Goal: Task Accomplishment & Management: Manage account settings

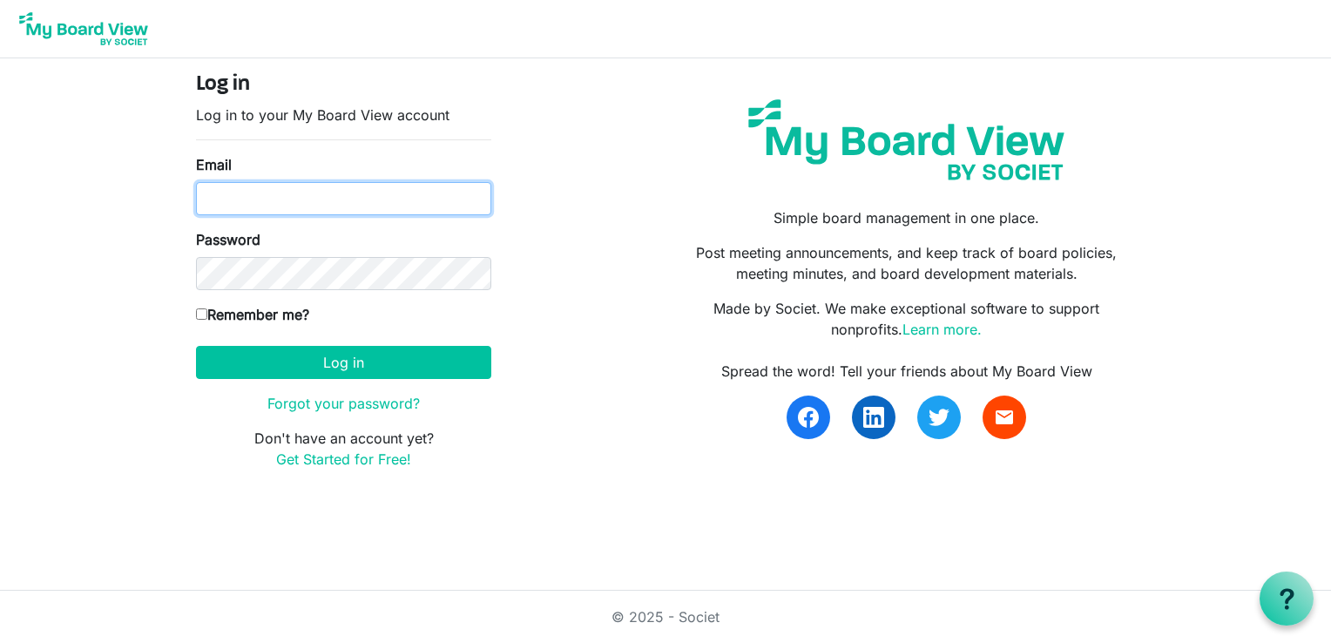
type input "[EMAIL_ADDRESS][DOMAIN_NAME]"
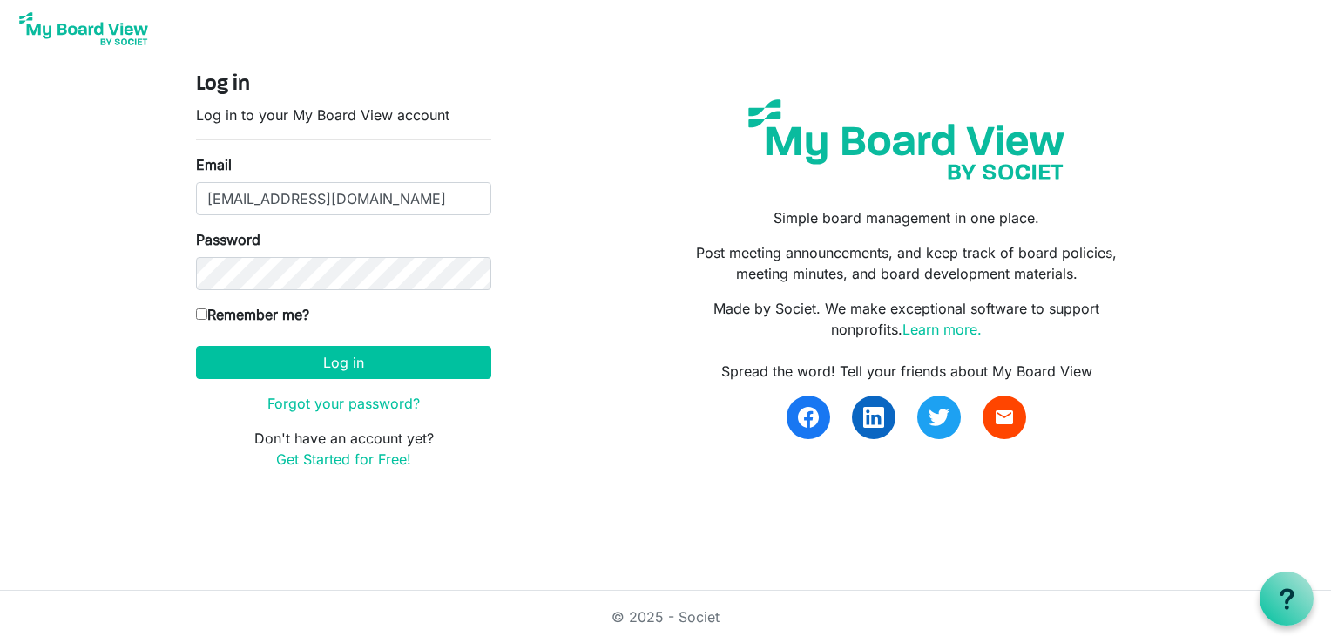
click at [197, 312] on input "Remember me?" at bounding box center [201, 313] width 11 height 11
checkbox input "true"
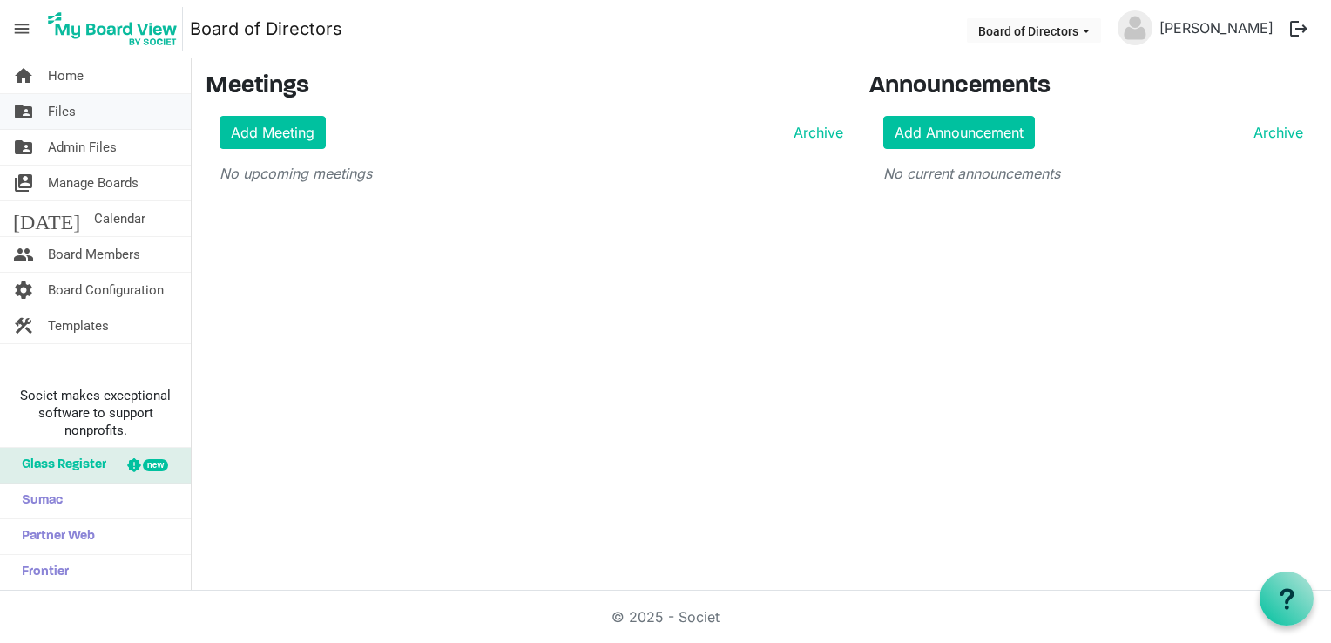
click at [103, 113] on link "folder_shared Files" at bounding box center [95, 111] width 191 height 35
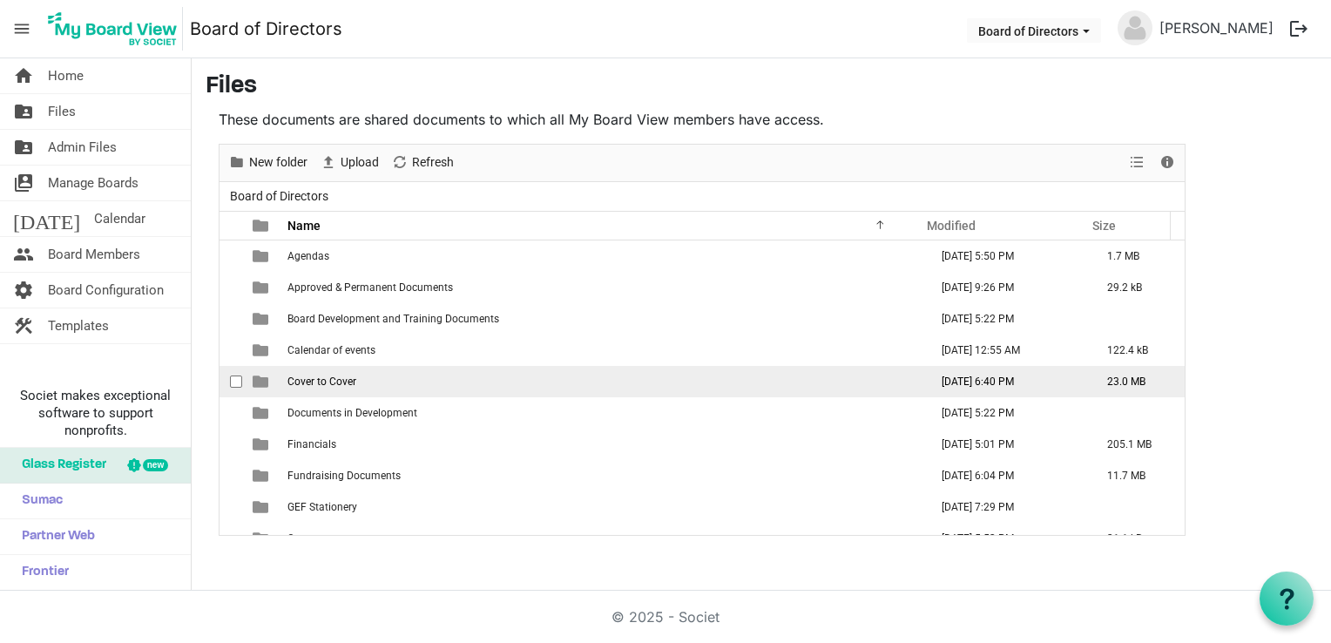
click at [357, 378] on td "Cover to Cover" at bounding box center [602, 381] width 641 height 31
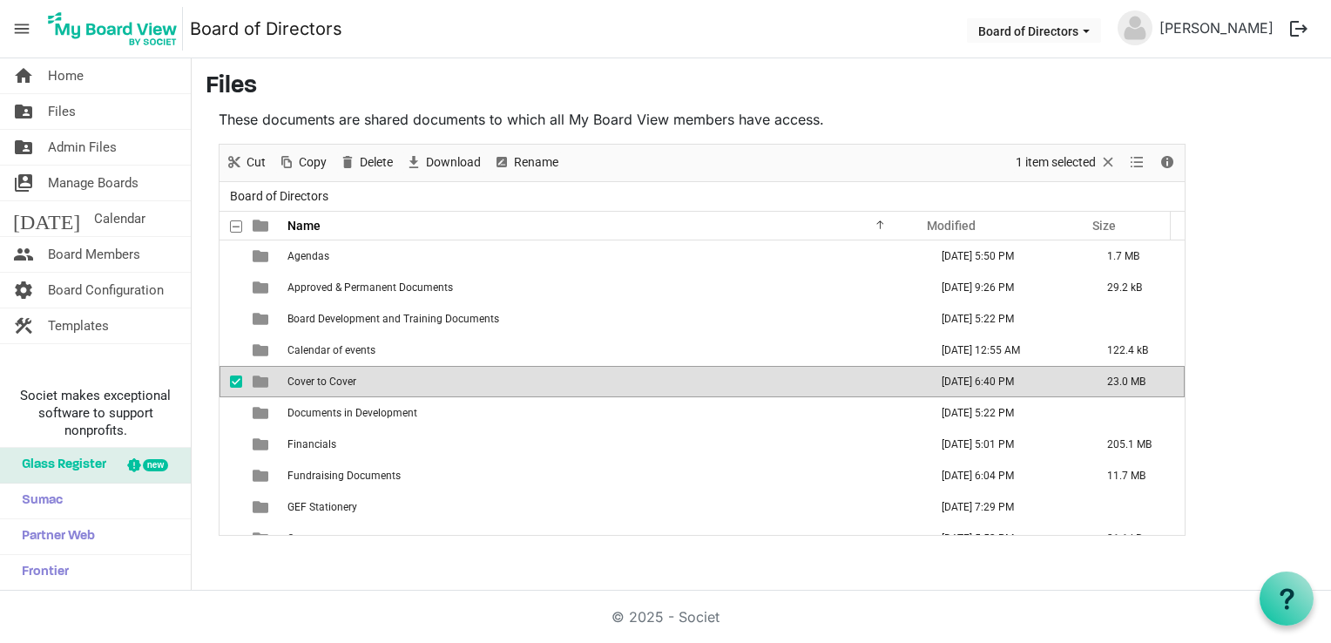
click at [430, 375] on td "Cover to Cover" at bounding box center [602, 381] width 641 height 31
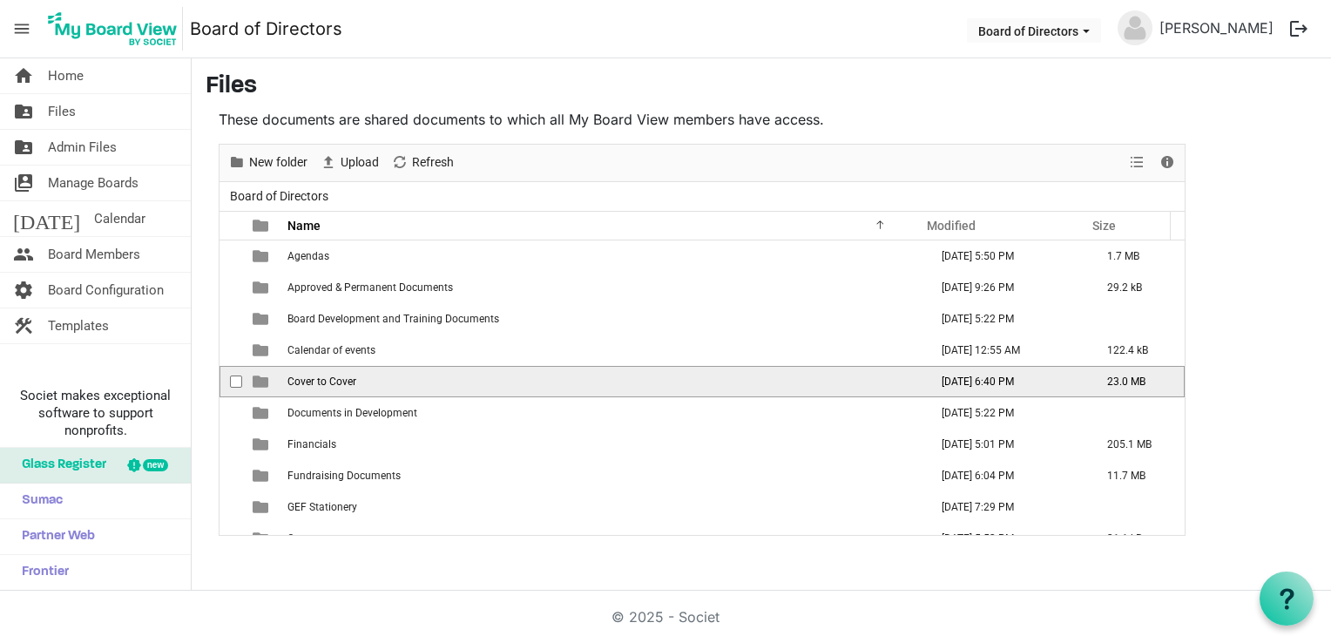
click at [430, 375] on td "Cover to Cover" at bounding box center [602, 381] width 641 height 31
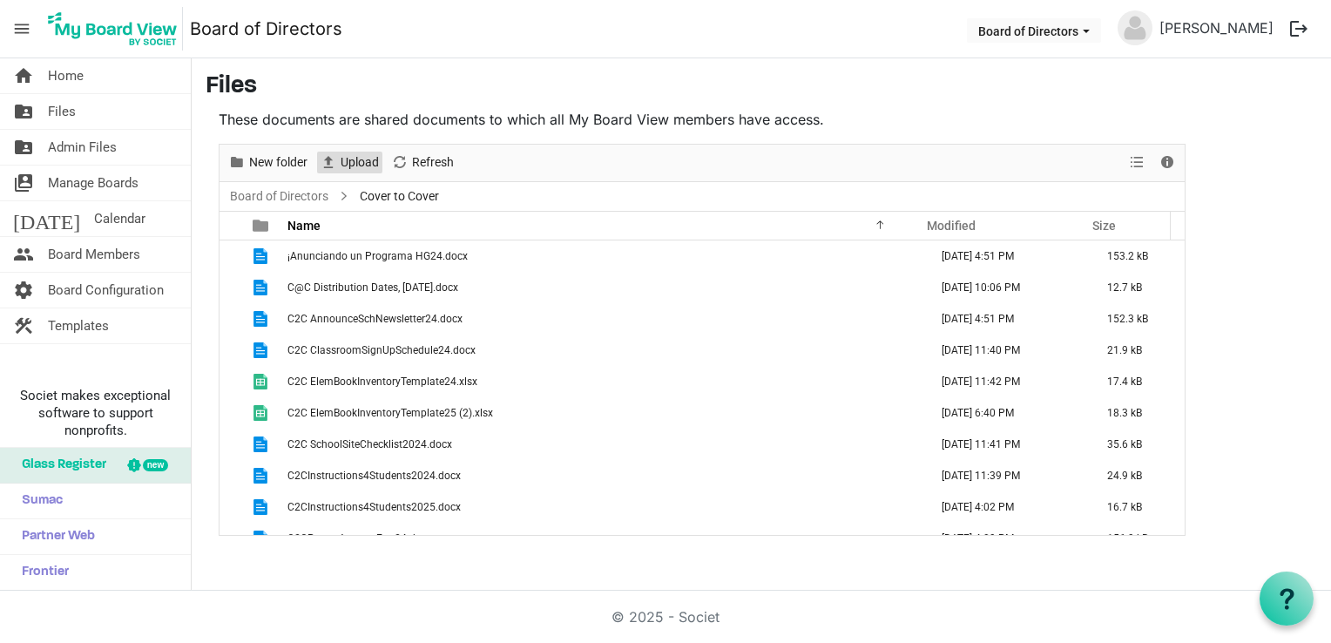
click at [354, 159] on span "Upload" at bounding box center [360, 163] width 42 height 22
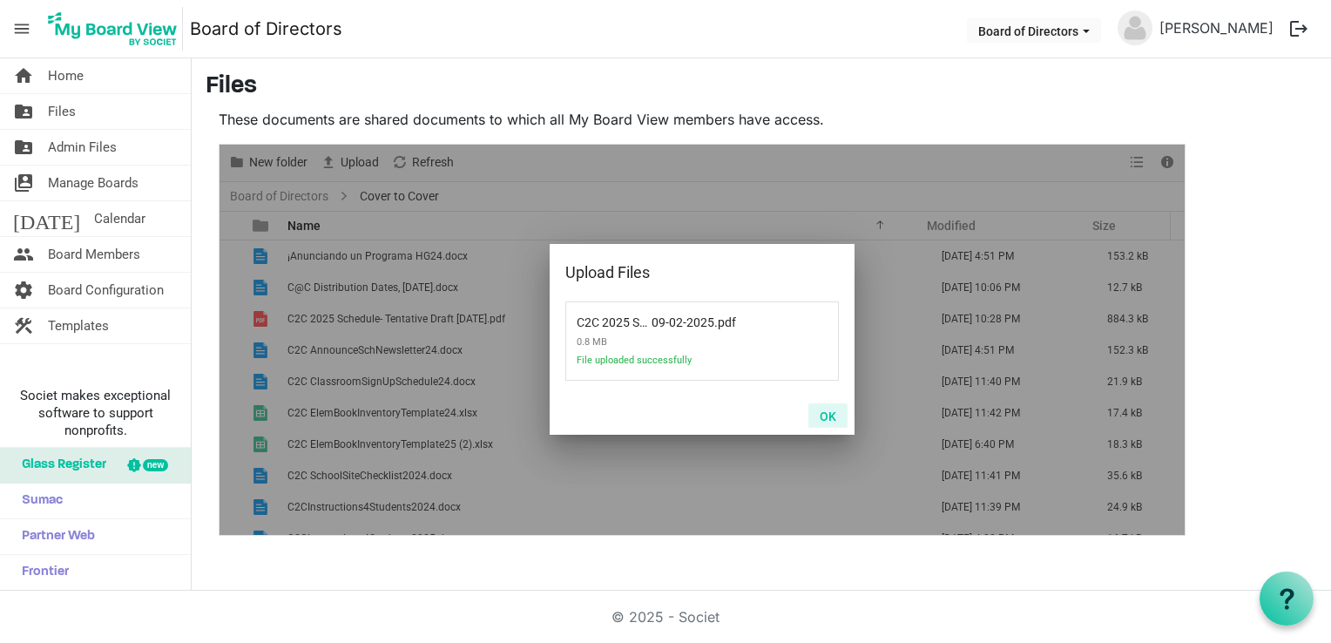
click at [825, 413] on button "OK" at bounding box center [827, 415] width 39 height 24
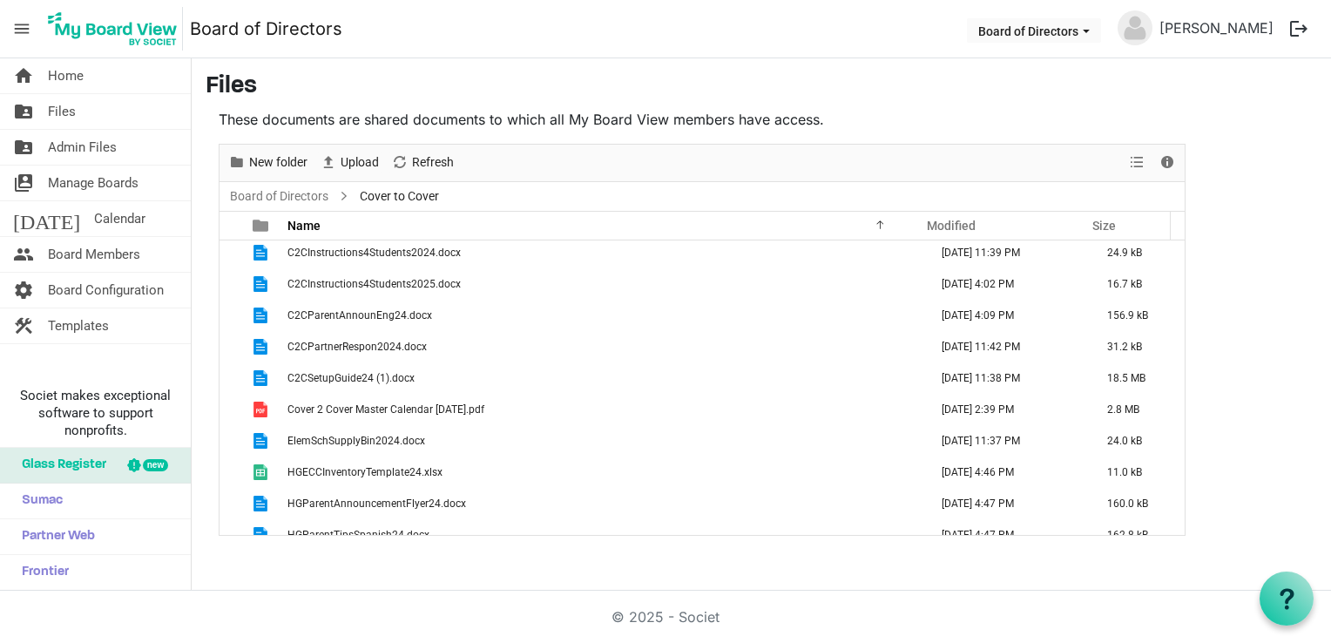
scroll to position [359, 0]
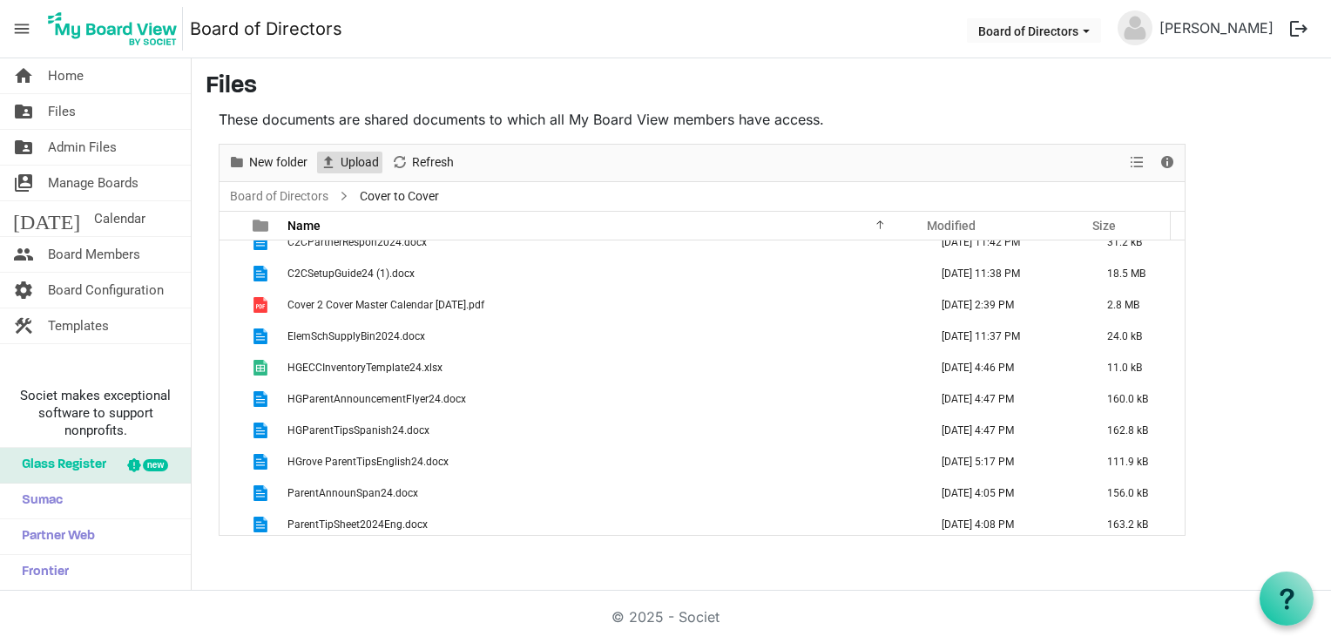
click at [360, 158] on span "Upload" at bounding box center [360, 163] width 42 height 22
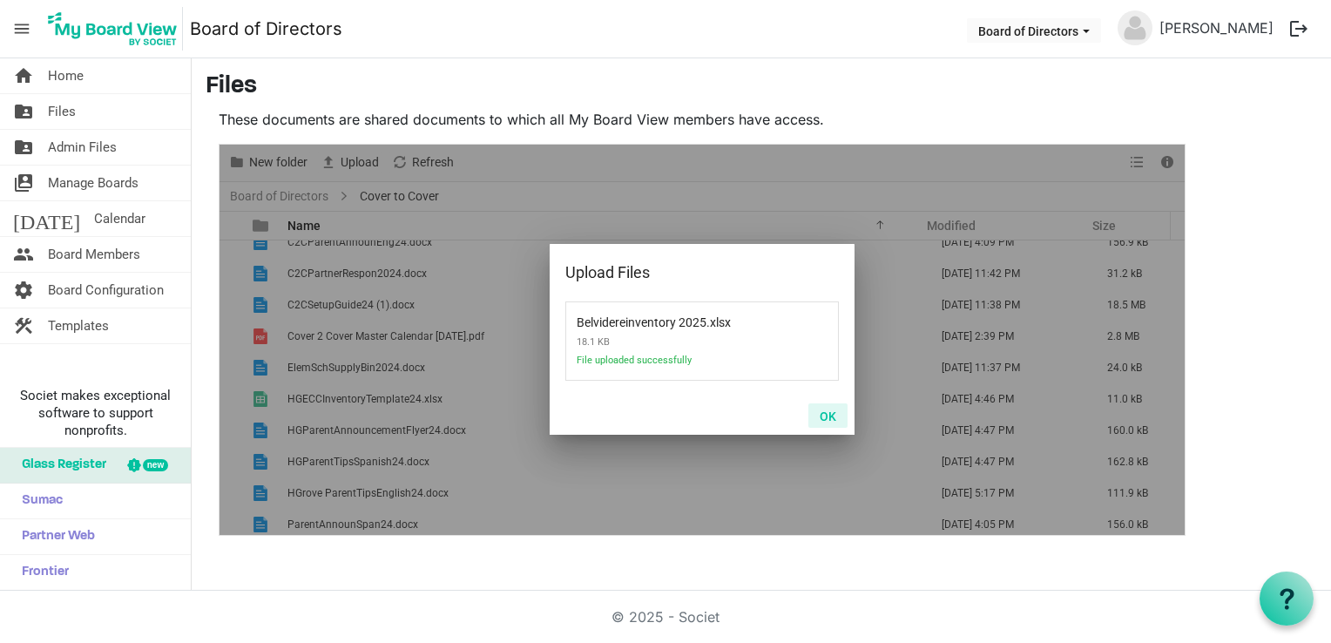
click at [831, 409] on button "OK" at bounding box center [827, 415] width 39 height 24
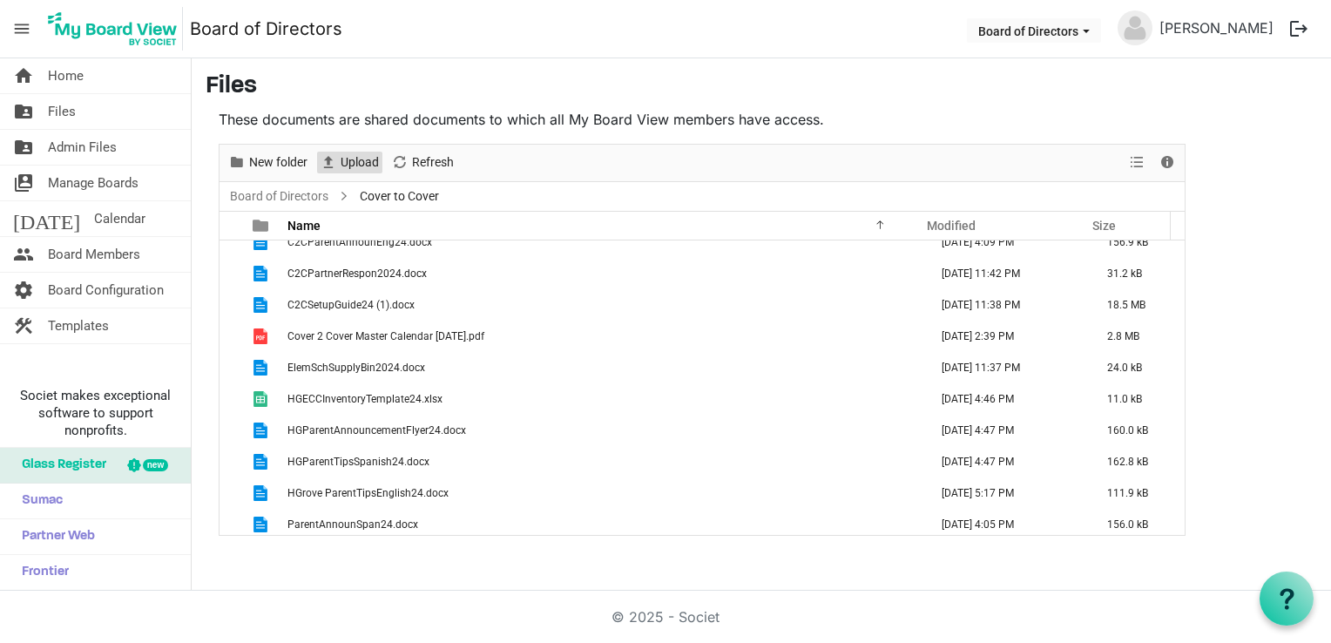
click at [364, 160] on span "Upload" at bounding box center [360, 163] width 42 height 22
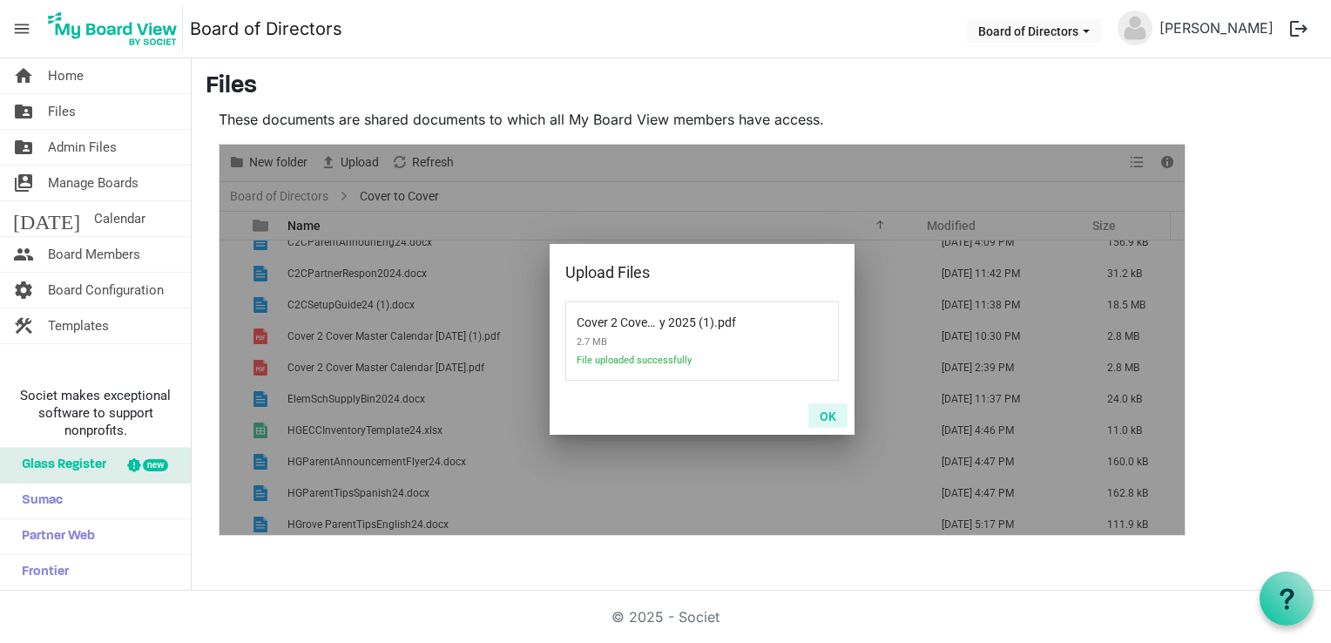
click at [829, 410] on button "OK" at bounding box center [827, 415] width 39 height 24
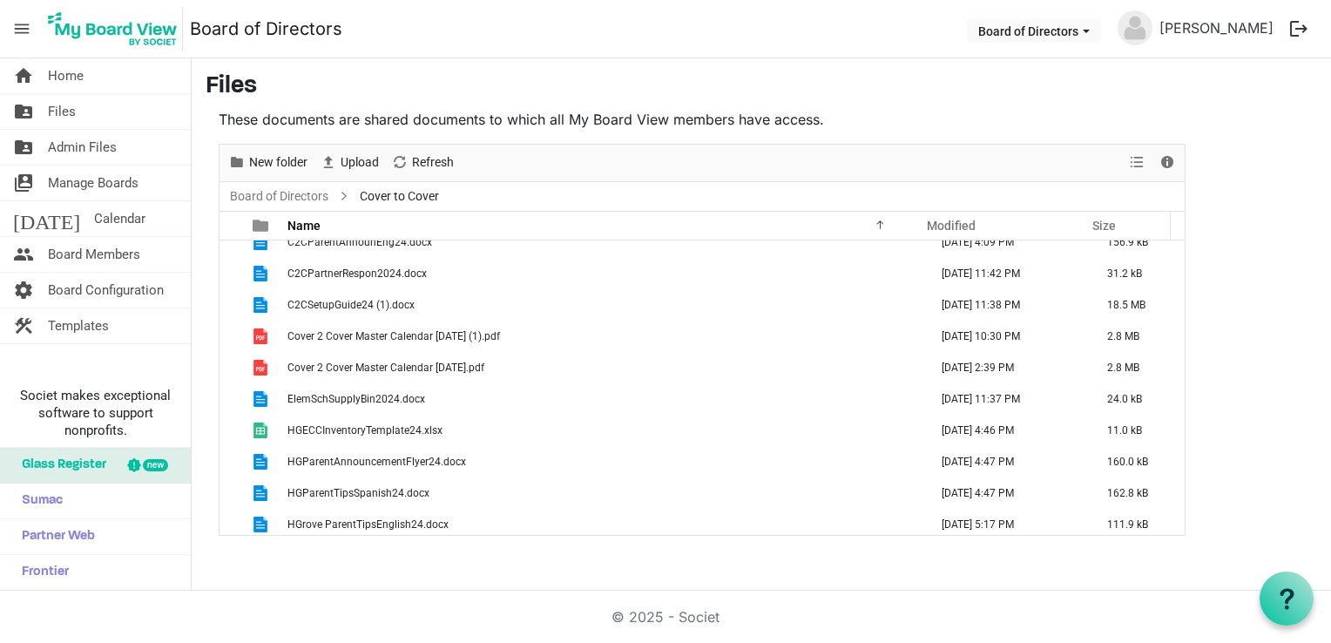
drag, startPoint x: 1305, startPoint y: 541, endPoint x: 1289, endPoint y: 588, distance: 49.8
click at [1305, 541] on main "Files These documents are shared documents to which all My Board View members h…" at bounding box center [761, 303] width 1139 height 491
click at [361, 166] on span "Upload" at bounding box center [360, 163] width 42 height 22
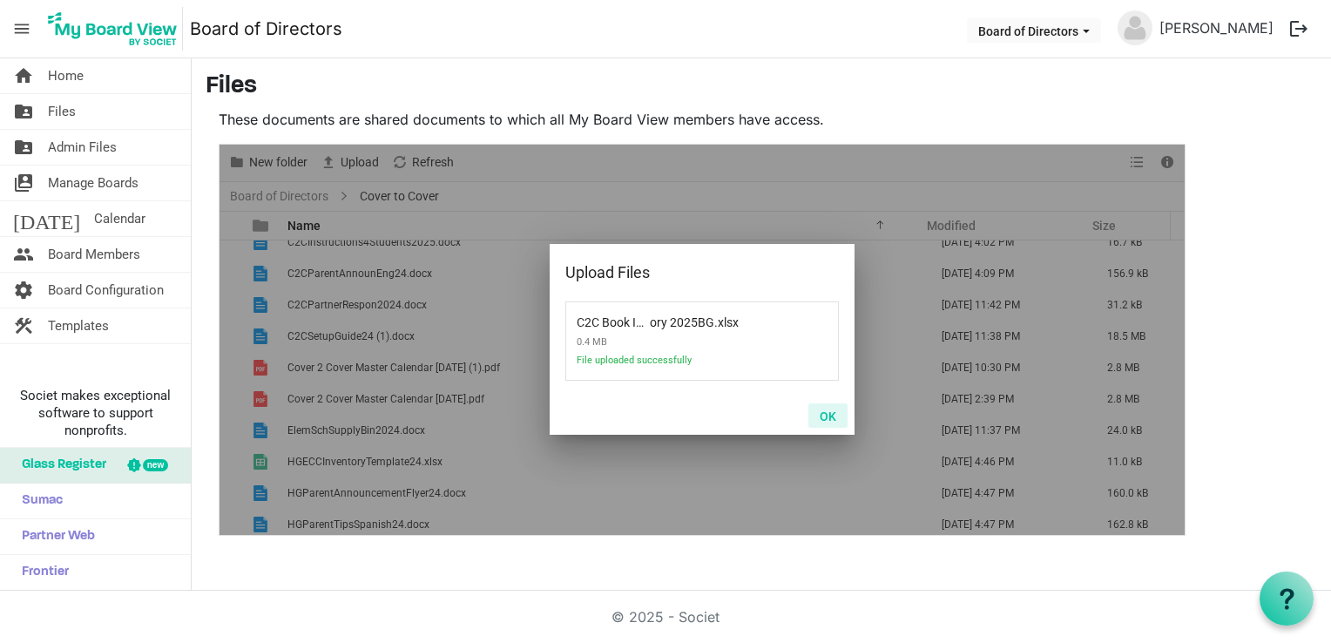
click at [827, 414] on button "OK" at bounding box center [827, 415] width 39 height 24
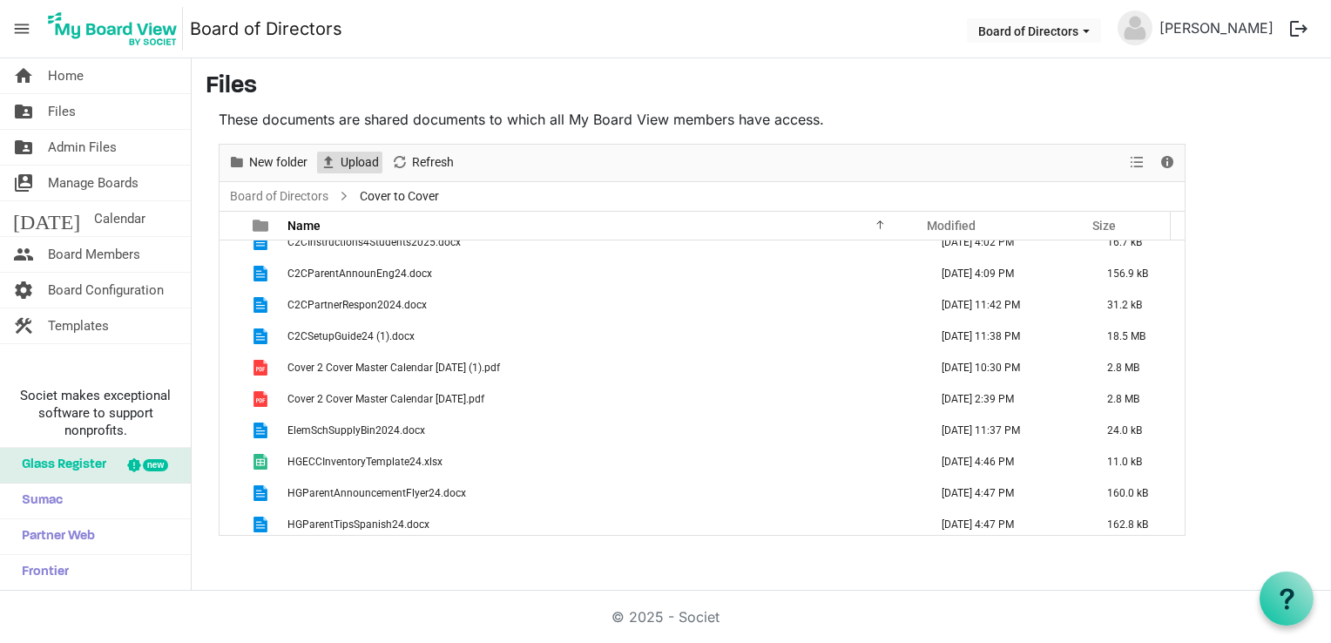
click at [351, 153] on span "Upload" at bounding box center [360, 163] width 42 height 22
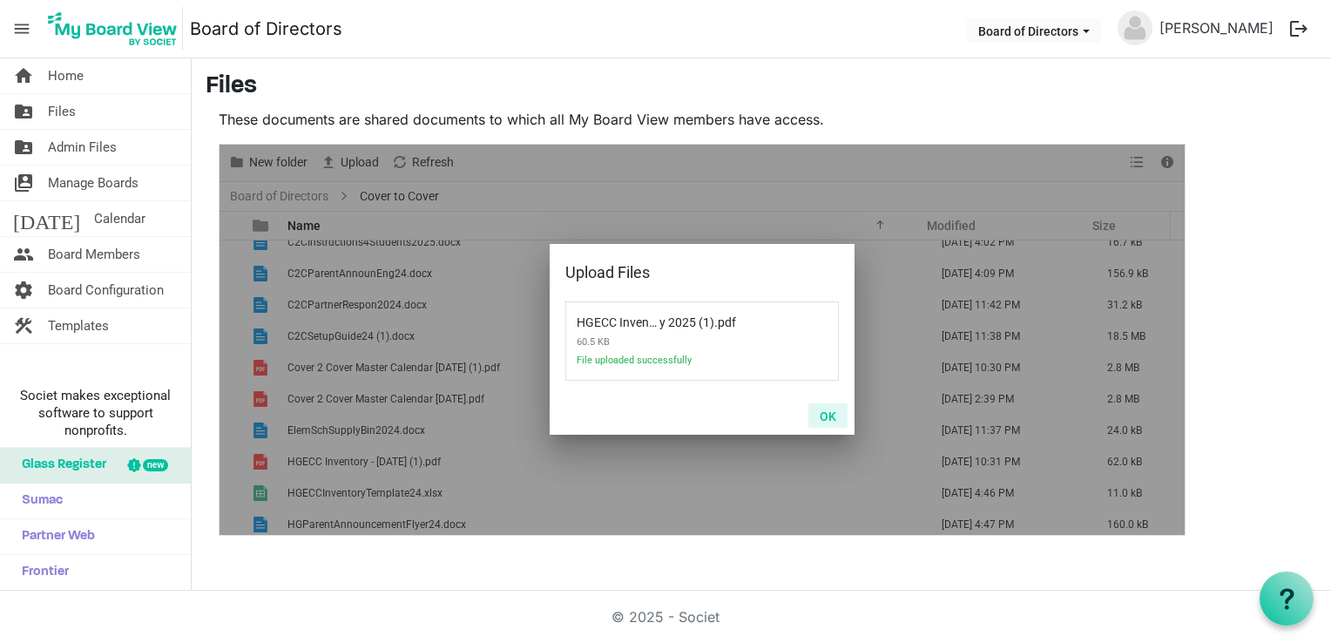
click at [826, 414] on button "OK" at bounding box center [827, 415] width 39 height 24
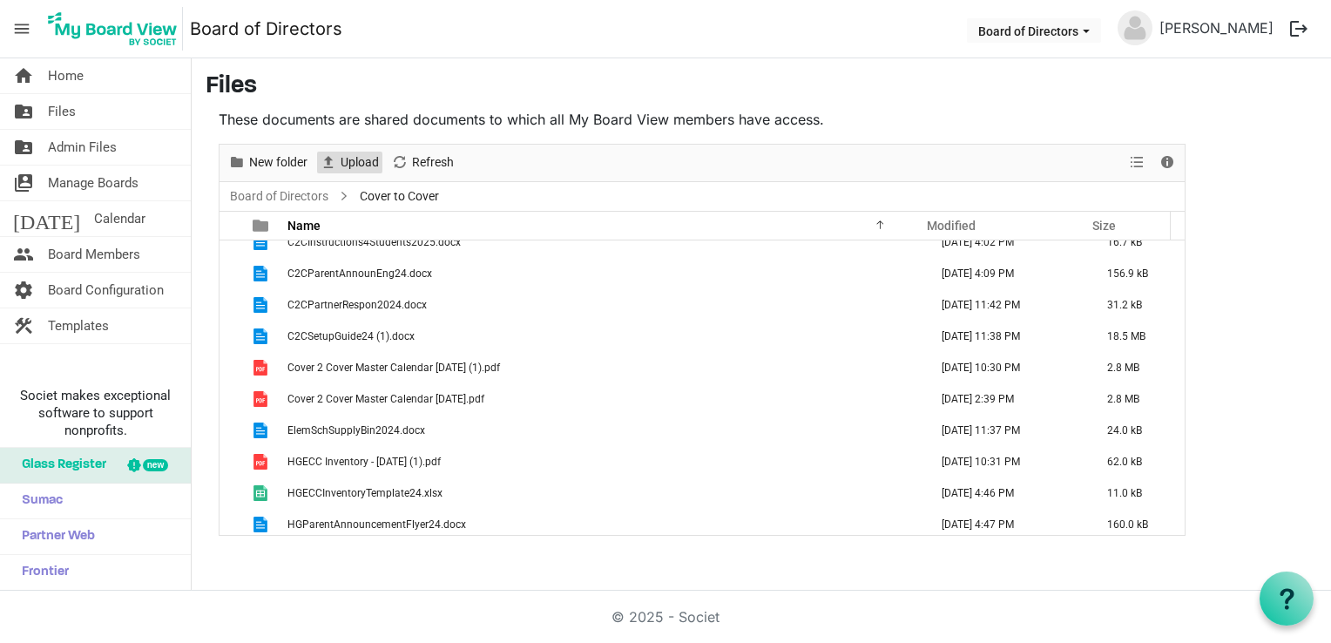
click at [361, 158] on span "Upload" at bounding box center [360, 163] width 42 height 22
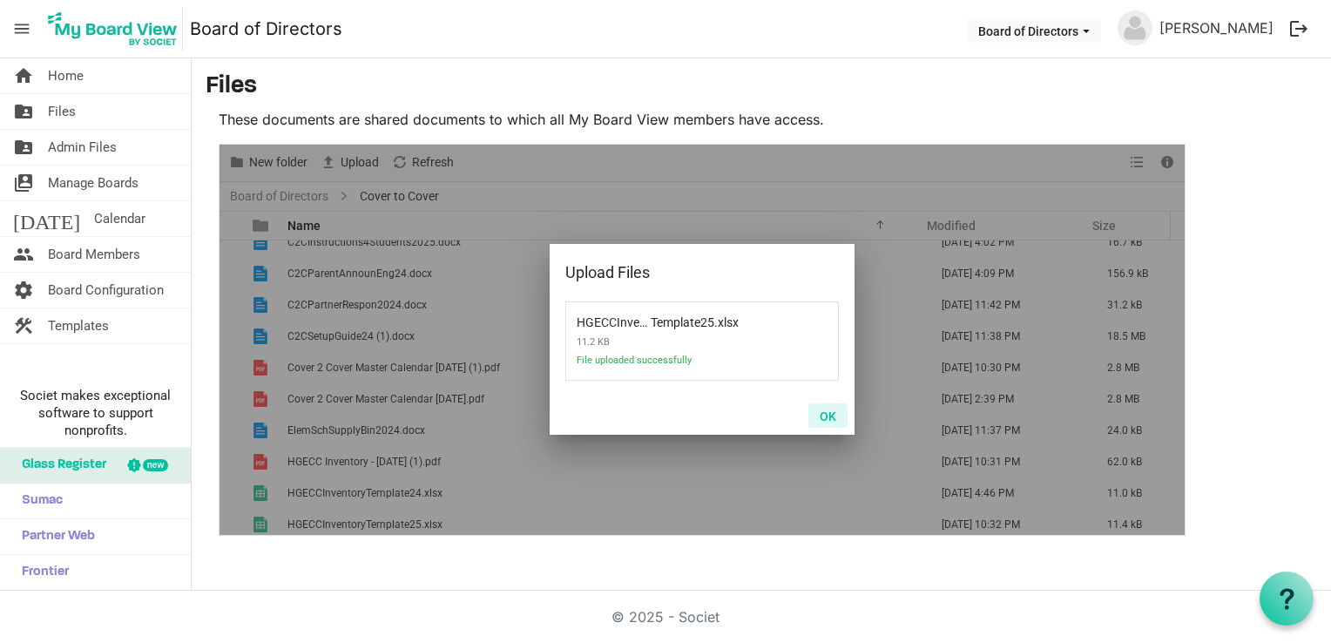
click at [831, 413] on button "OK" at bounding box center [827, 415] width 39 height 24
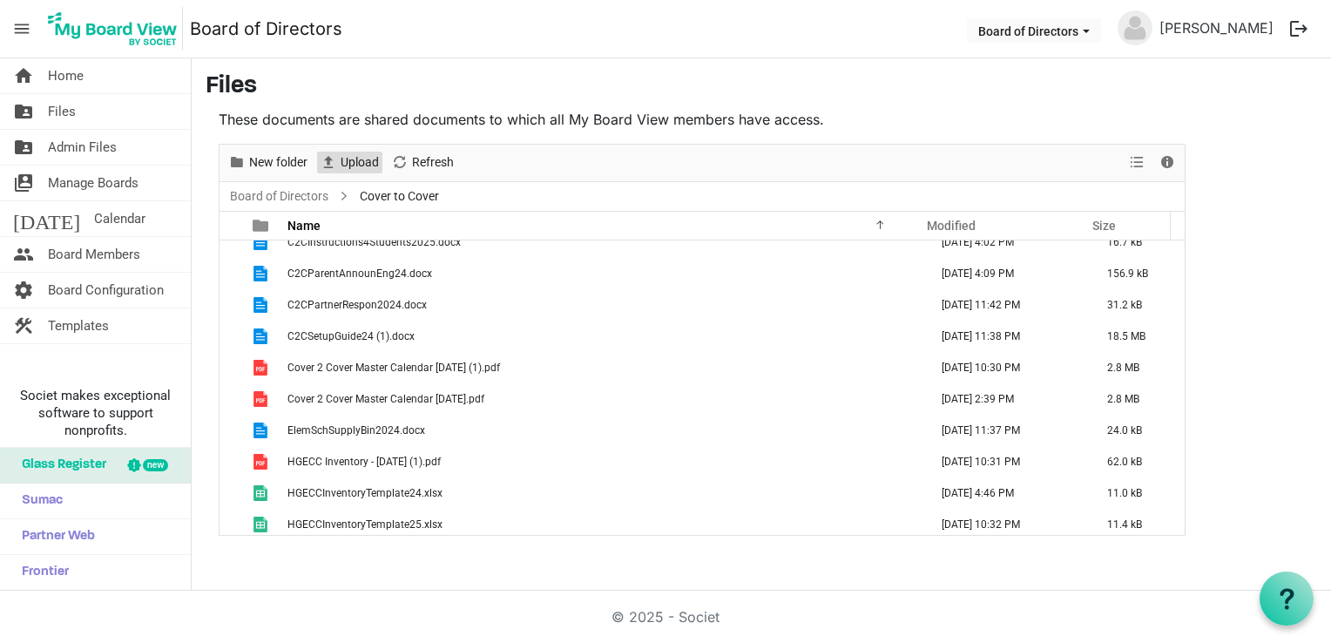
click at [362, 158] on span "Upload" at bounding box center [360, 163] width 42 height 22
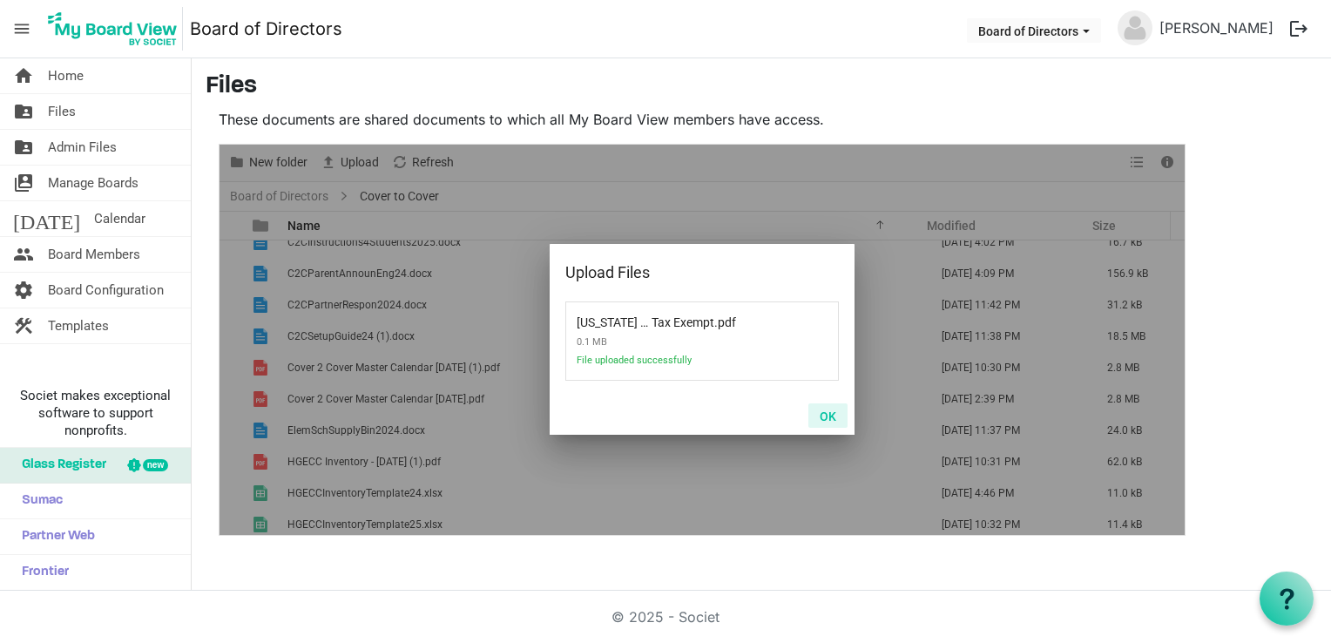
click at [826, 413] on button "OK" at bounding box center [827, 415] width 39 height 24
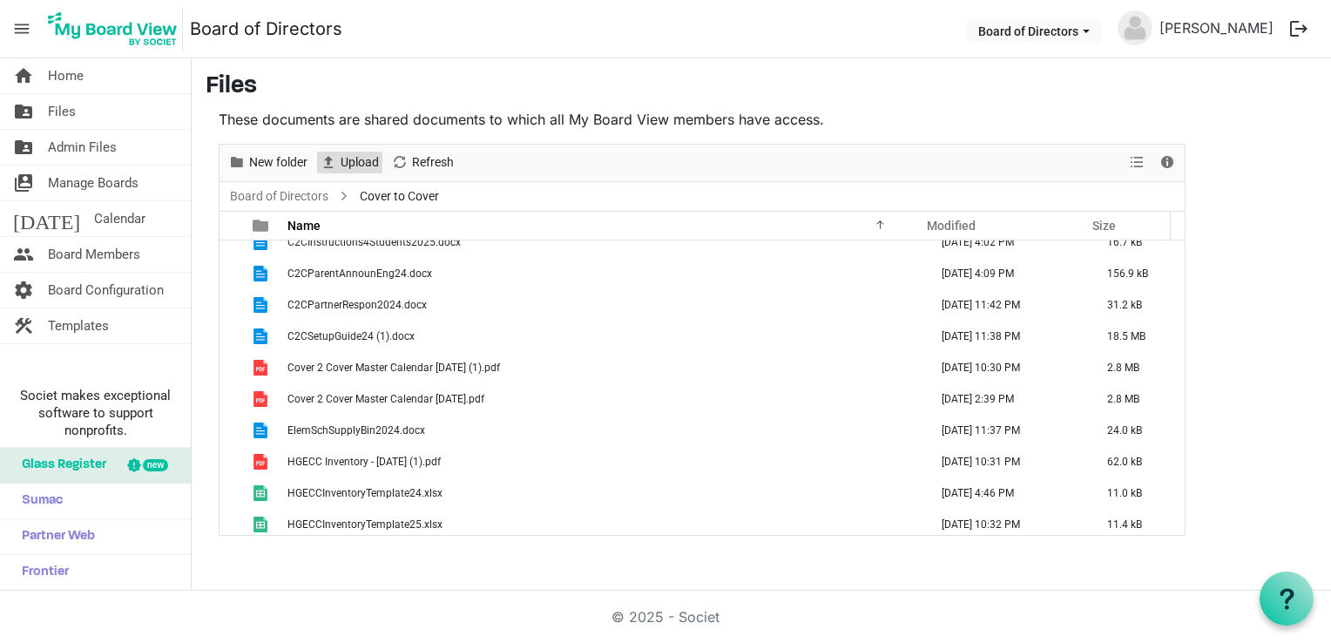
click at [354, 158] on span "Upload" at bounding box center [360, 163] width 42 height 22
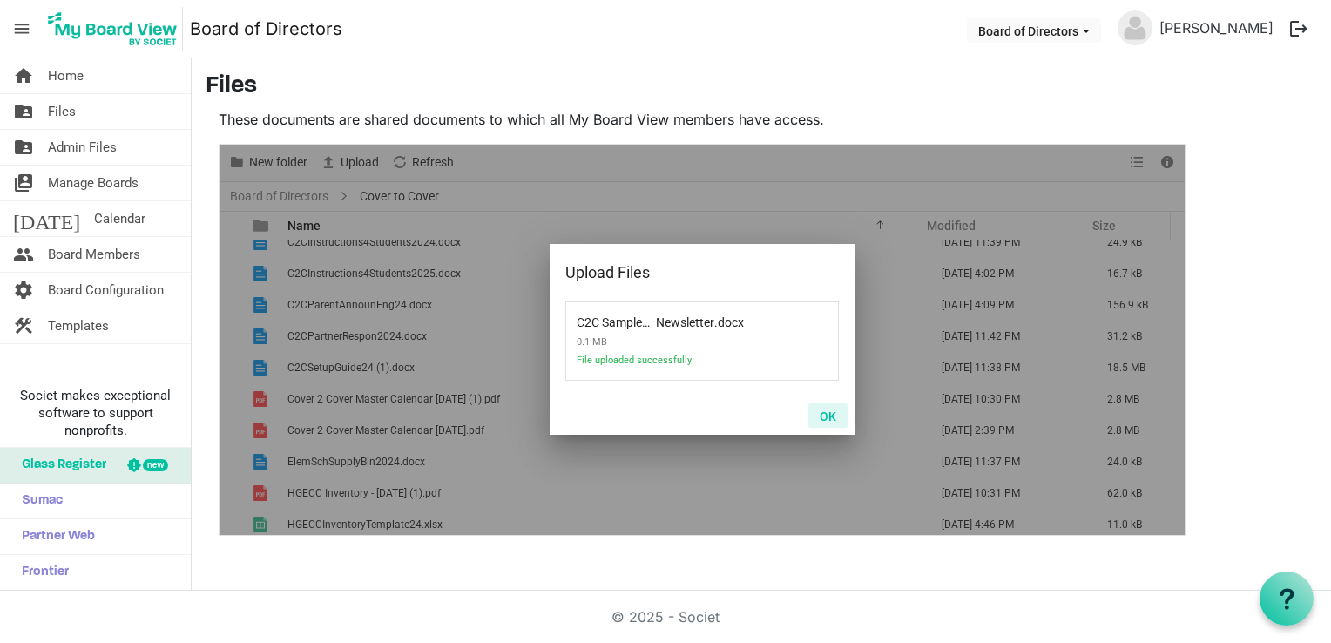
click at [829, 413] on button "OK" at bounding box center [827, 415] width 39 height 24
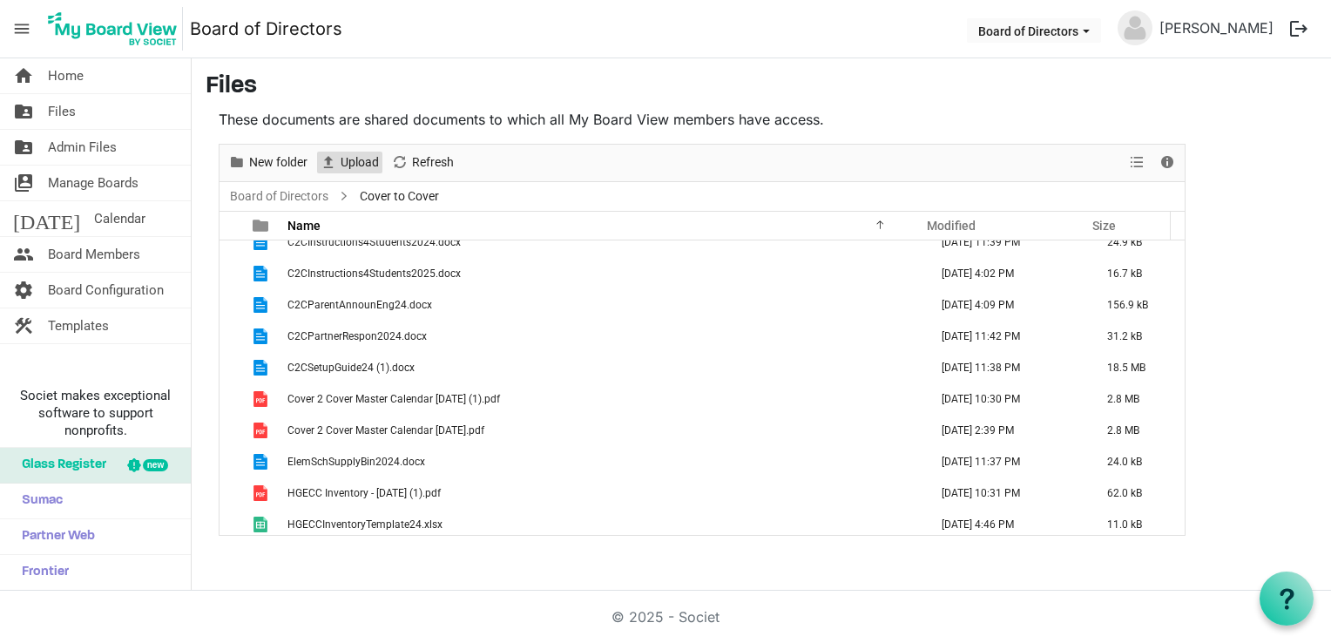
click at [360, 158] on span "Upload" at bounding box center [360, 163] width 42 height 22
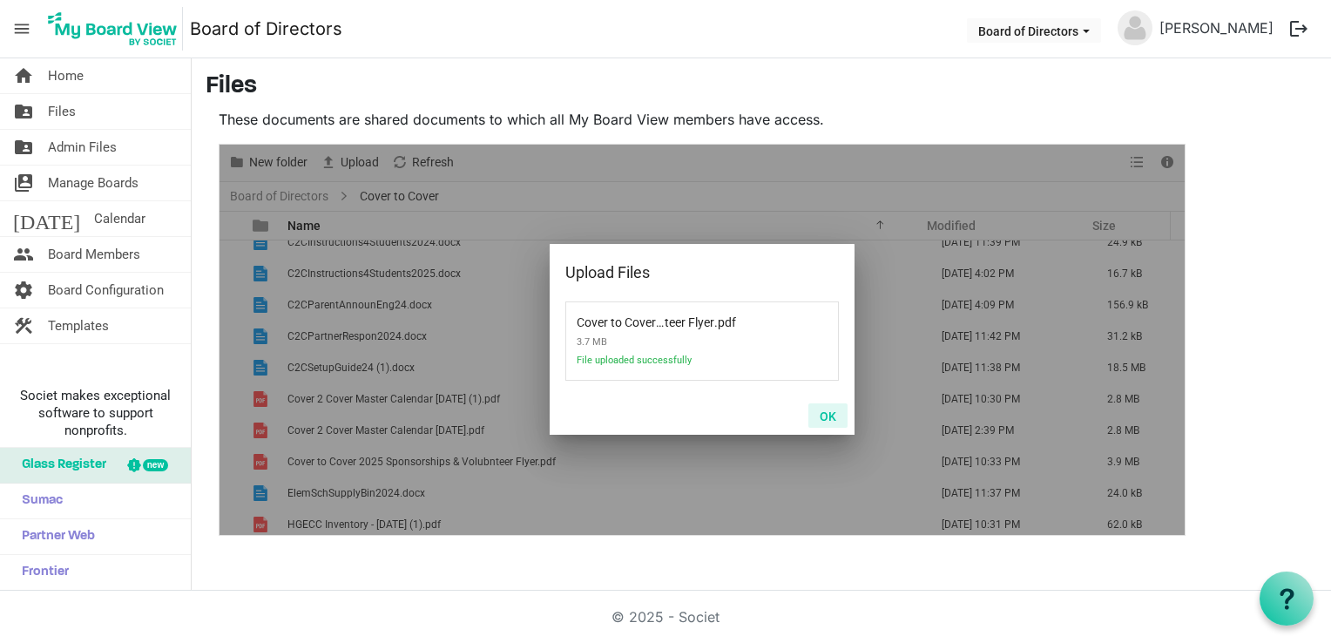
click at [829, 412] on button "OK" at bounding box center [827, 415] width 39 height 24
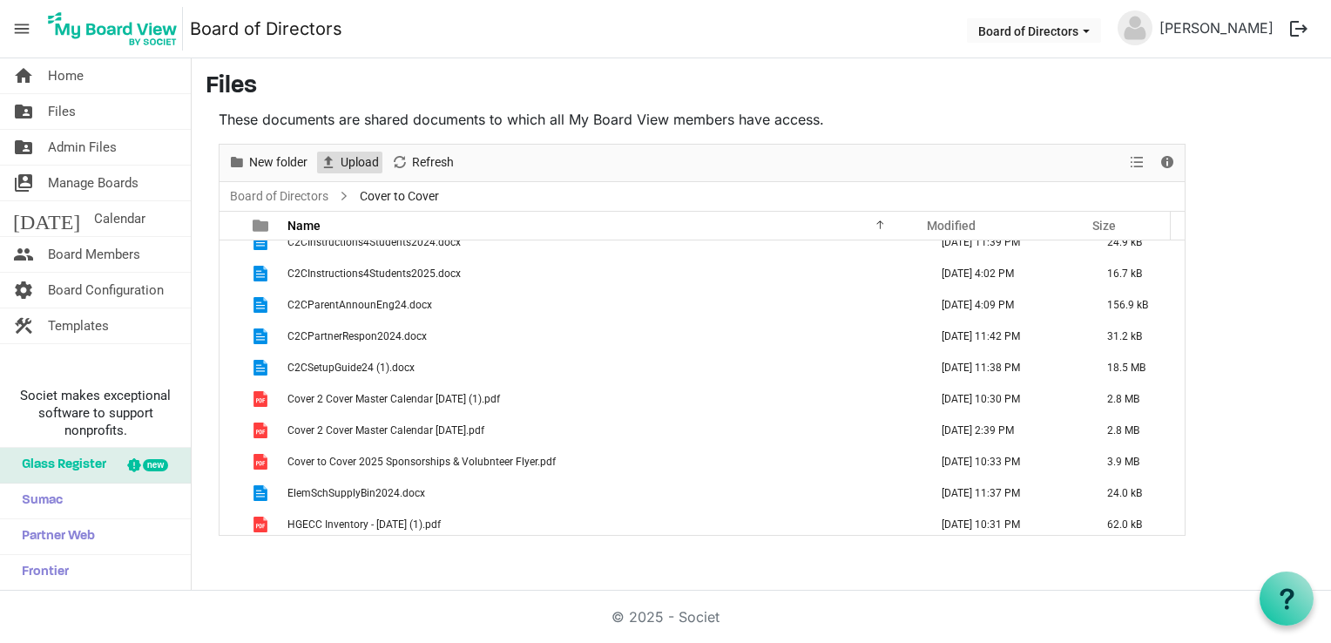
click at [364, 163] on span "Upload" at bounding box center [360, 163] width 42 height 22
click at [360, 158] on span "Upload" at bounding box center [360, 163] width 42 height 22
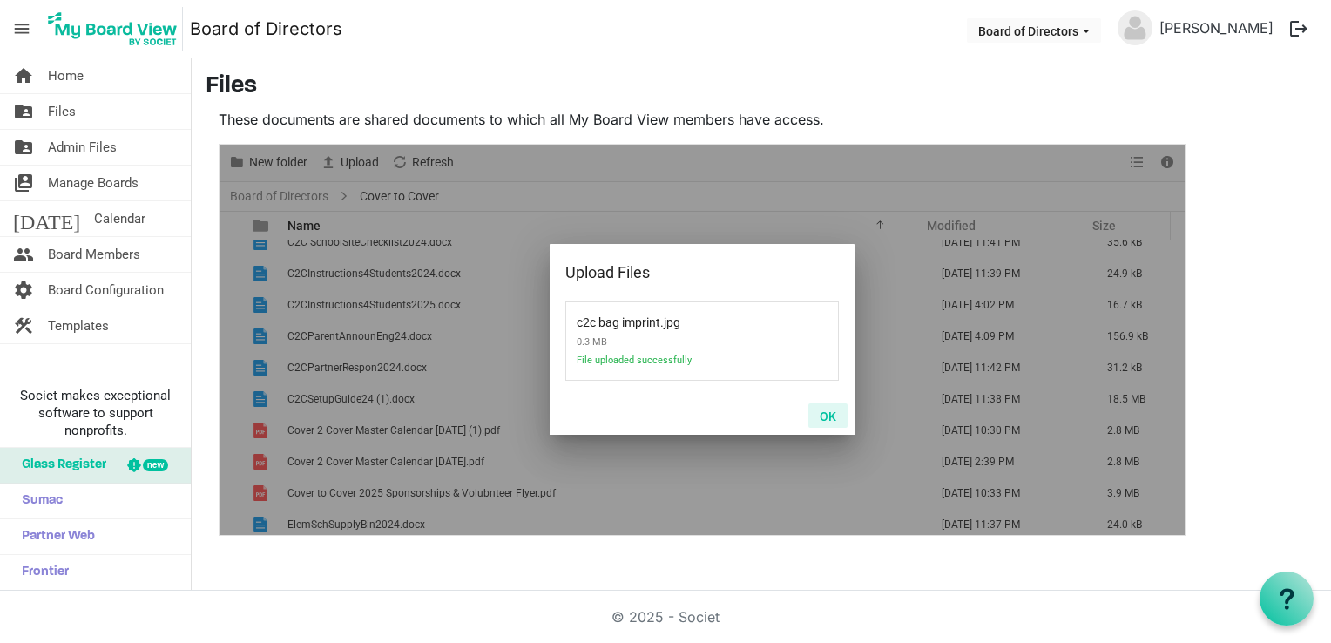
click at [828, 414] on button "OK" at bounding box center [827, 415] width 39 height 24
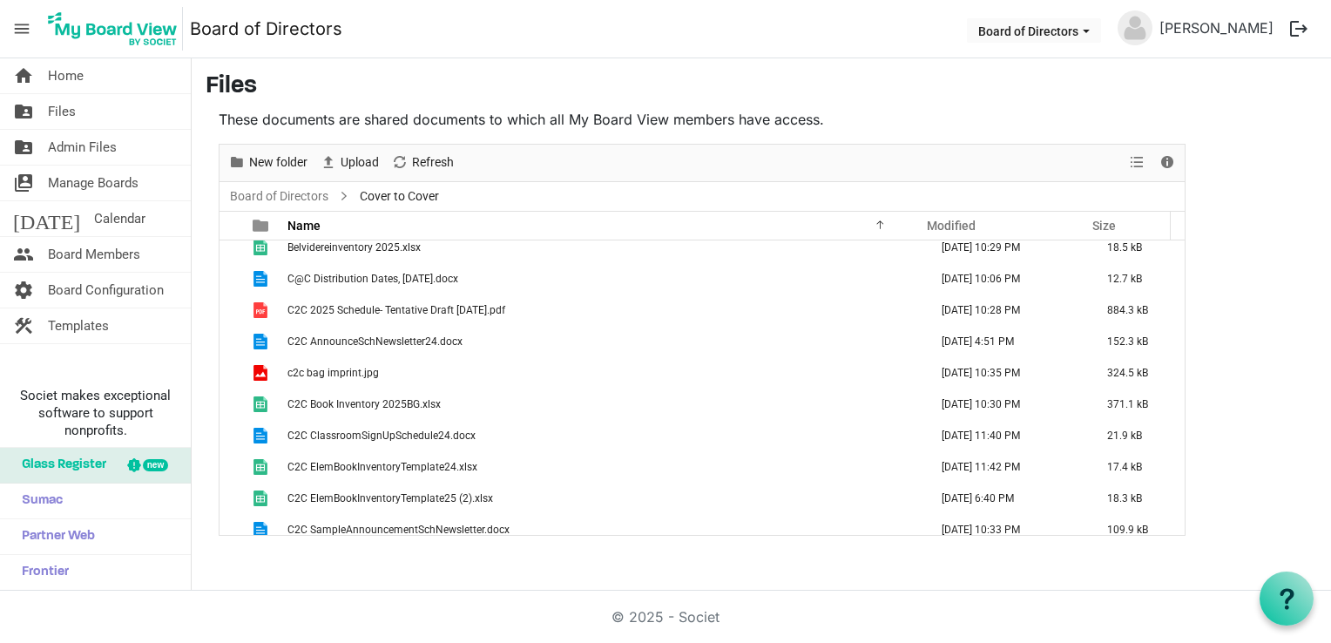
scroll to position [0, 0]
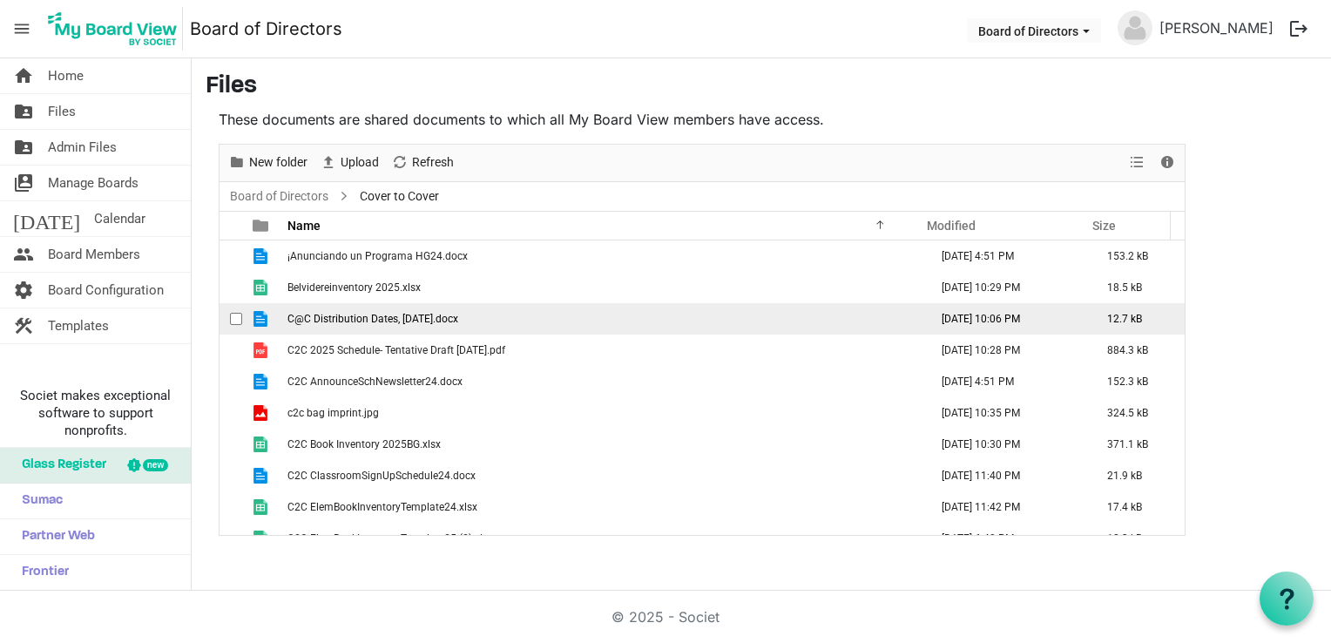
click at [519, 315] on td "C@C Distribution Dates, May2024.docx" at bounding box center [602, 318] width 641 height 31
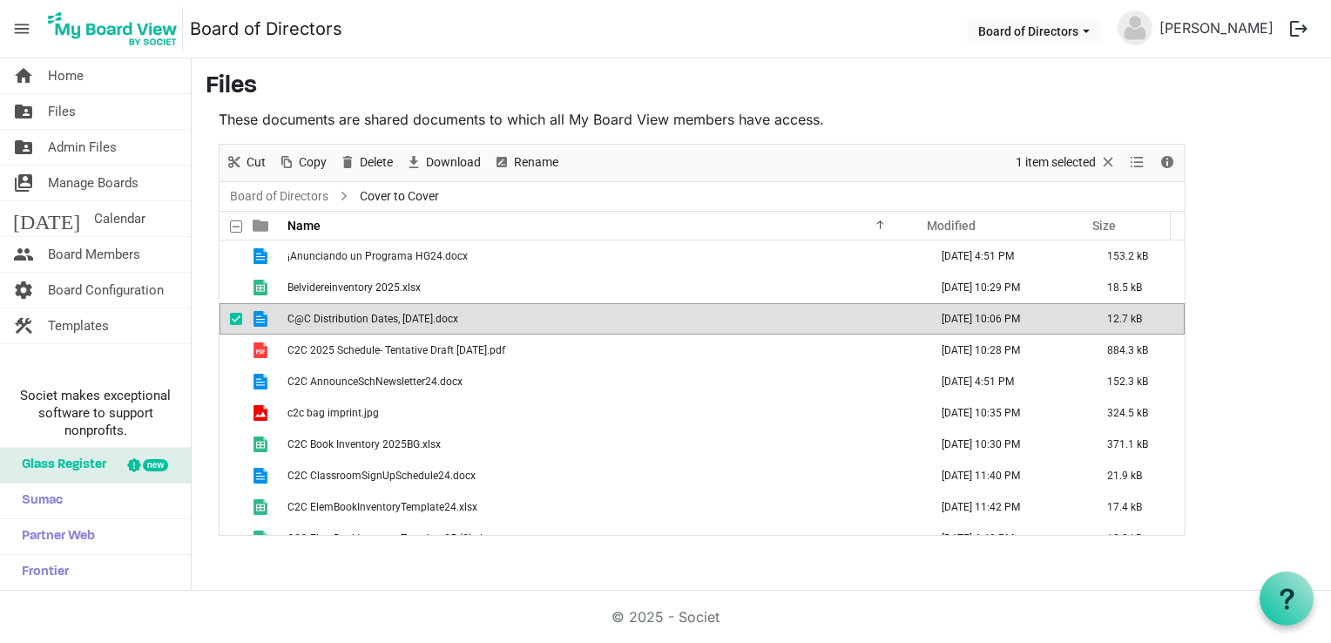
click at [521, 316] on td "C@C Distribution Dates, May2024.docx" at bounding box center [602, 318] width 641 height 31
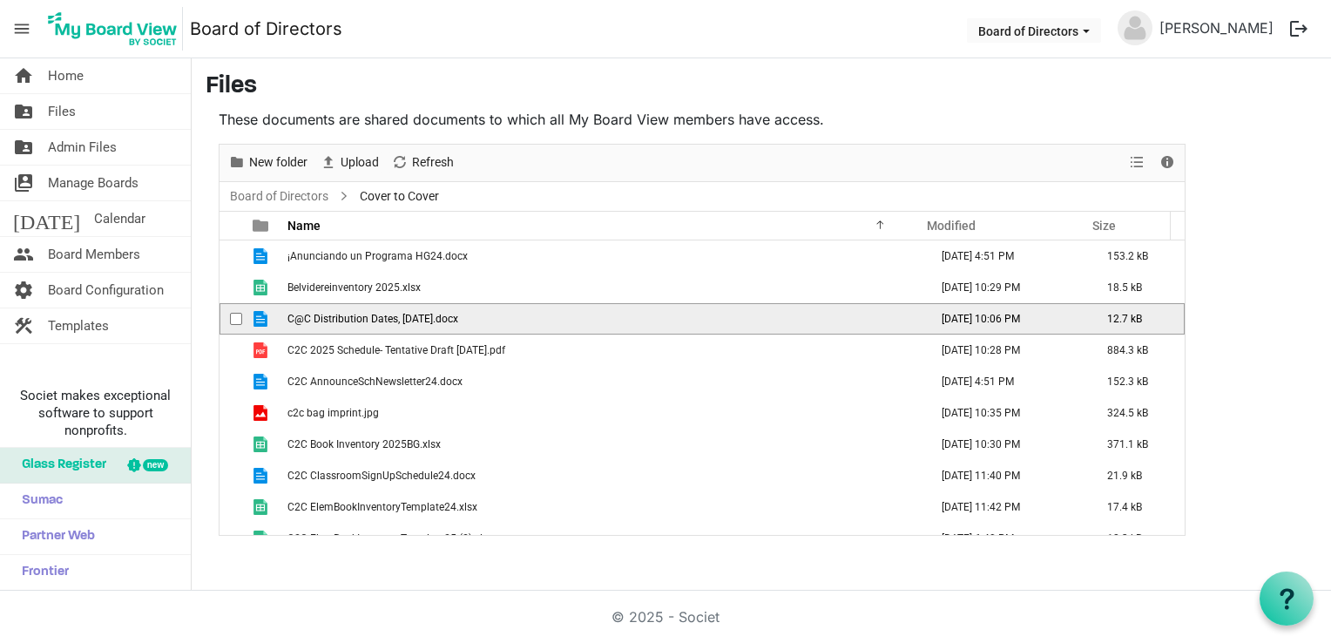
click at [521, 316] on td "C@C Distribution Dates, May2024.docx" at bounding box center [602, 318] width 641 height 31
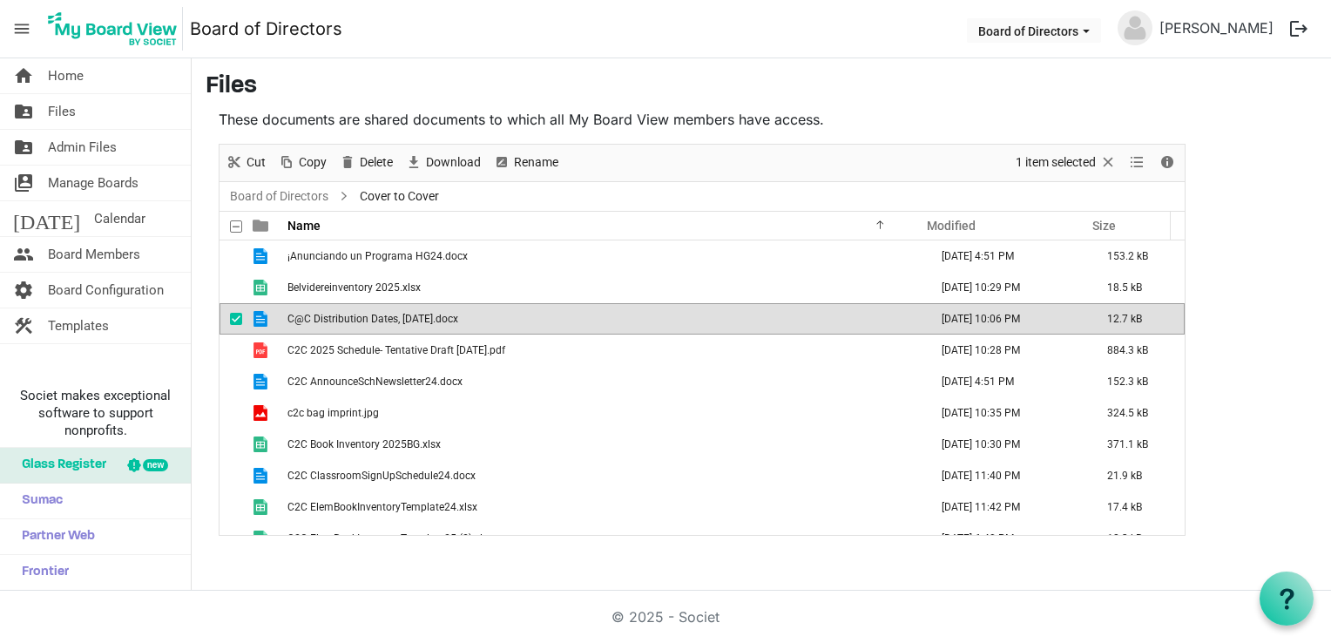
click at [1270, 64] on main "Files These documents are shared documents to which all My Board View members h…" at bounding box center [761, 303] width 1139 height 491
click at [369, 162] on span "Delete" at bounding box center [376, 163] width 37 height 22
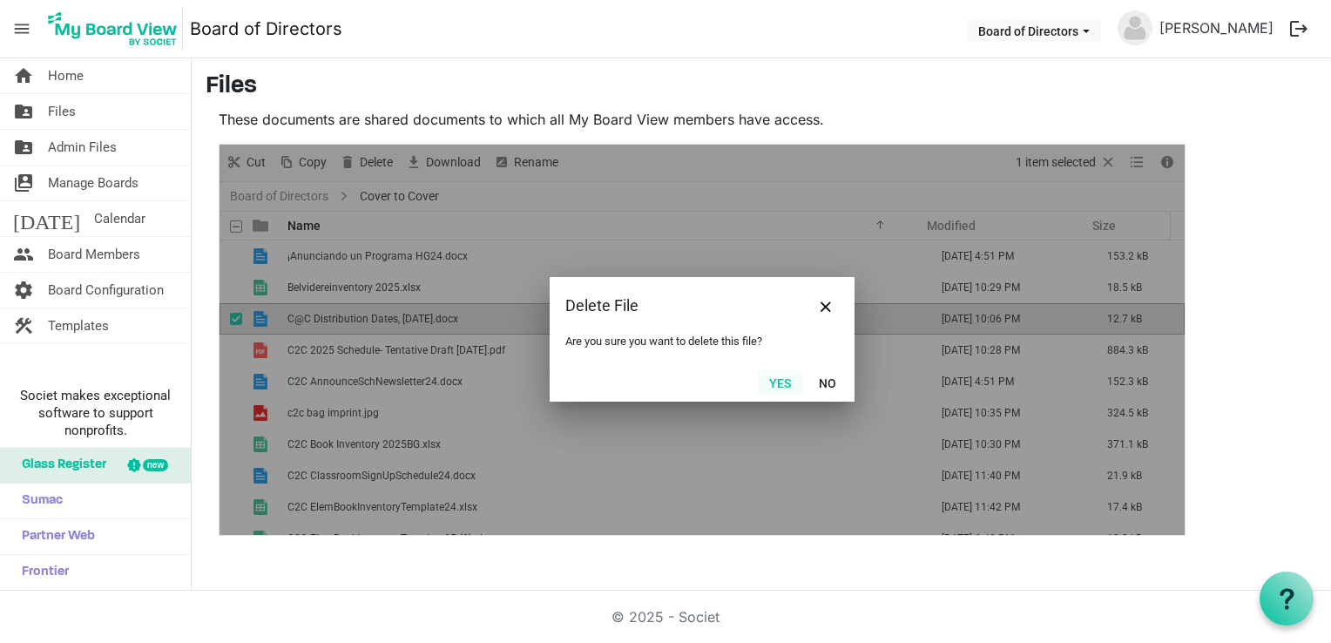
click at [781, 383] on button "Yes" at bounding box center [780, 382] width 44 height 24
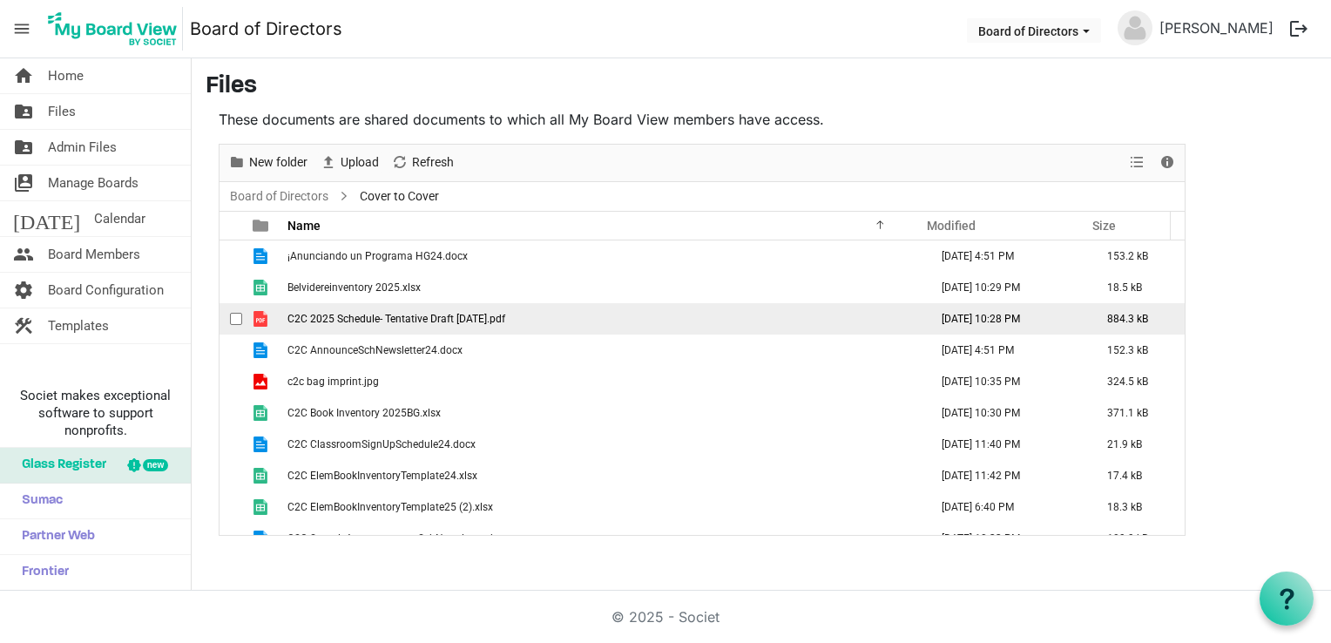
click at [621, 319] on td "C2C 2025 Schedule- Tentative Draft 09-02-2025.pdf" at bounding box center [602, 318] width 641 height 31
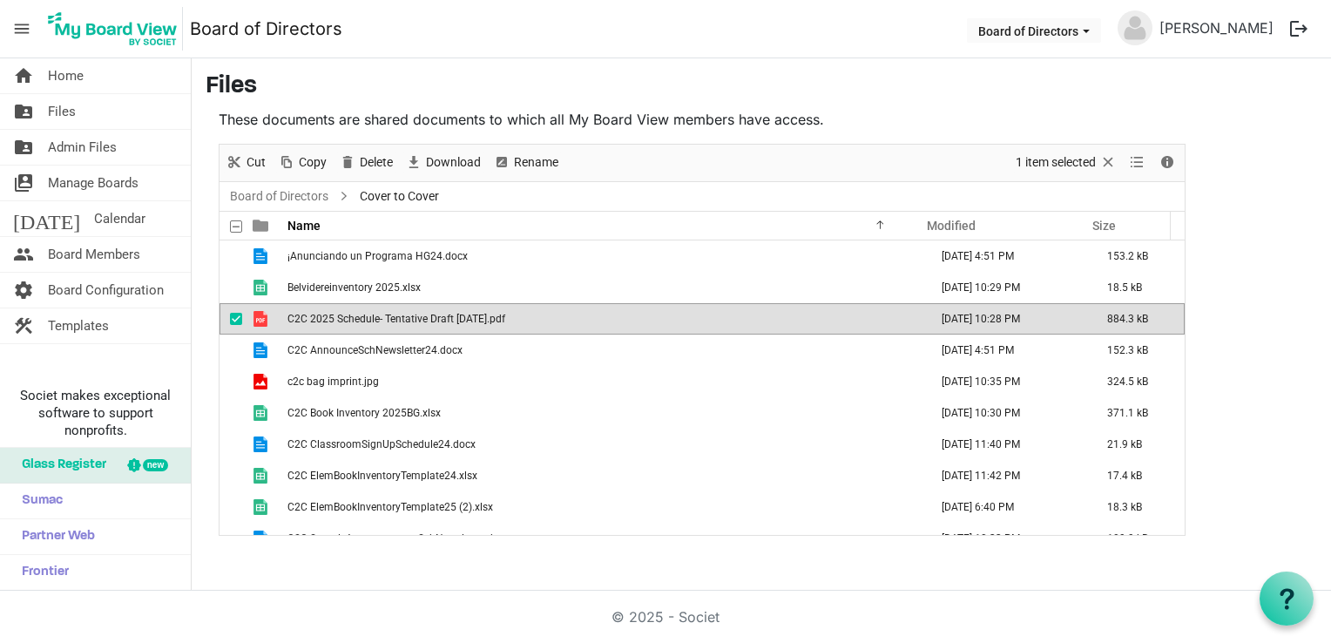
click at [621, 319] on td "C2C 2025 Schedule- Tentative Draft 09-02-2025.pdf" at bounding box center [602, 318] width 641 height 31
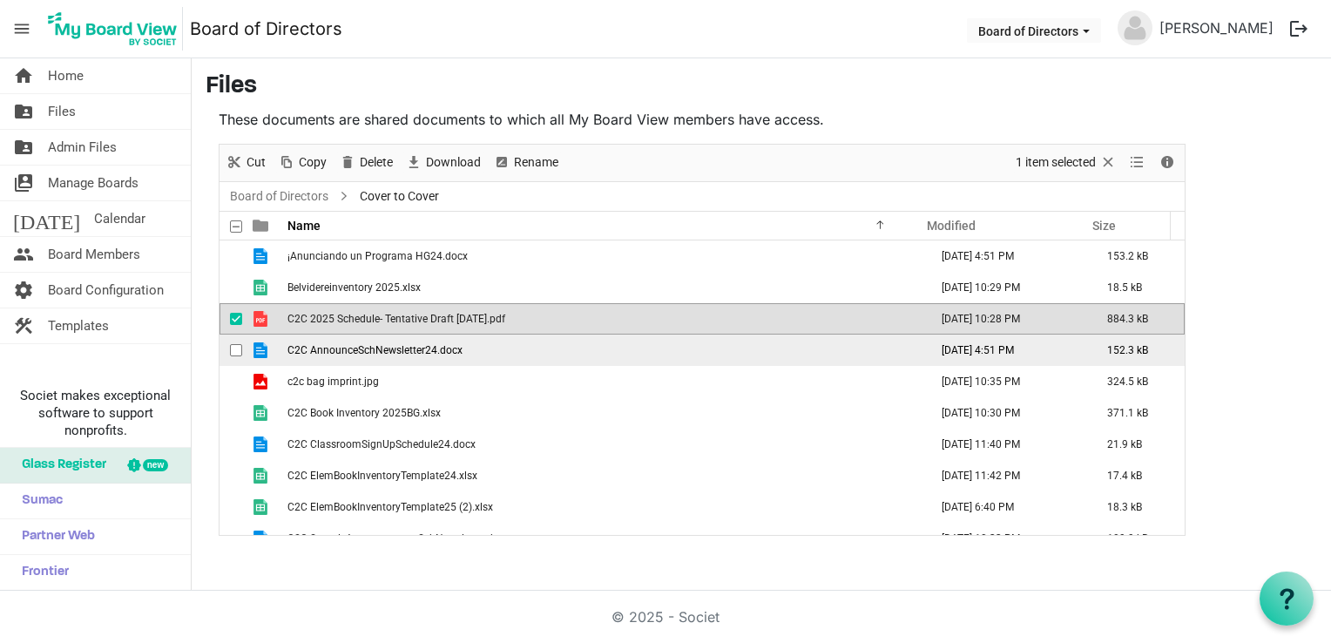
click at [531, 354] on td "C2C AnnounceSchNewsletter24.docx" at bounding box center [602, 349] width 641 height 31
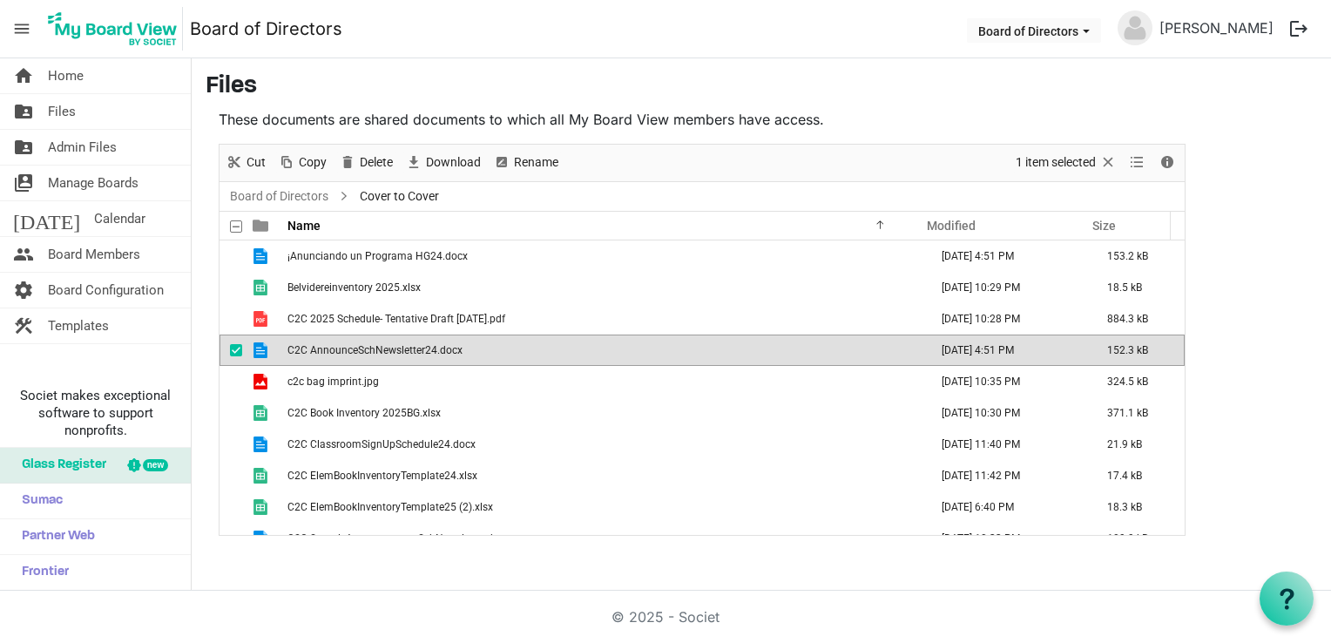
click at [531, 354] on td "C2C AnnounceSchNewsletter24.docx" at bounding box center [602, 349] width 641 height 31
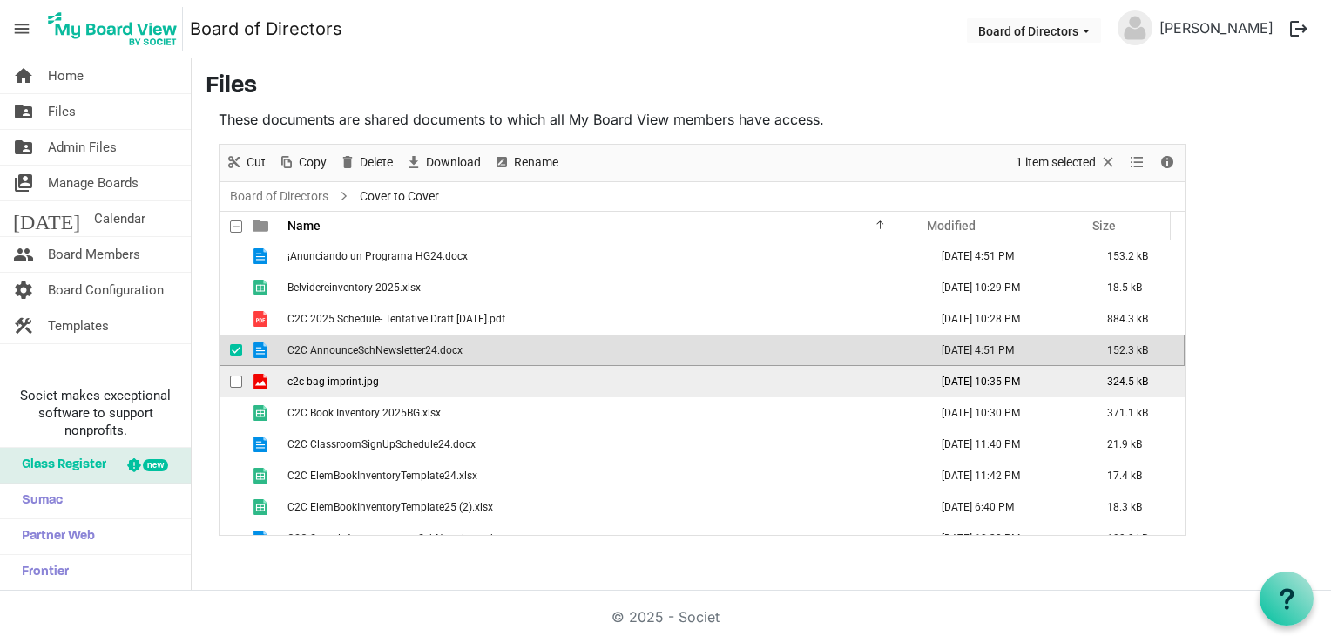
click at [573, 380] on td "c2c bag imprint.jpg" at bounding box center [602, 381] width 641 height 31
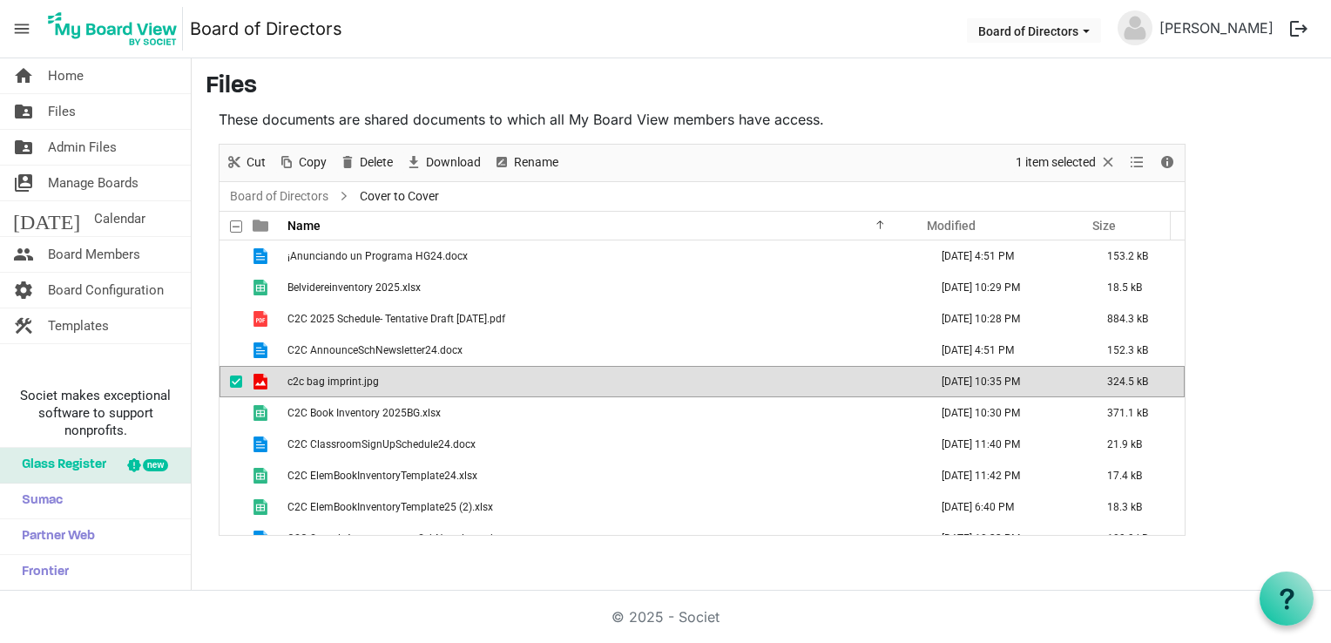
click at [573, 380] on td "c2c bag imprint.jpg" at bounding box center [602, 381] width 641 height 31
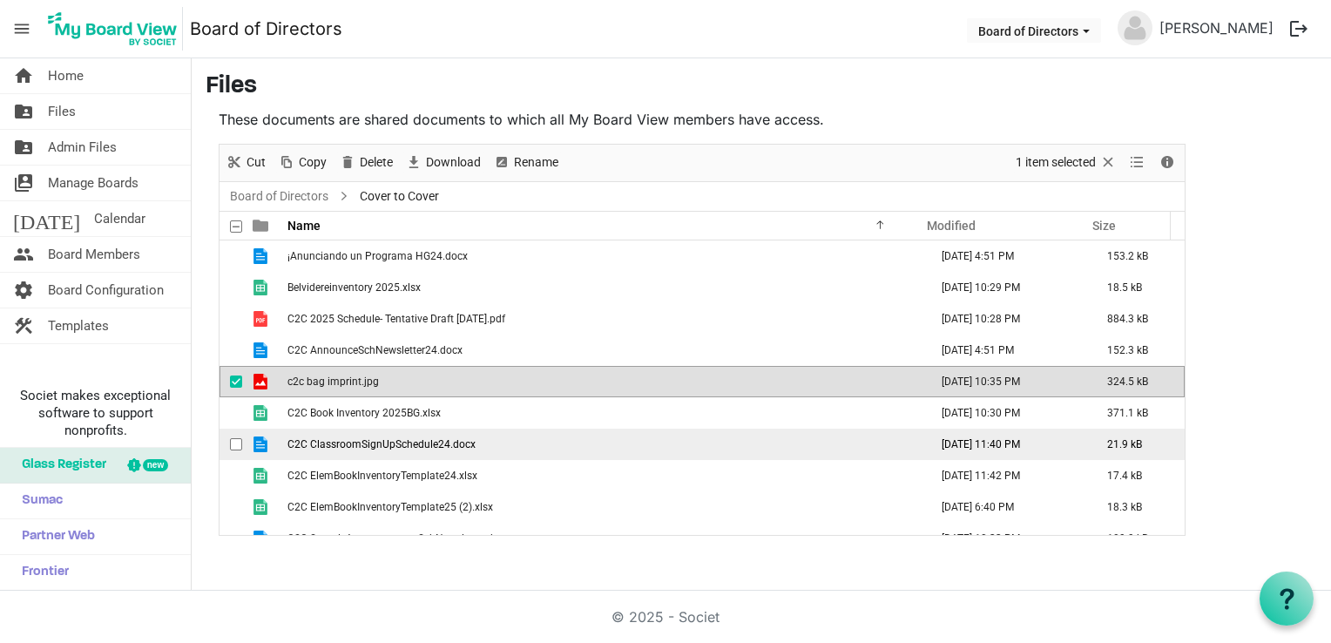
click at [533, 441] on td "C2C ClassroomSignUpSchedule24.docx" at bounding box center [602, 443] width 641 height 31
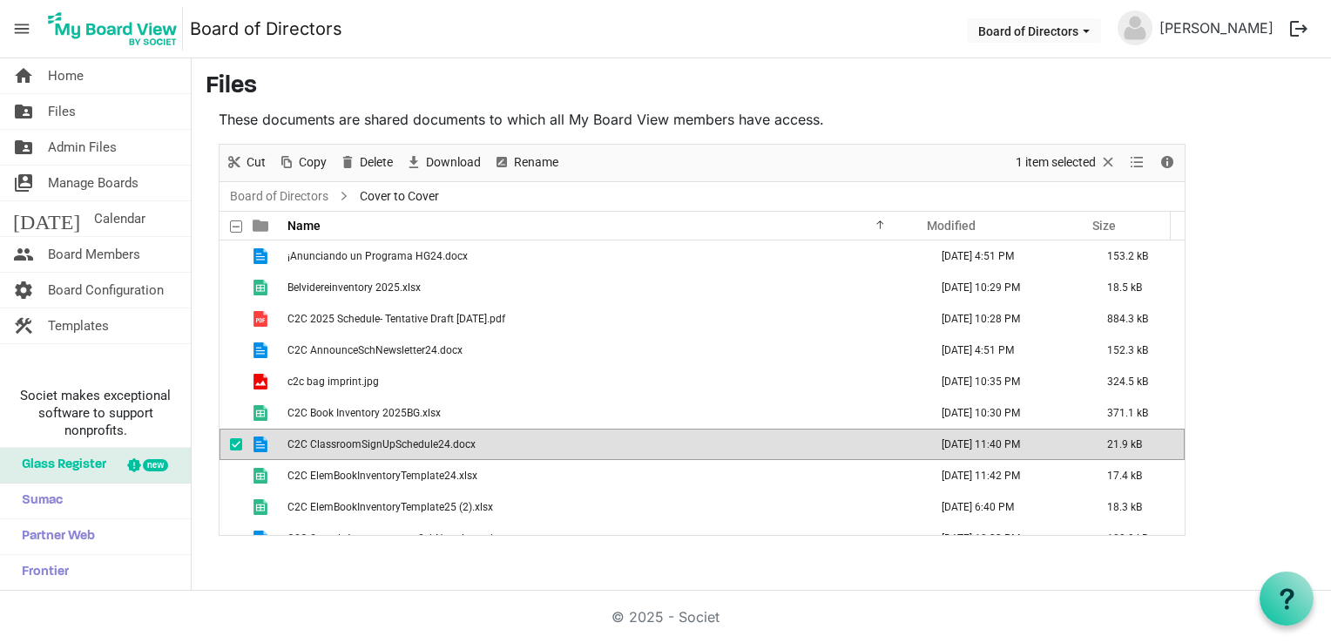
click at [533, 441] on td "C2C ClassroomSignUpSchedule24.docx" at bounding box center [602, 443] width 641 height 31
click at [381, 164] on span "Delete" at bounding box center [376, 163] width 37 height 22
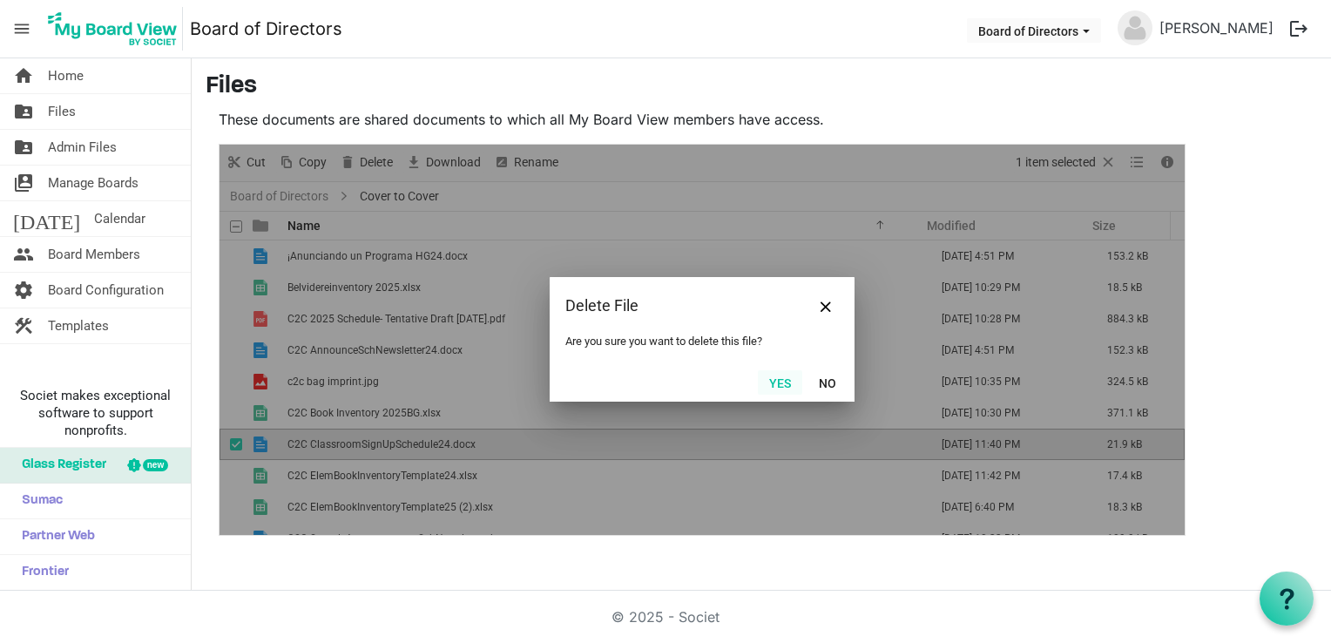
click at [776, 382] on button "Yes" at bounding box center [780, 382] width 44 height 24
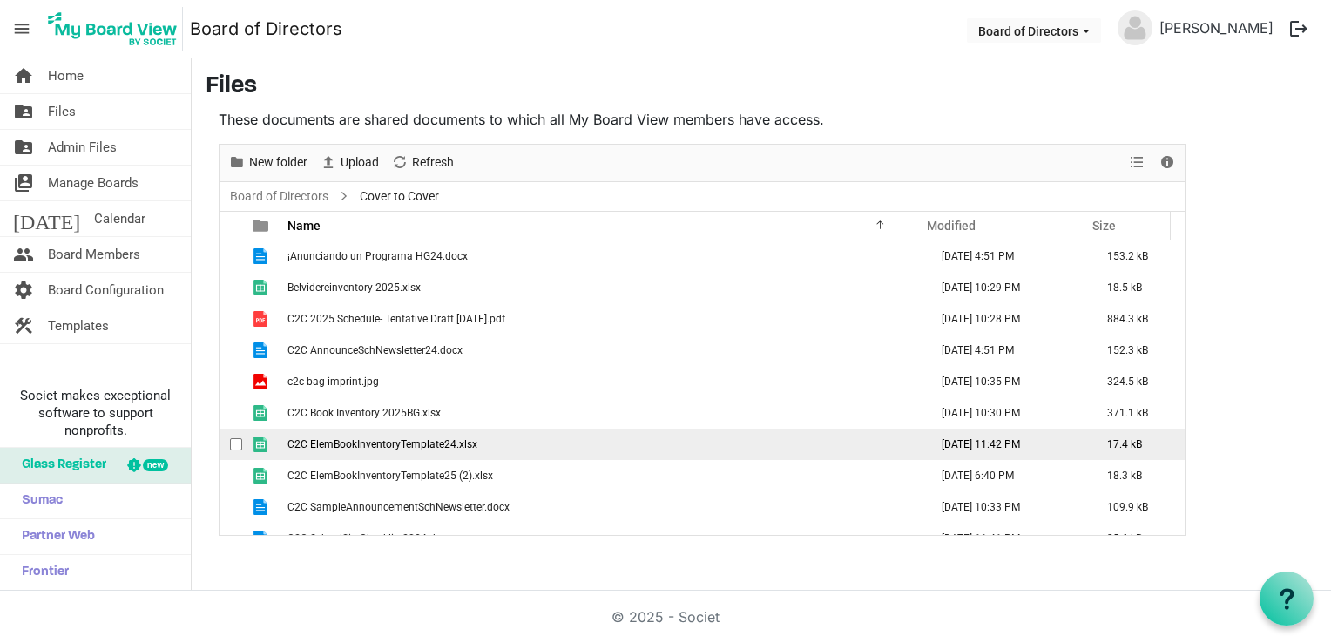
click at [522, 444] on td "C2C ElemBookInventoryTemplate24.xlsx" at bounding box center [602, 443] width 641 height 31
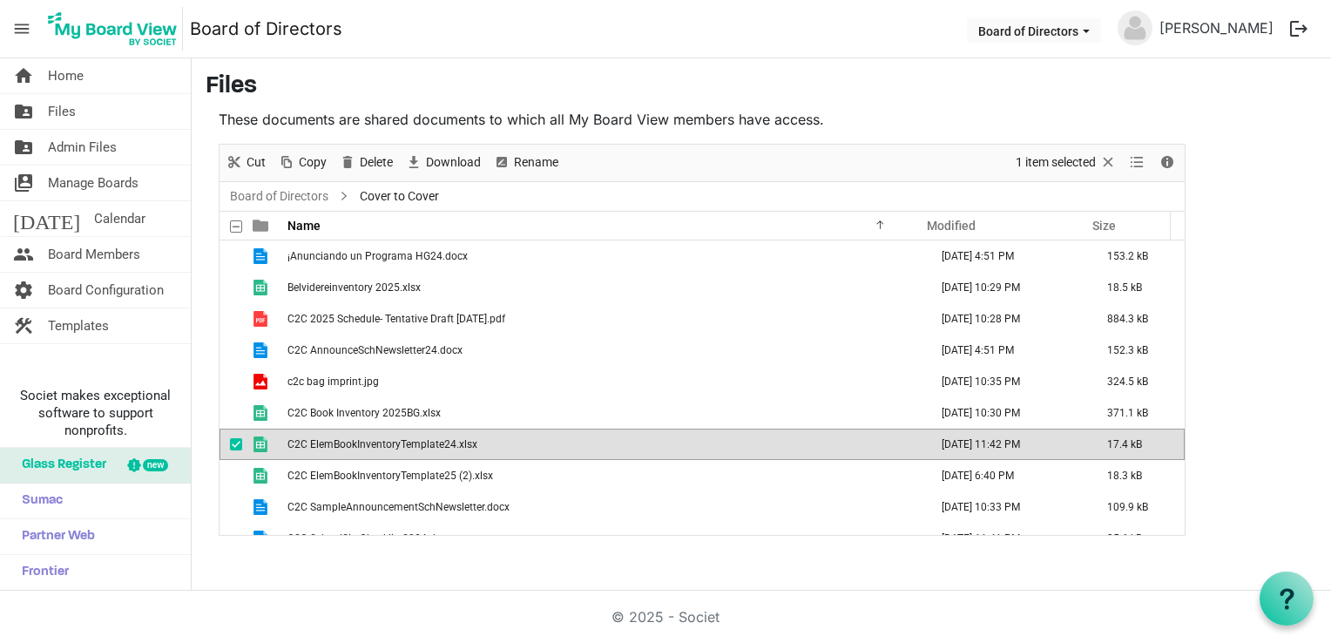
click at [522, 444] on td "C2C ElemBookInventoryTemplate24.xlsx" at bounding box center [602, 443] width 641 height 31
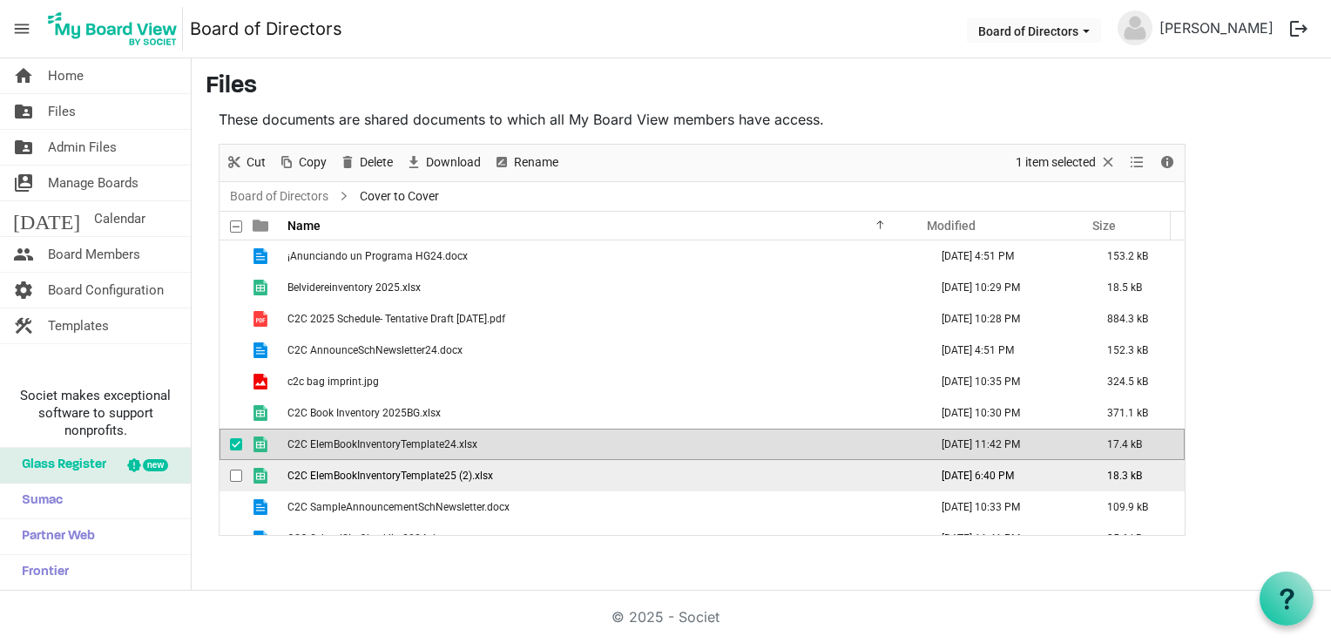
click at [573, 470] on td "C2C ElemBookInventoryTemplate25 (2).xlsx" at bounding box center [602, 475] width 641 height 31
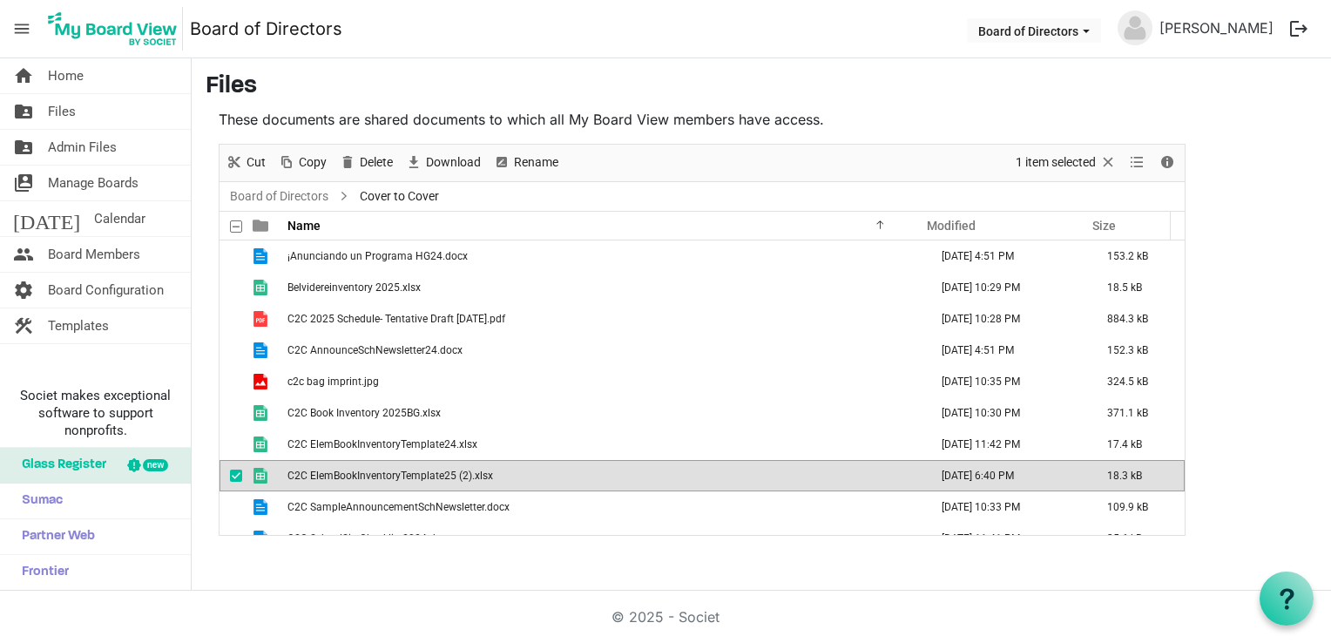
click at [573, 470] on td "C2C ElemBookInventoryTemplate25 (2).xlsx" at bounding box center [602, 475] width 641 height 31
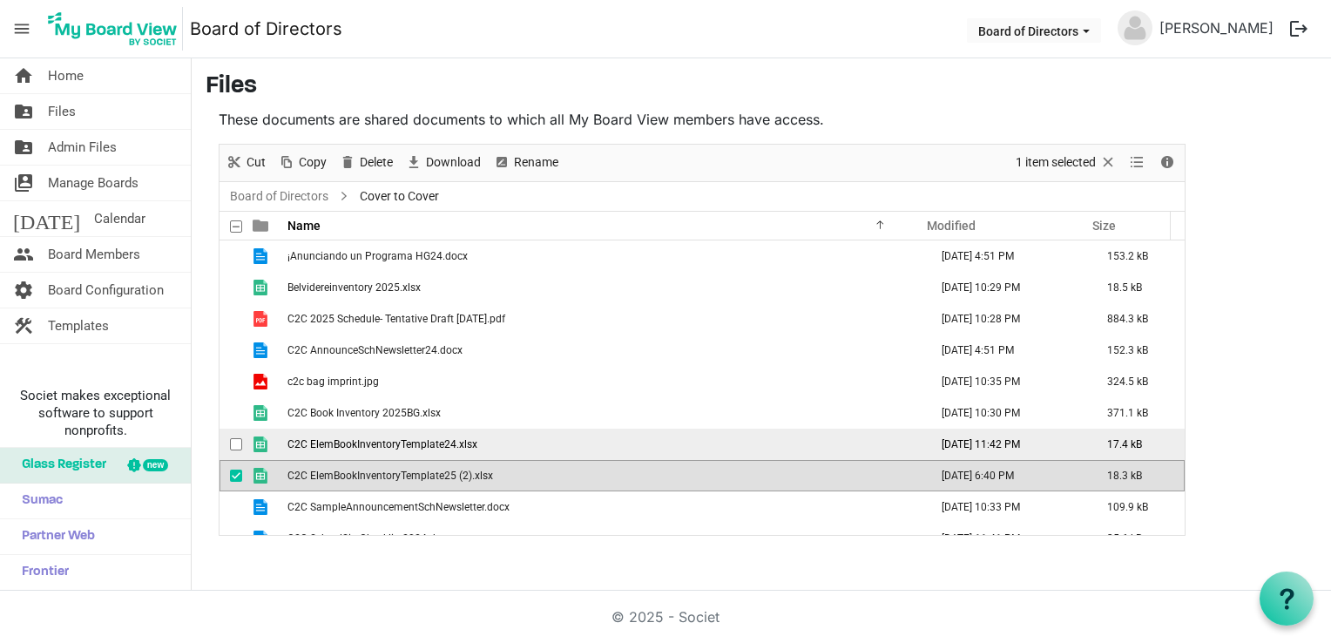
click at [625, 448] on td "C2C ElemBookInventoryTemplate24.xlsx" at bounding box center [602, 443] width 641 height 31
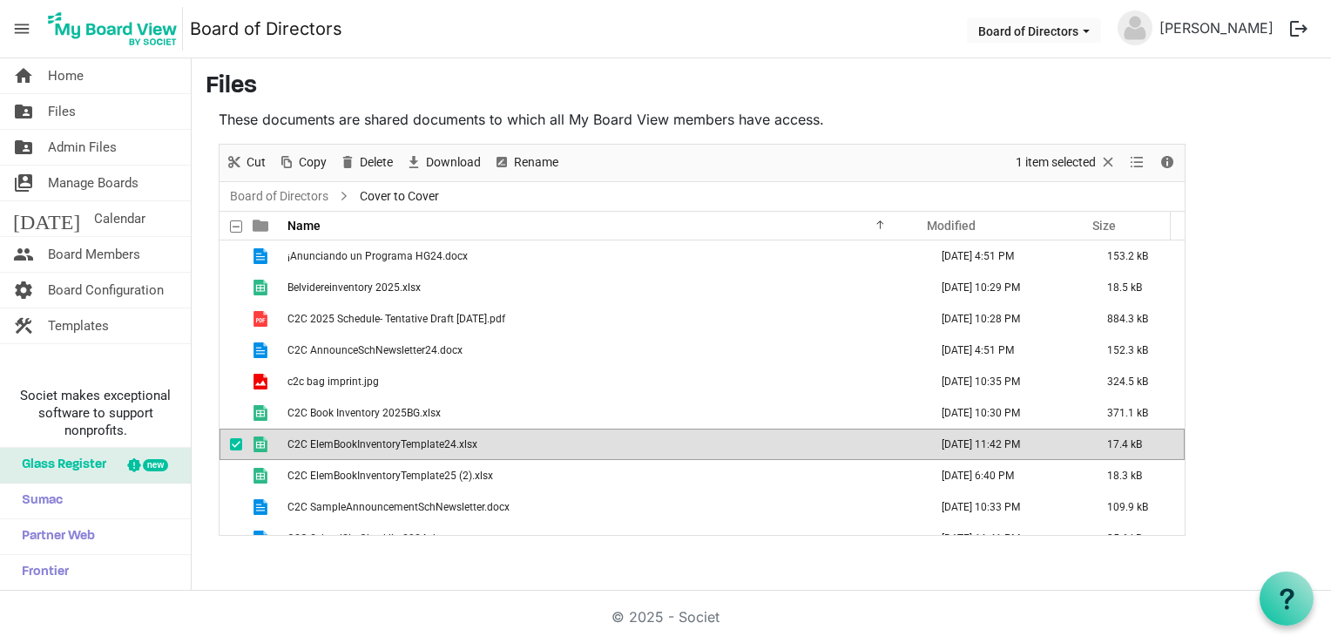
click at [625, 448] on td "C2C ElemBookInventoryTemplate24.xlsx" at bounding box center [602, 443] width 641 height 31
click at [373, 165] on span "Delete" at bounding box center [376, 163] width 37 height 22
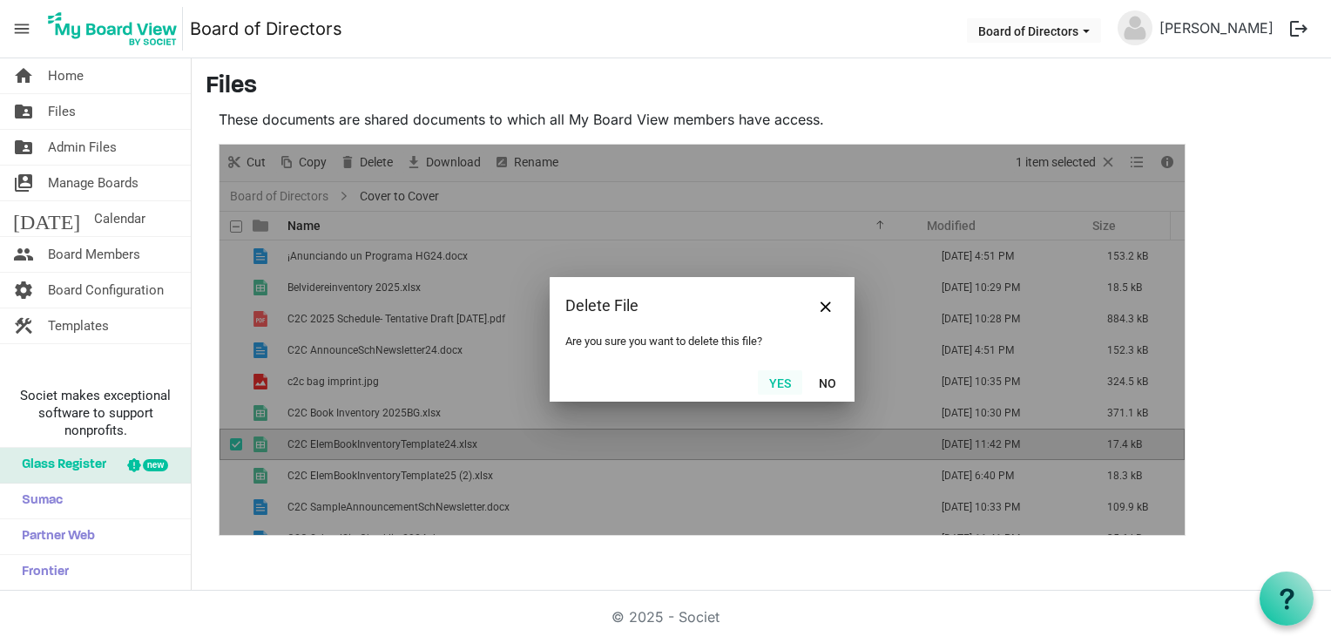
click at [782, 384] on button "Yes" at bounding box center [780, 382] width 44 height 24
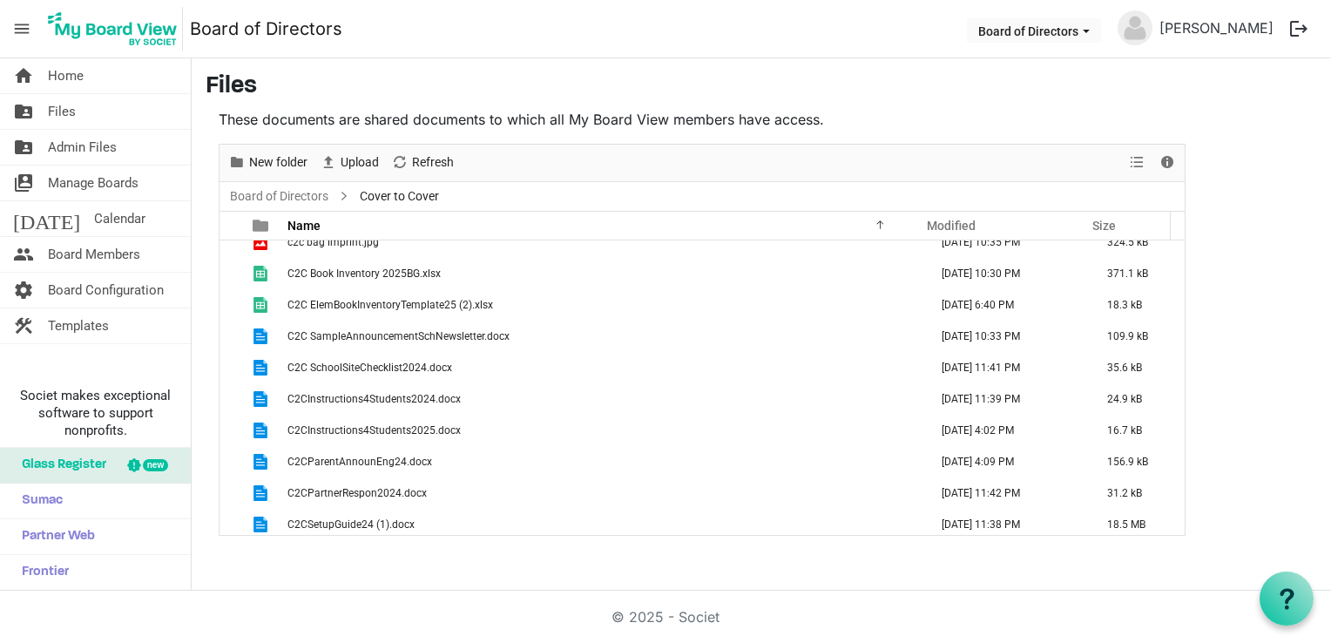
scroll to position [174, 0]
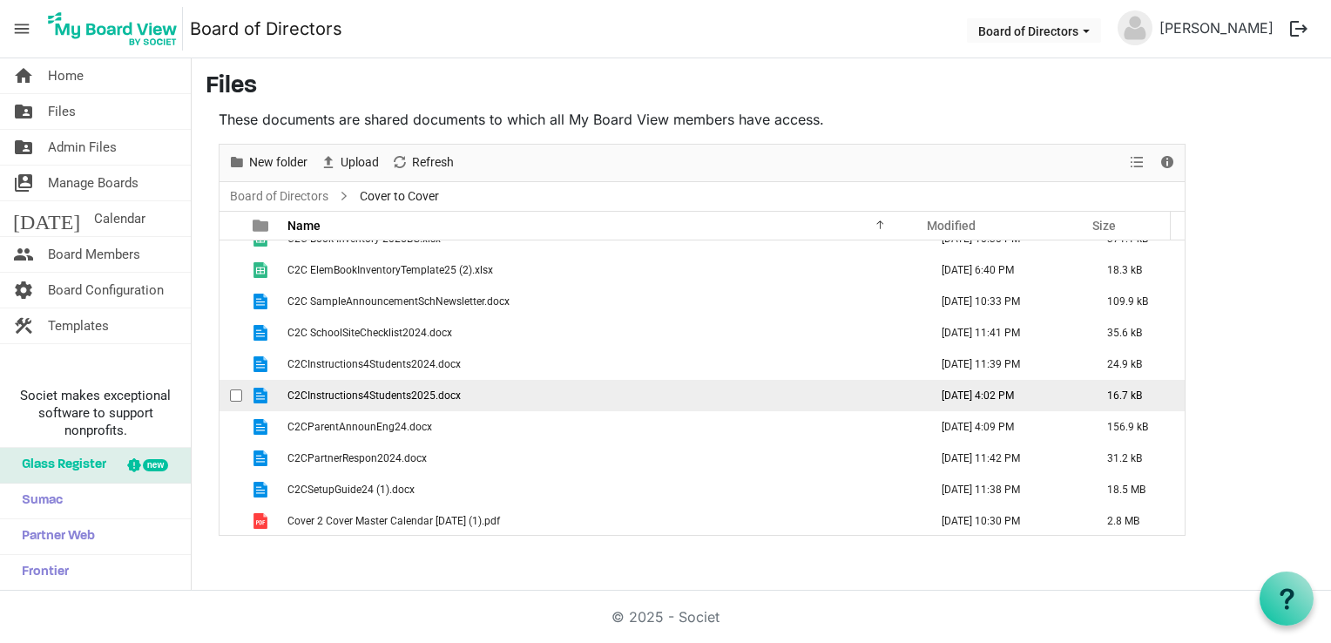
click at [520, 392] on td "C2CInstructions4Students2025.docx" at bounding box center [602, 395] width 641 height 31
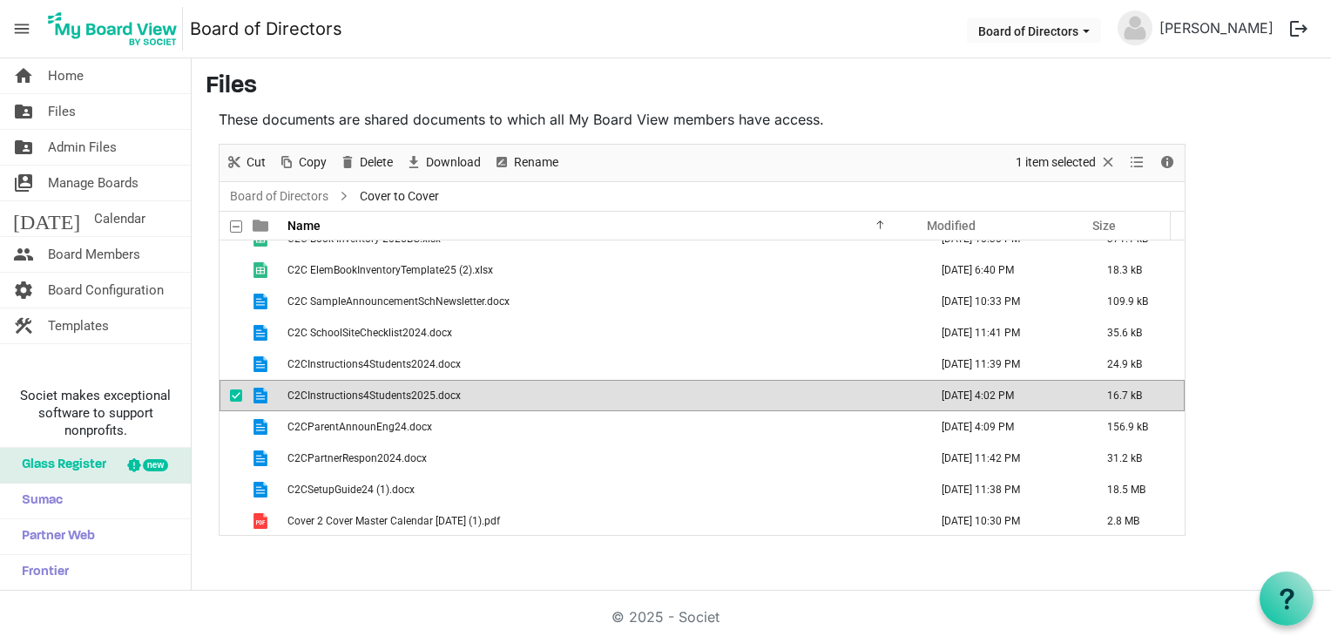
click at [520, 392] on td "C2CInstructions4Students2025.docx" at bounding box center [602, 395] width 641 height 31
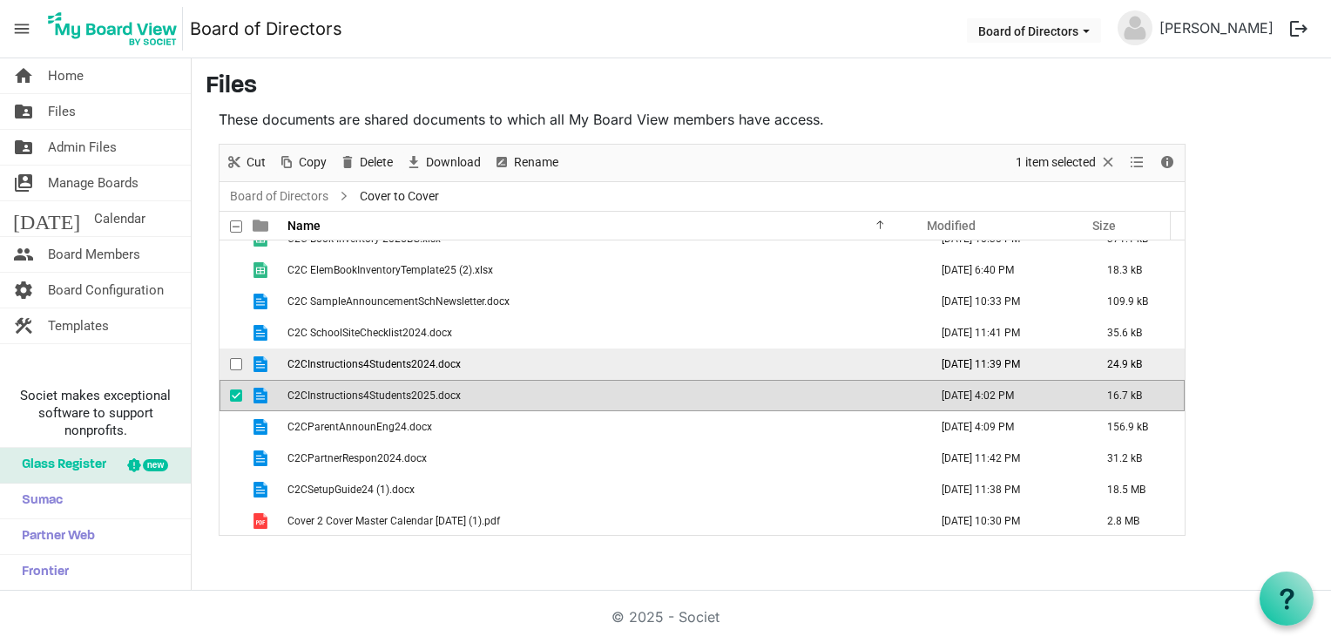
click at [479, 359] on td "C2CInstructions4Students2024.docx" at bounding box center [602, 363] width 641 height 31
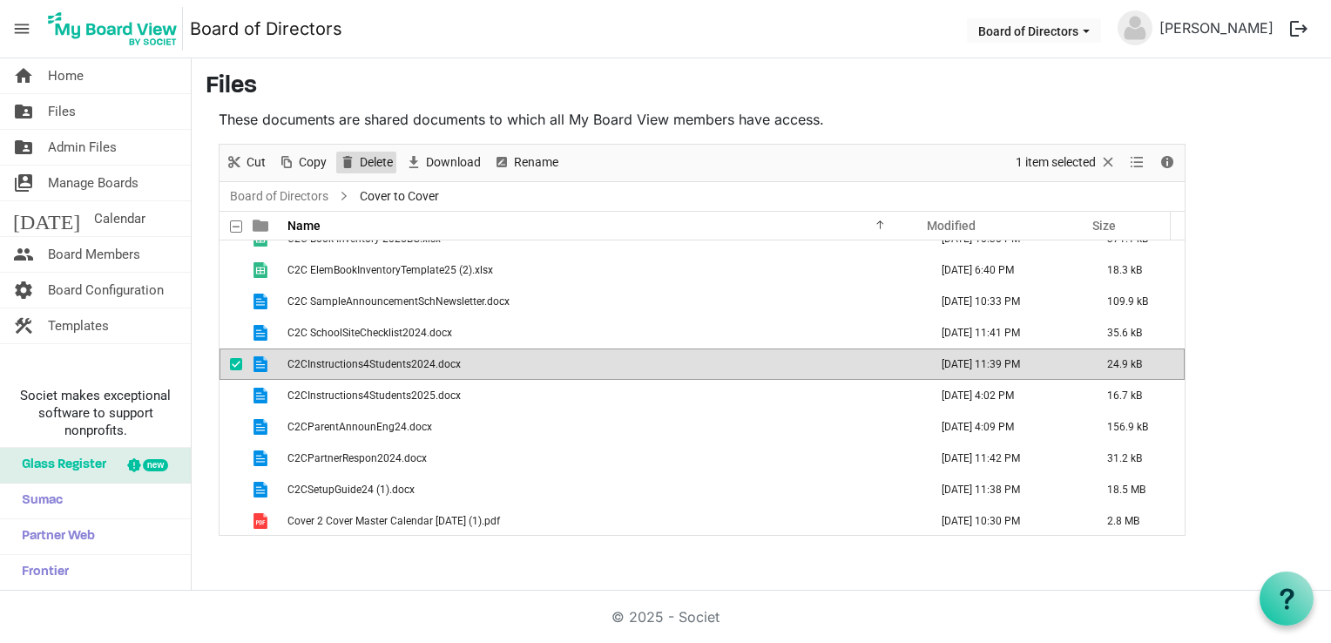
click at [375, 159] on span "Delete" at bounding box center [376, 163] width 37 height 22
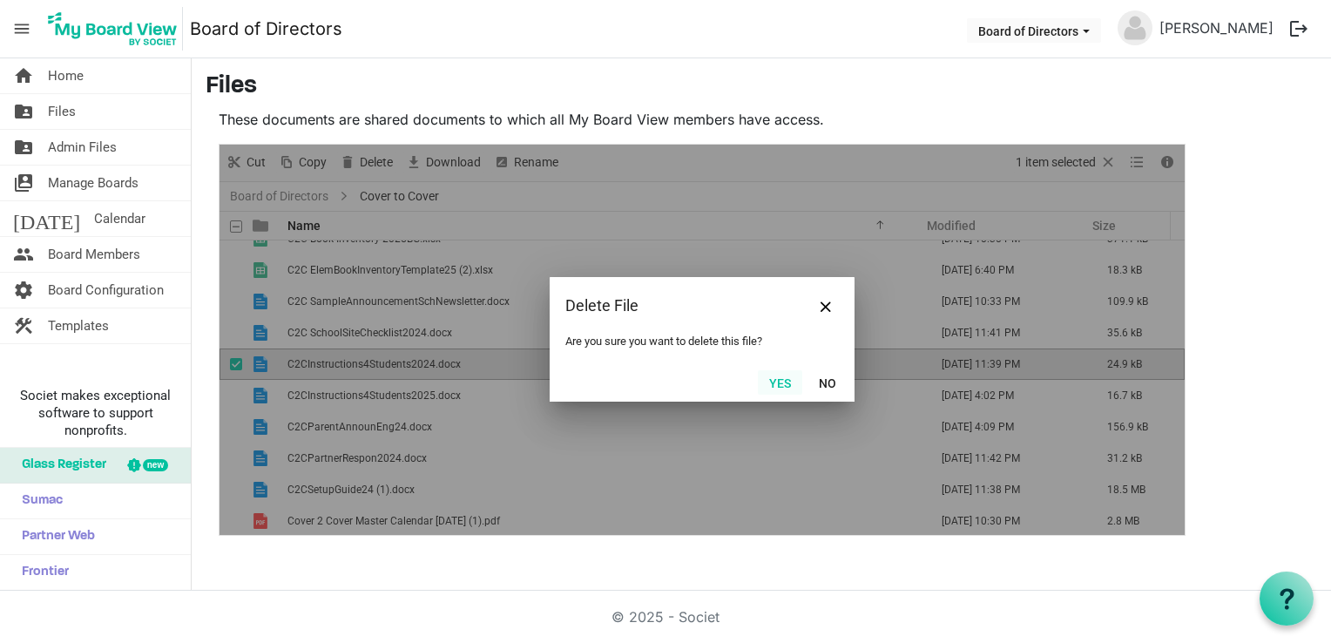
click at [779, 378] on button "Yes" at bounding box center [780, 382] width 44 height 24
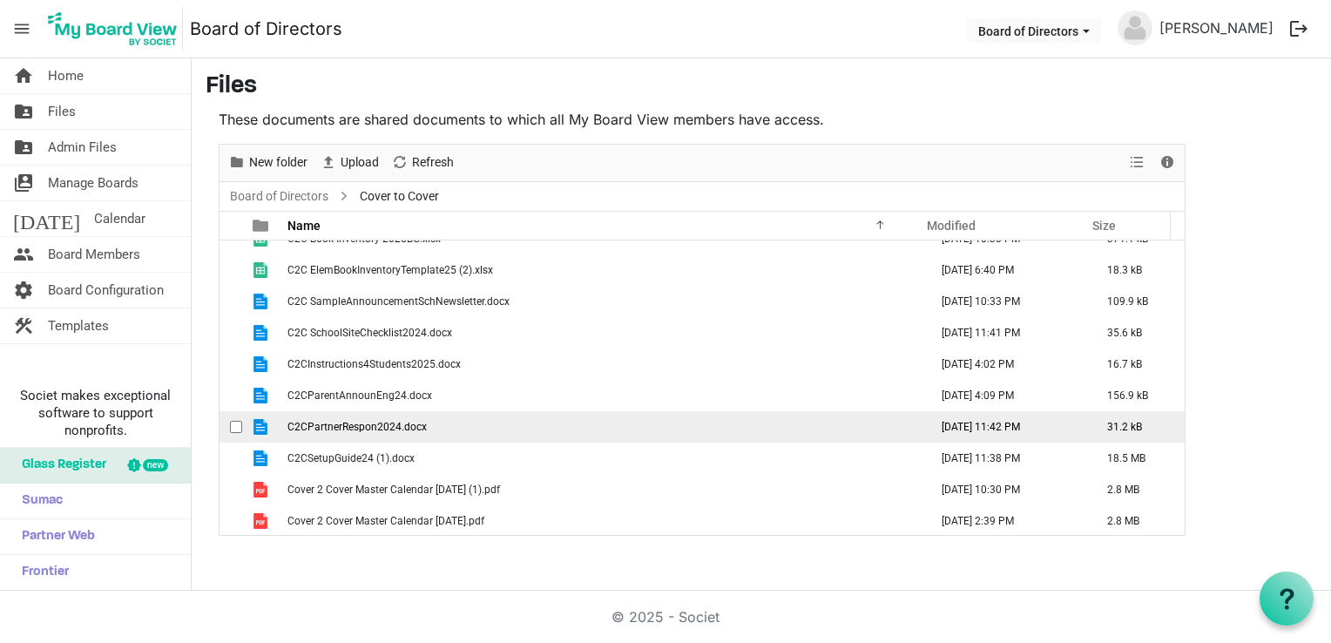
click at [521, 428] on td "C2CPartnerRespon2024.docx" at bounding box center [602, 426] width 641 height 31
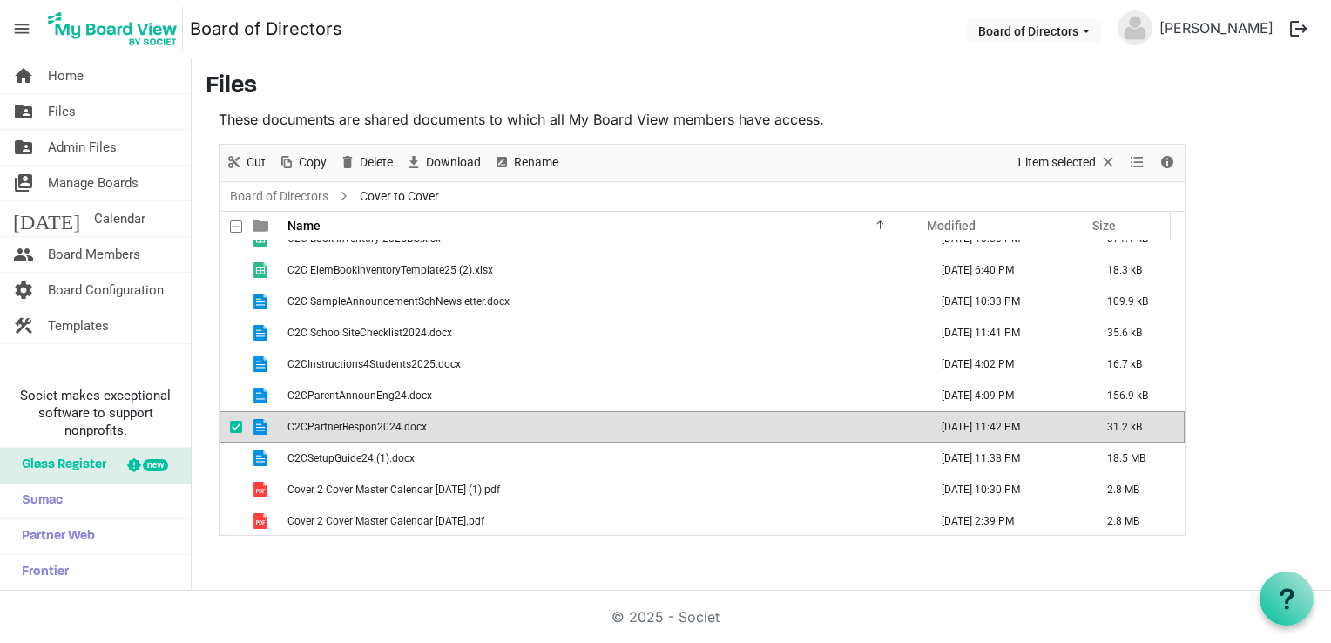
click at [521, 428] on td "C2CPartnerRespon2024.docx" at bounding box center [602, 426] width 641 height 31
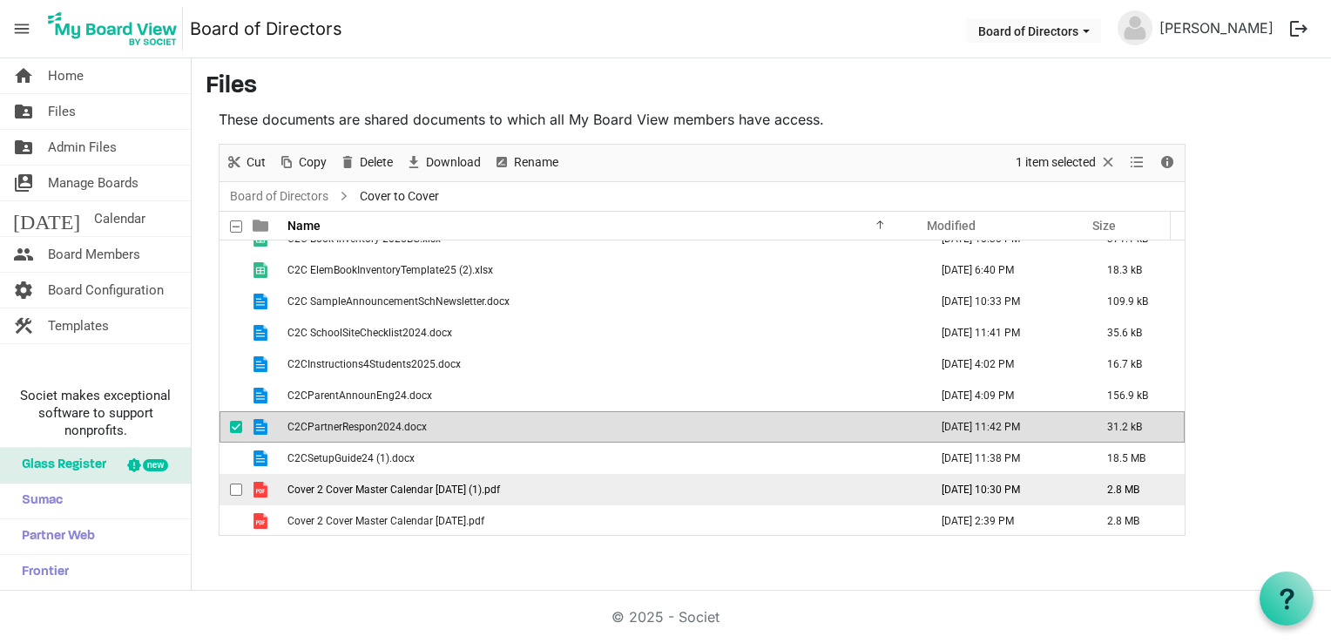
click at [533, 490] on td "Cover 2 Cover Master Calendar May 2025 (1).pdf" at bounding box center [602, 489] width 641 height 31
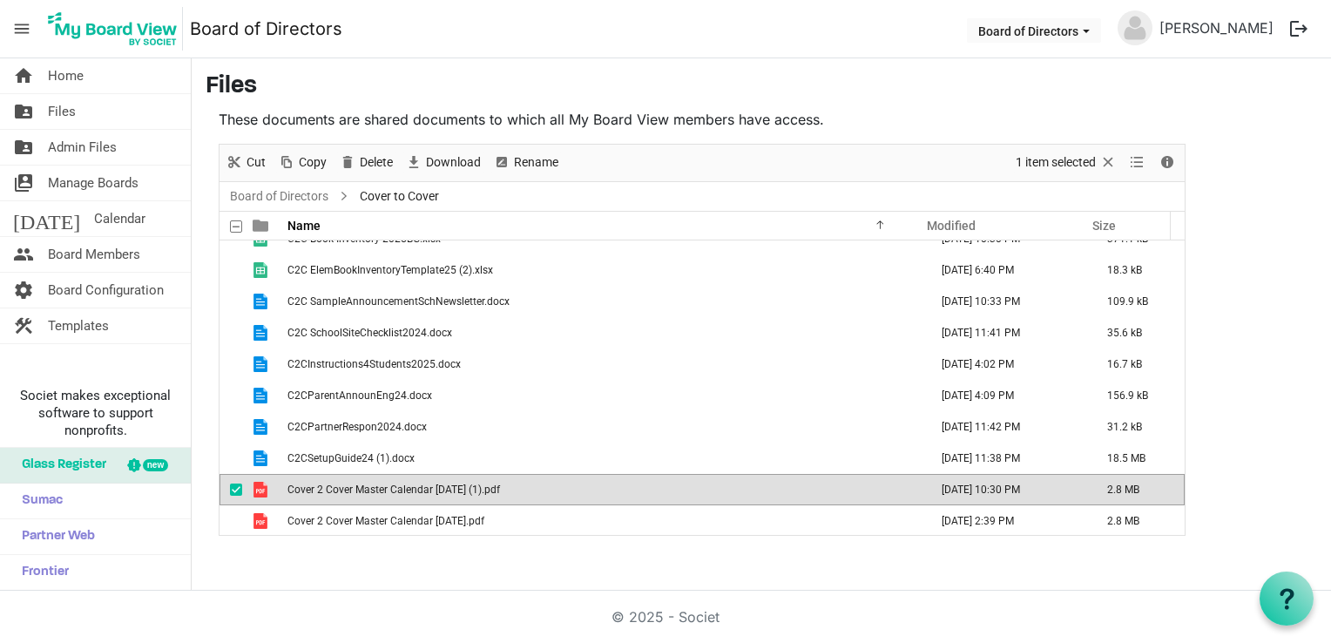
click at [533, 490] on td "Cover 2 Cover Master Calendar May 2025 (1).pdf" at bounding box center [602, 489] width 641 height 31
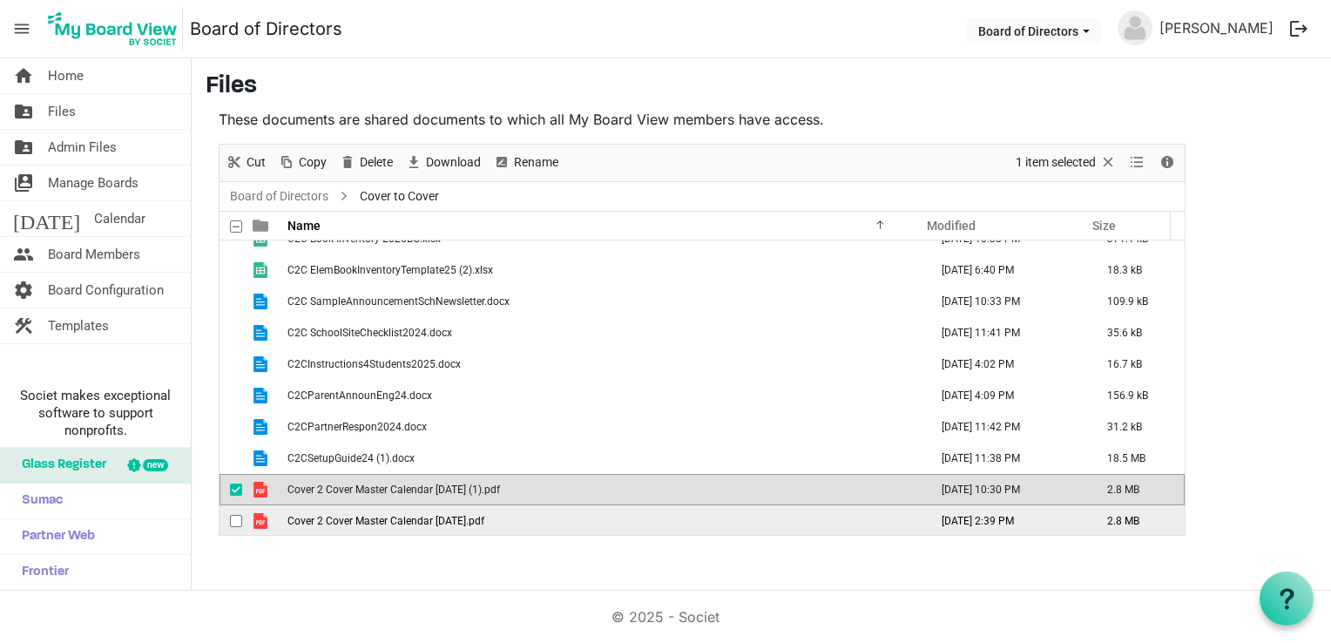
click at [630, 518] on td "Cover 2 Cover Master Calendar May 2025.pdf" at bounding box center [602, 520] width 641 height 31
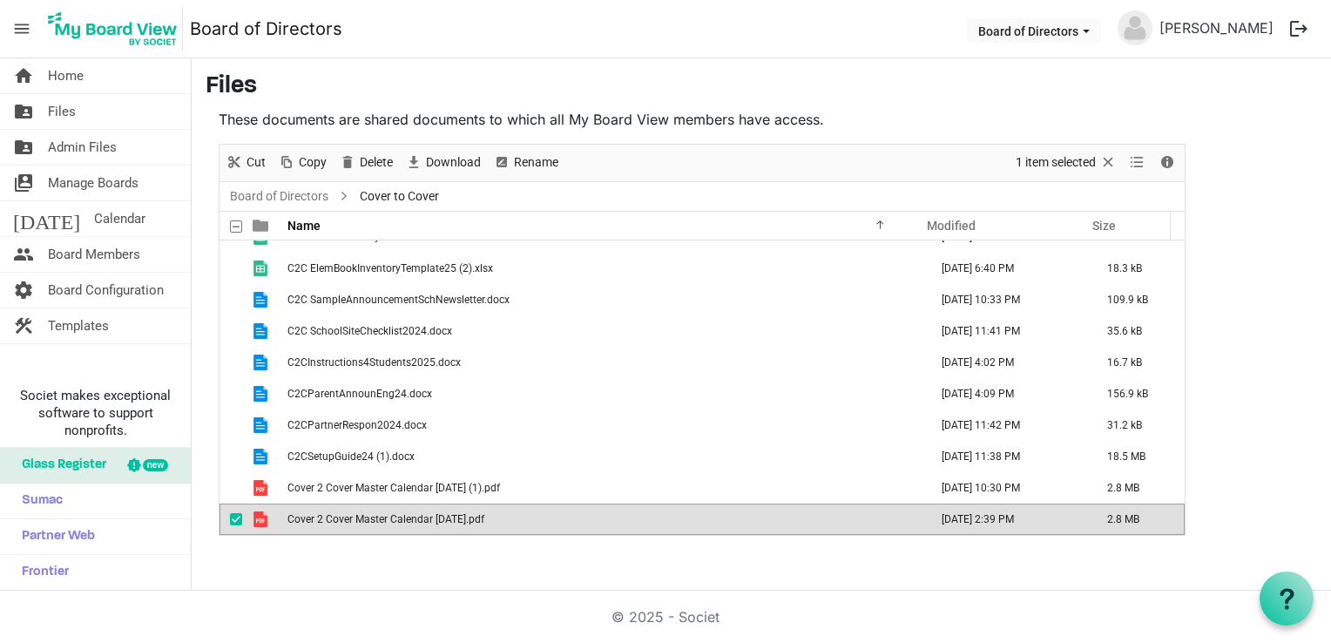
click at [630, 518] on td "Cover 2 Cover Master Calendar May 2025.pdf" at bounding box center [602, 518] width 641 height 31
click at [376, 158] on span "Delete" at bounding box center [376, 163] width 37 height 22
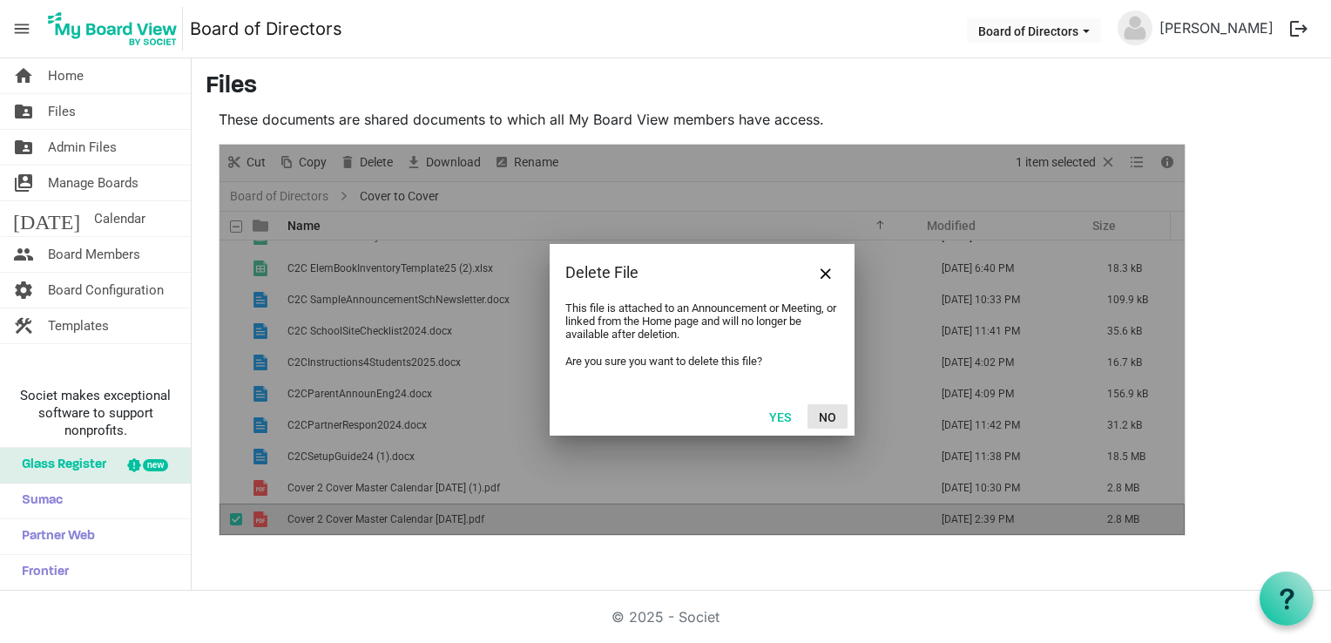
click at [830, 414] on button "No" at bounding box center [827, 416] width 40 height 24
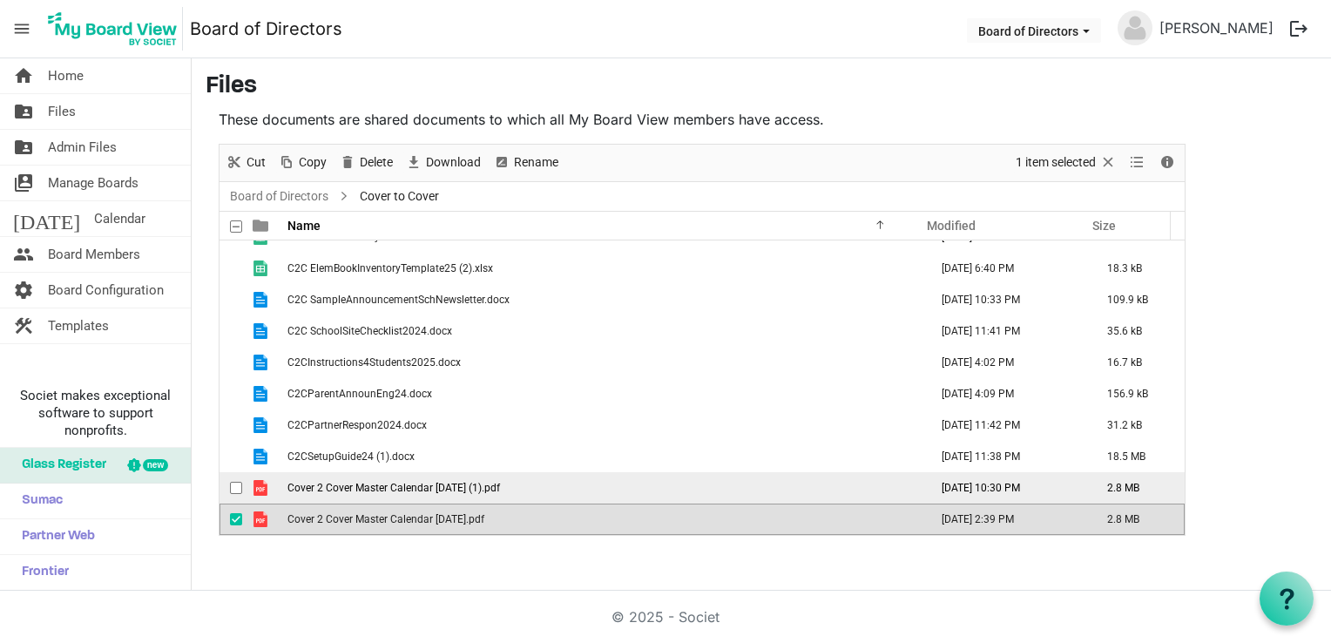
click at [571, 483] on td "Cover 2 Cover Master Calendar May 2025 (1).pdf" at bounding box center [602, 487] width 641 height 31
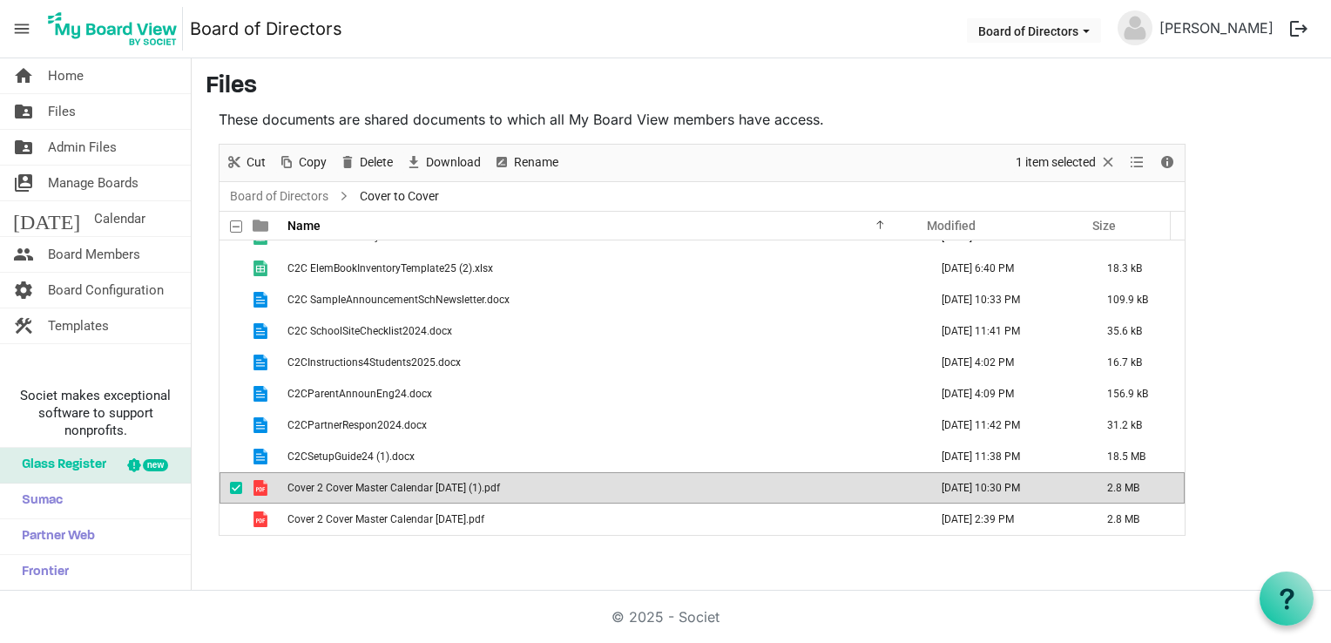
click at [571, 483] on td "Cover 2 Cover Master Calendar May 2025 (1).pdf" at bounding box center [602, 487] width 641 height 31
click at [381, 158] on span "Delete" at bounding box center [376, 163] width 37 height 22
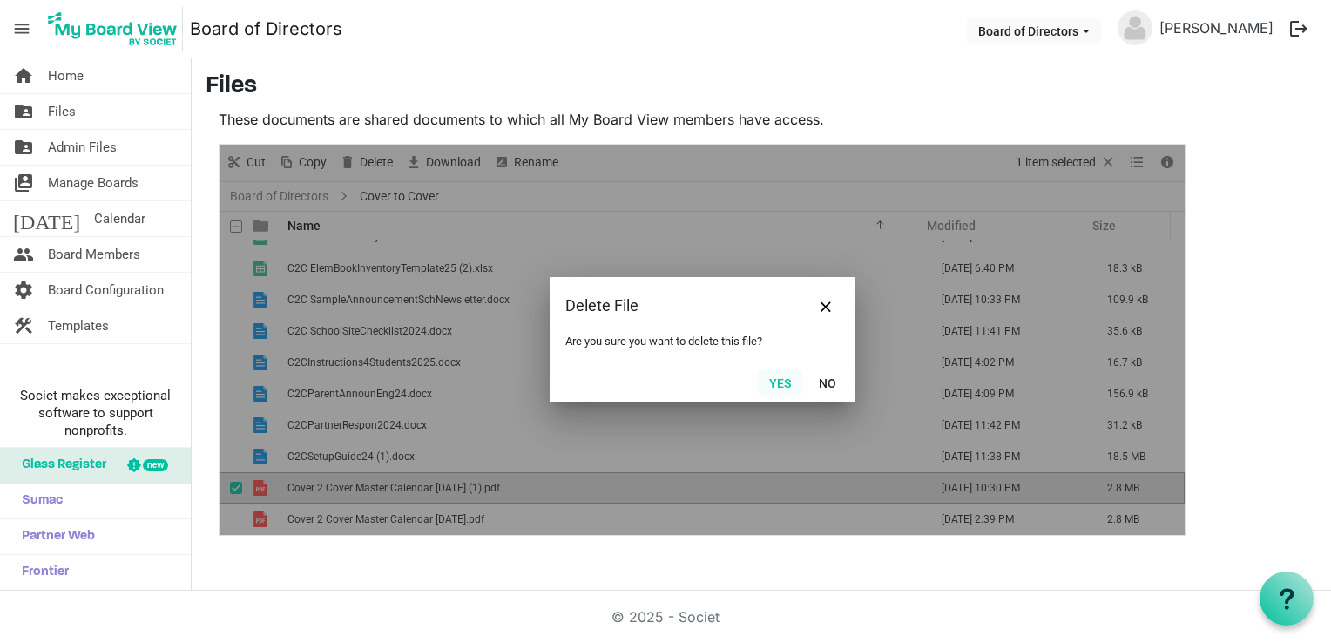
click at [777, 381] on button "Yes" at bounding box center [780, 382] width 44 height 24
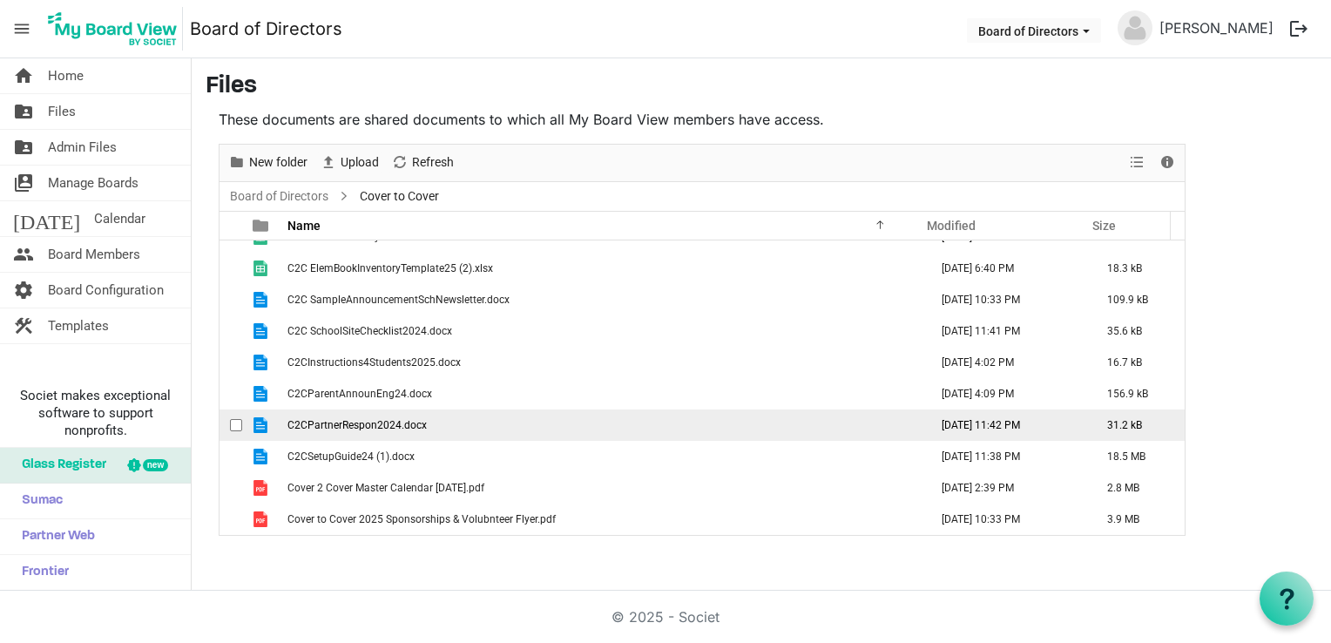
click at [589, 420] on td "C2CPartnerRespon2024.docx" at bounding box center [602, 424] width 641 height 31
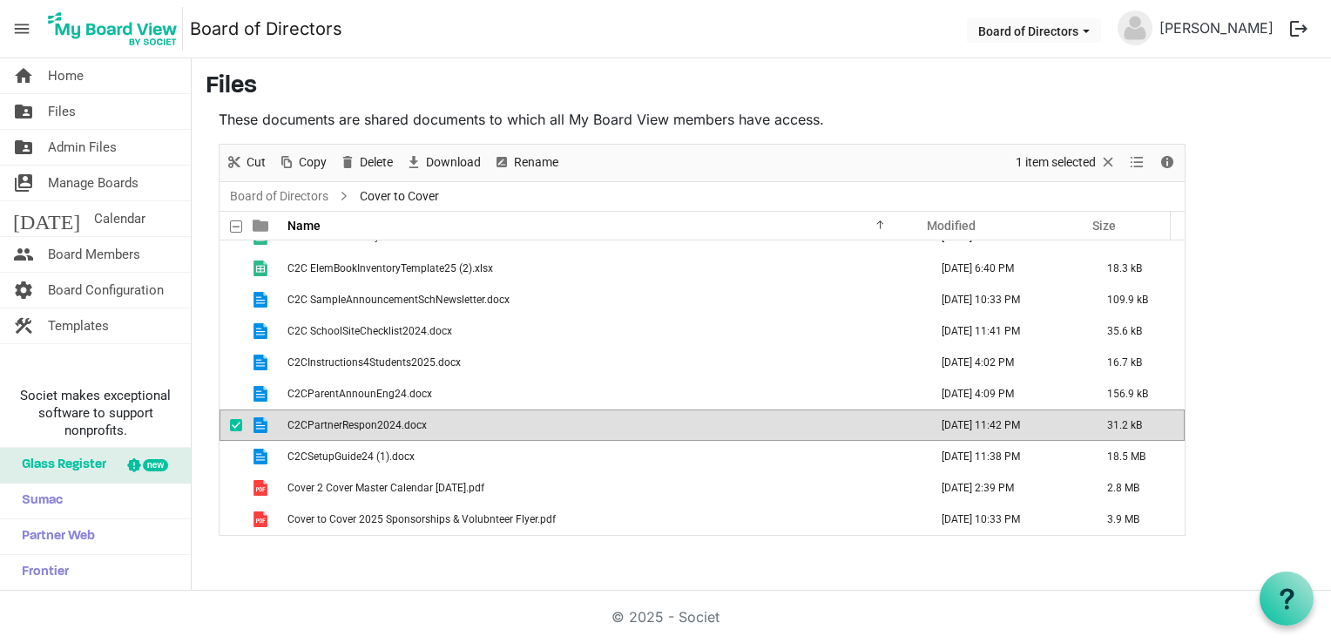
click at [589, 420] on td "C2CPartnerRespon2024.docx" at bounding box center [602, 424] width 641 height 31
click at [508, 418] on td "C2CPartnerRespon2024.docx" at bounding box center [602, 424] width 641 height 31
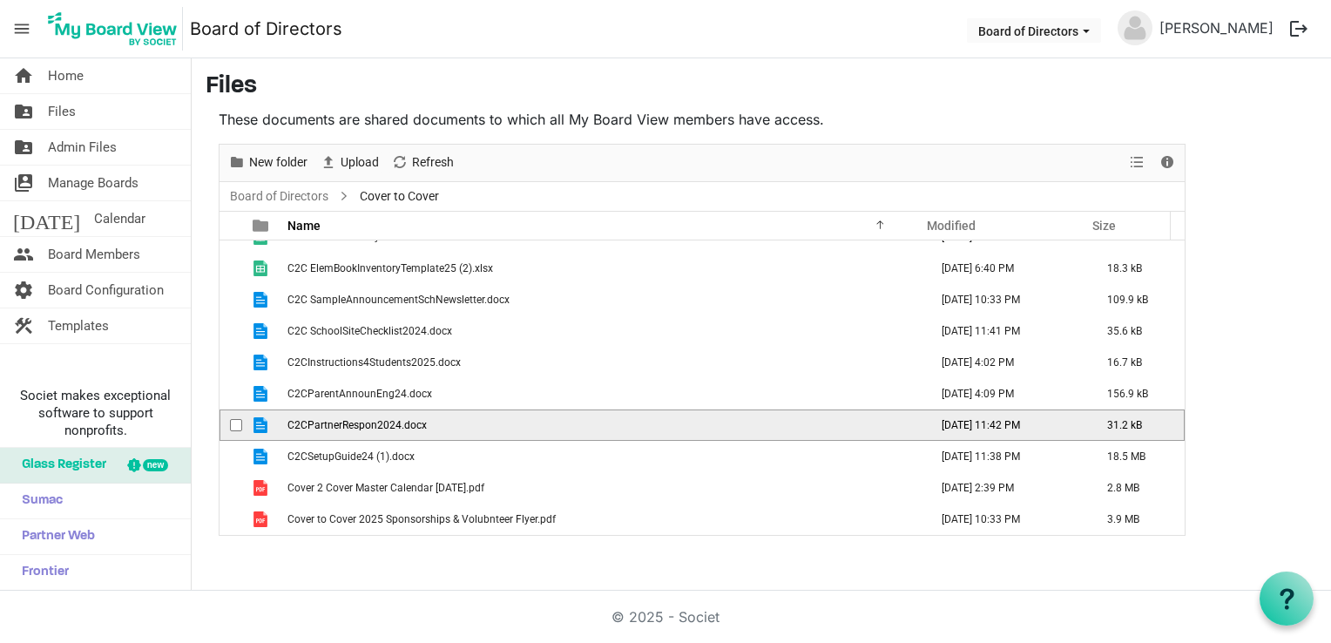
click at [508, 418] on td "C2CPartnerRespon2024.docx" at bounding box center [602, 424] width 641 height 31
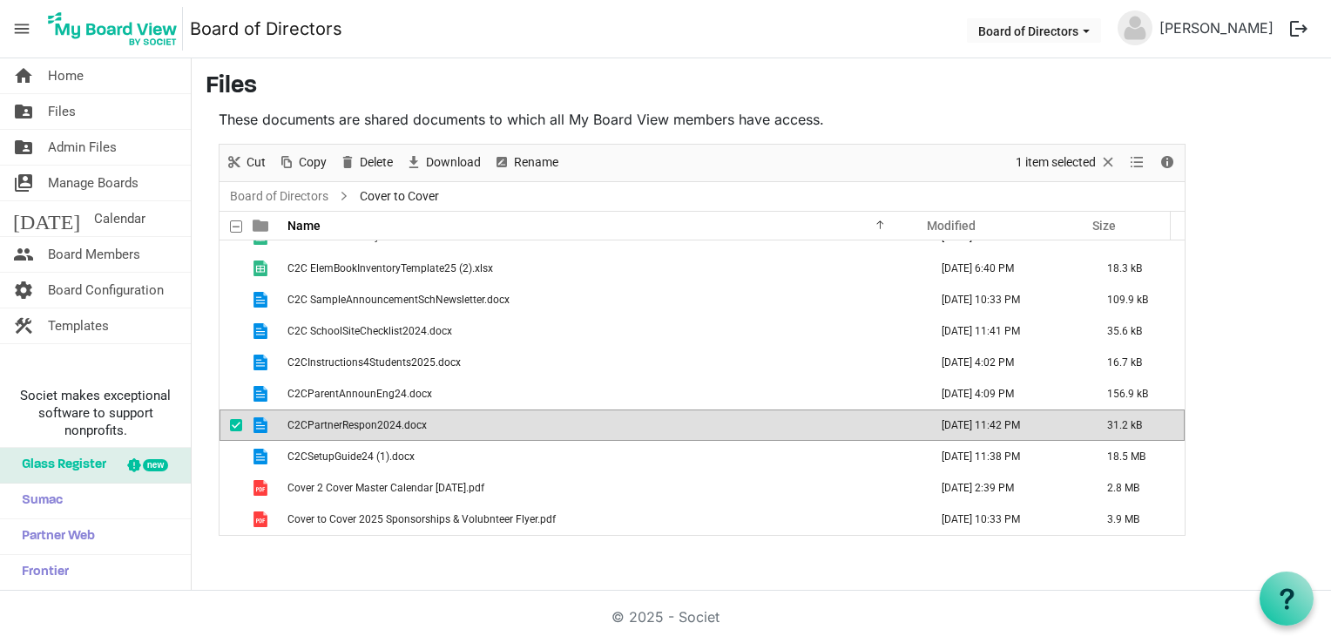
click at [508, 418] on td "C2CPartnerRespon2024.docx" at bounding box center [602, 424] width 641 height 31
click at [1267, 73] on h3 "Files" at bounding box center [760, 87] width 1111 height 30
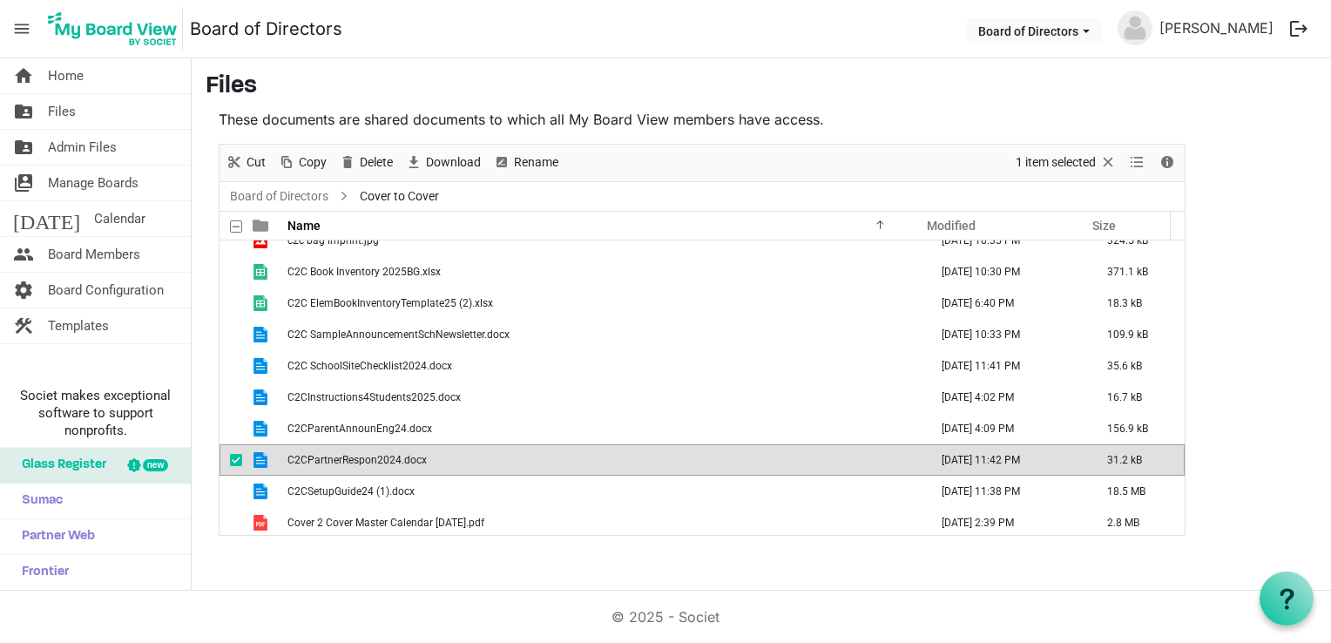
scroll to position [0, 0]
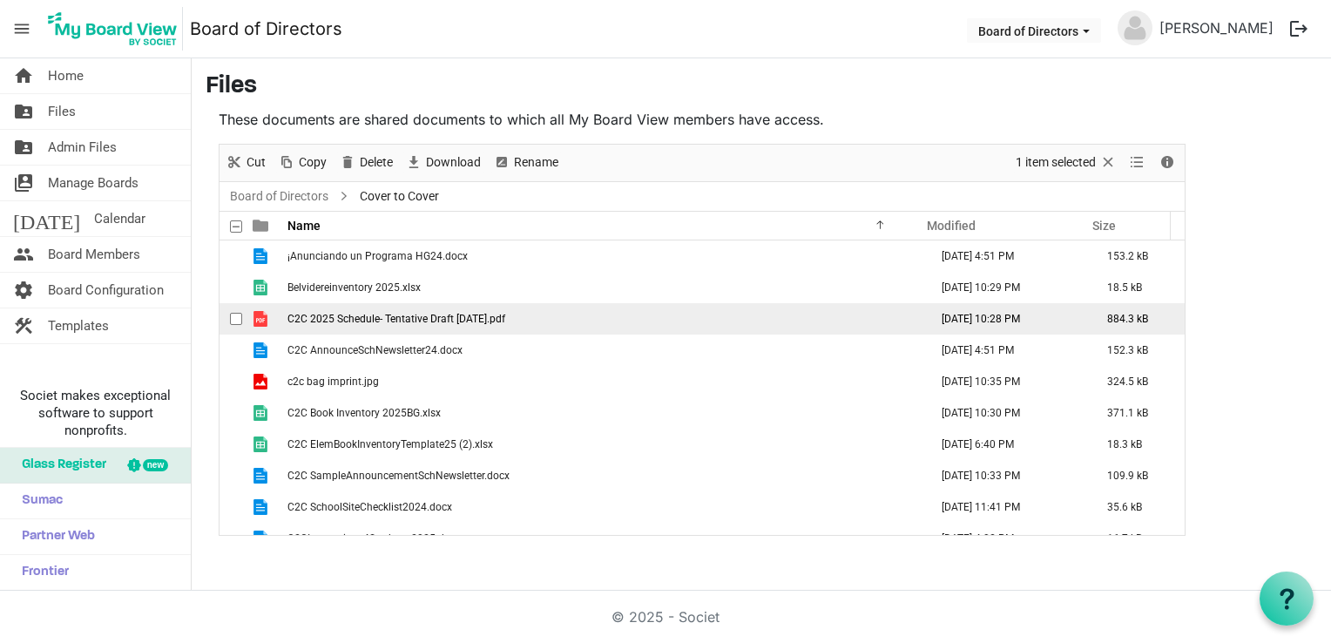
click at [663, 325] on td "C2C 2025 Schedule- Tentative Draft 09-02-2025.pdf" at bounding box center [602, 318] width 641 height 31
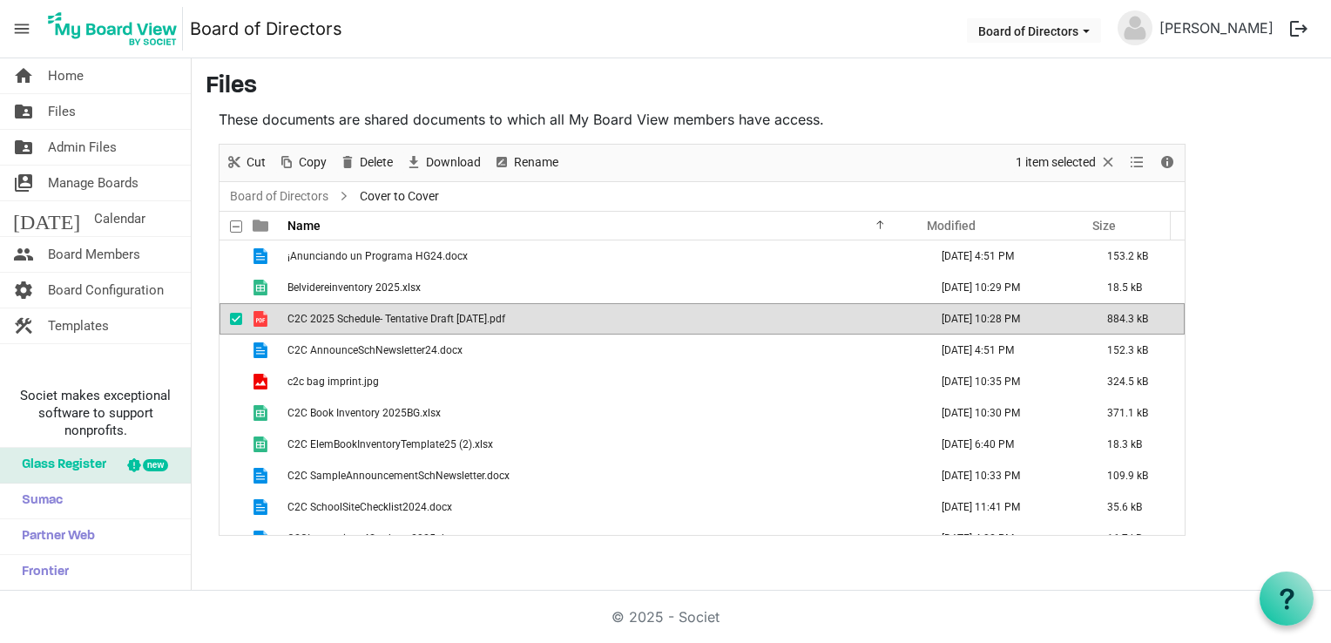
click at [663, 325] on td "C2C 2025 Schedule- Tentative Draft 09-02-2025.pdf" at bounding box center [602, 318] width 641 height 31
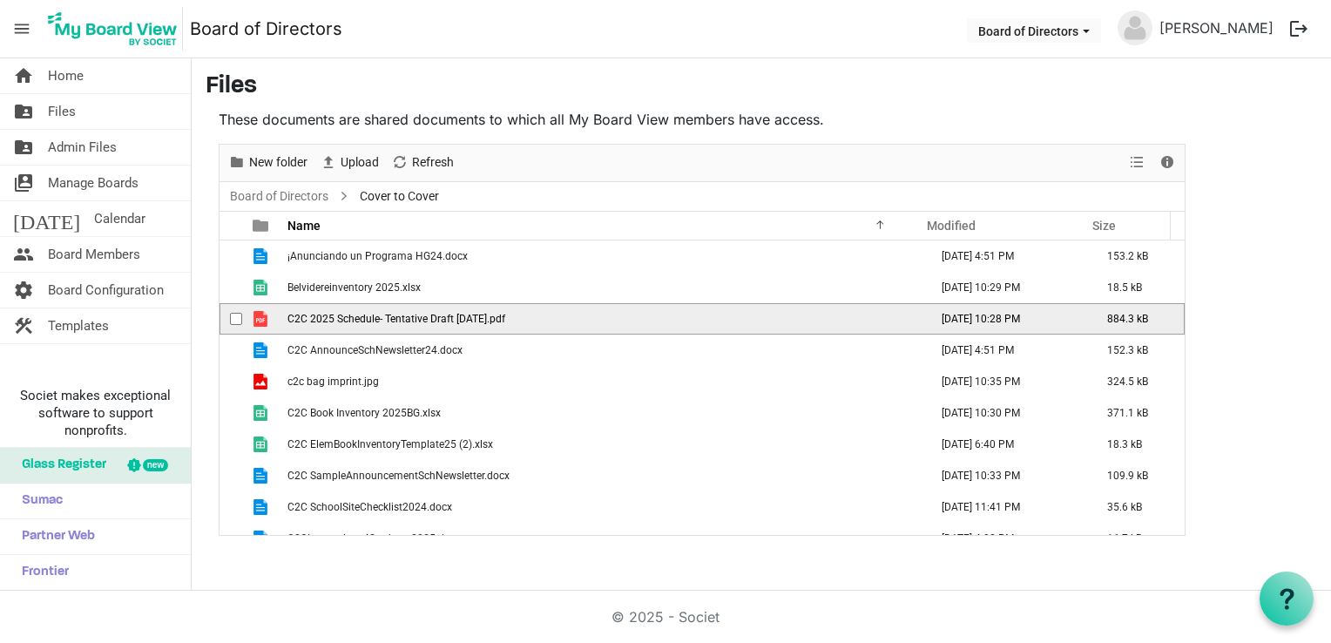
click at [663, 325] on td "C2C 2025 Schedule- Tentative Draft 09-02-2025.pdf" at bounding box center [602, 318] width 641 height 31
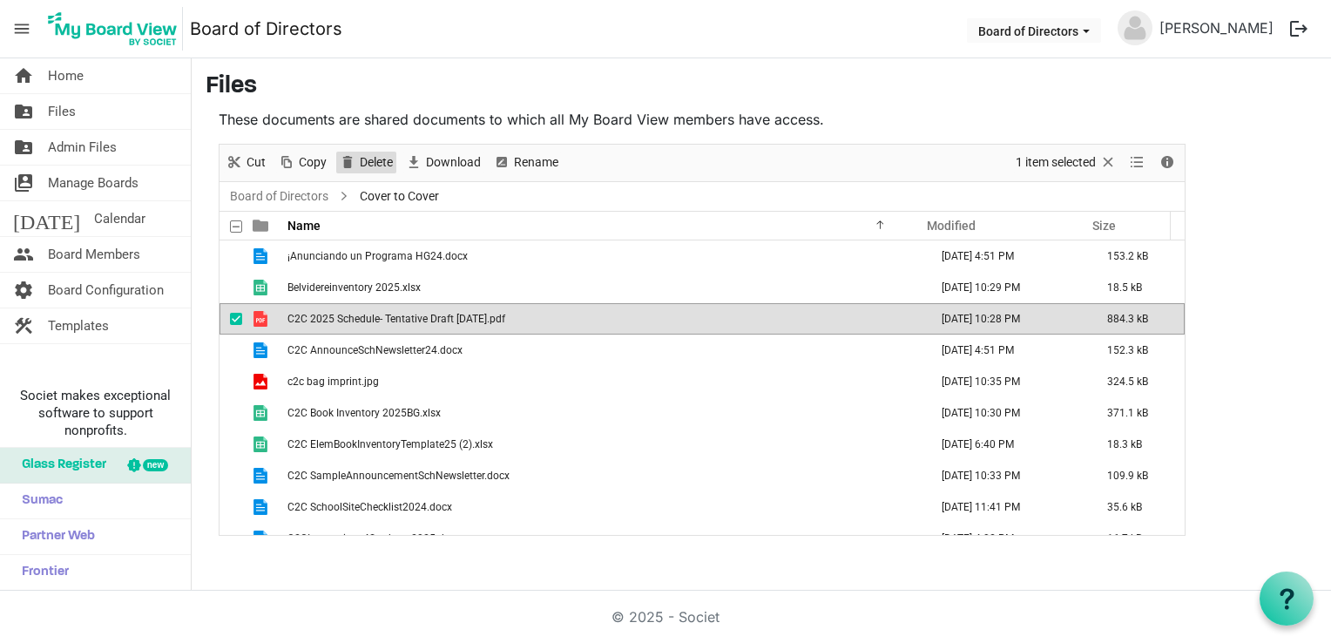
click at [378, 158] on span "Delete" at bounding box center [376, 163] width 37 height 22
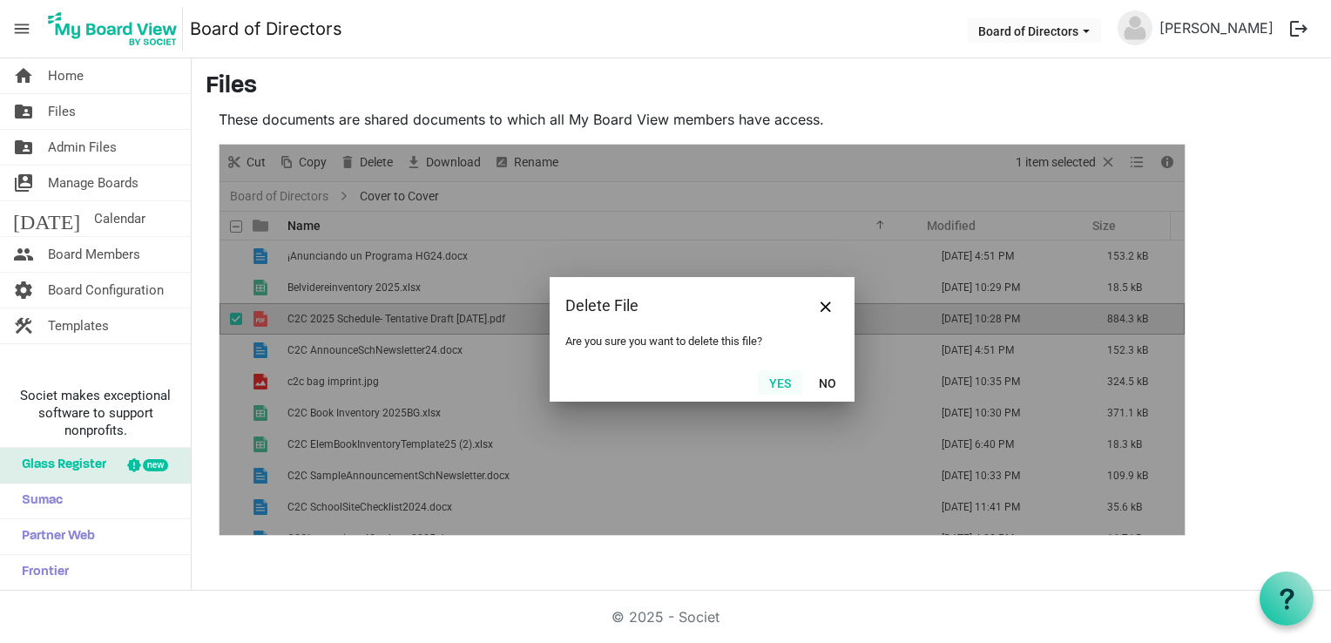
click at [786, 380] on button "Yes" at bounding box center [780, 382] width 44 height 24
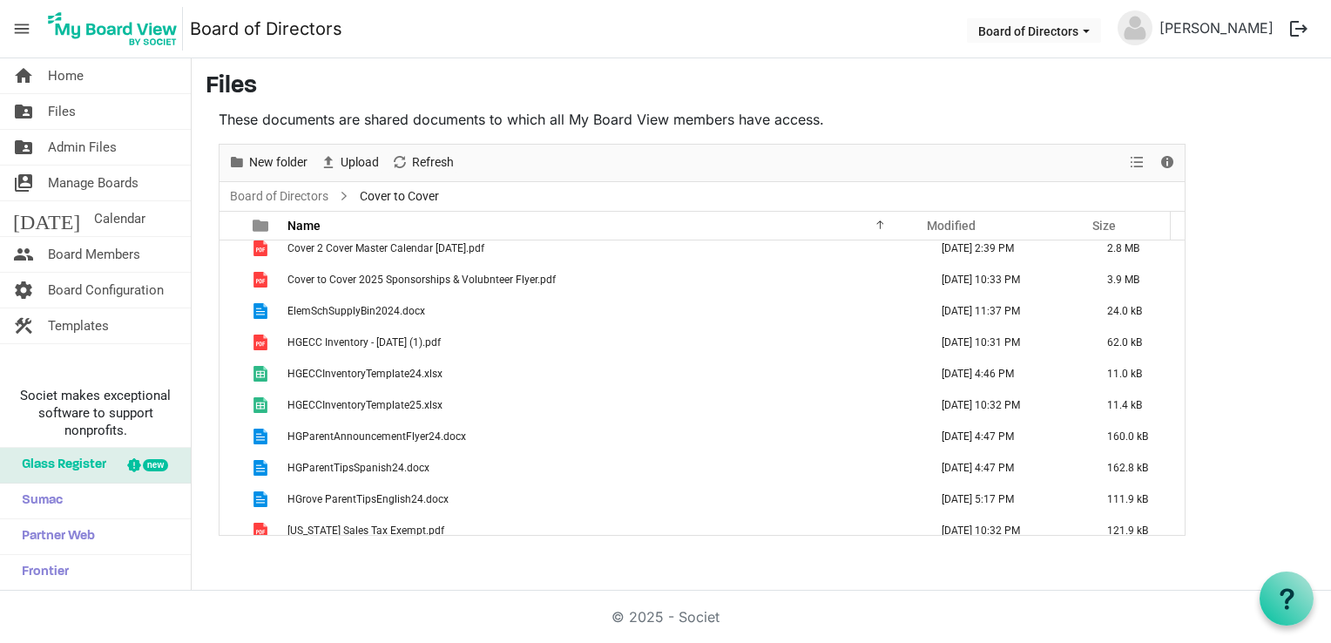
scroll to position [349, 0]
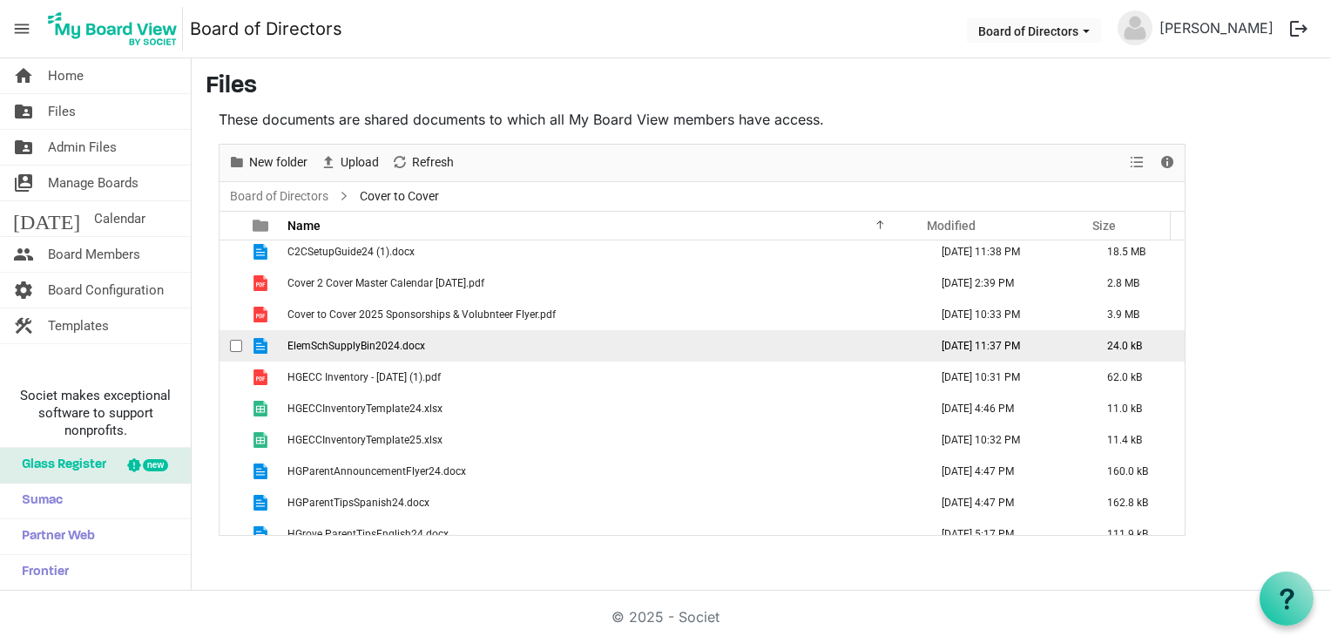
click at [664, 347] on td "ElemSchSupplyBin2024.docx" at bounding box center [602, 345] width 641 height 31
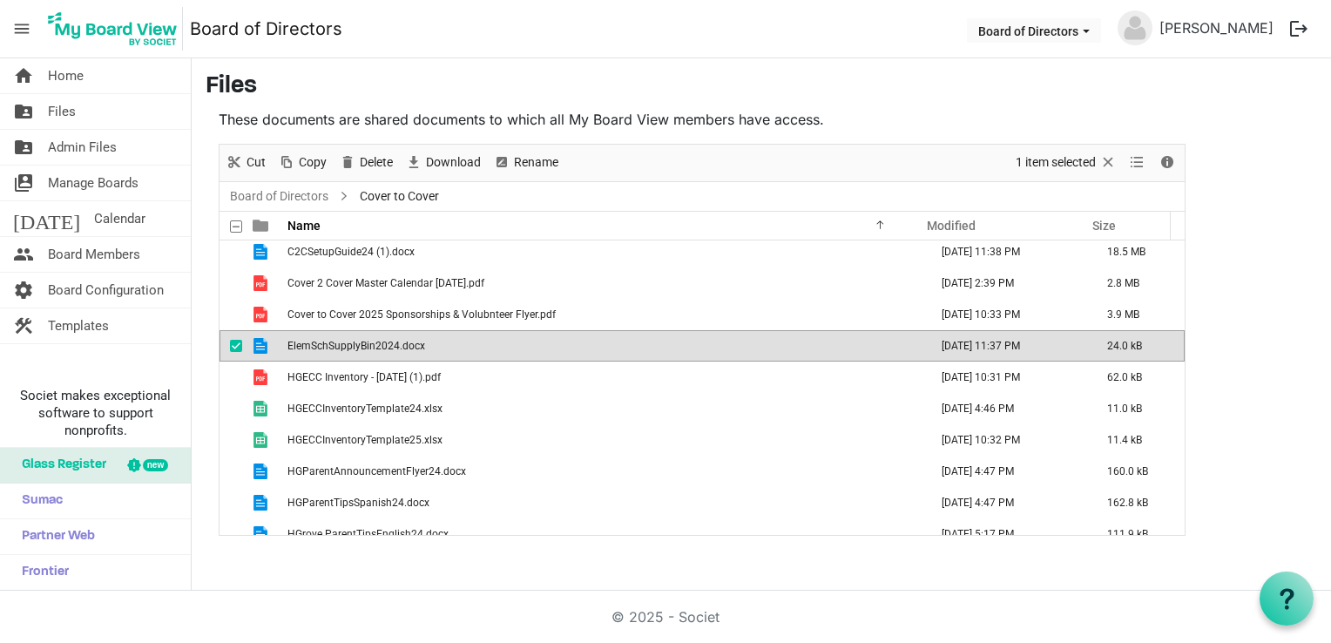
click at [664, 347] on td "ElemSchSupplyBin2024.docx" at bounding box center [602, 345] width 641 height 31
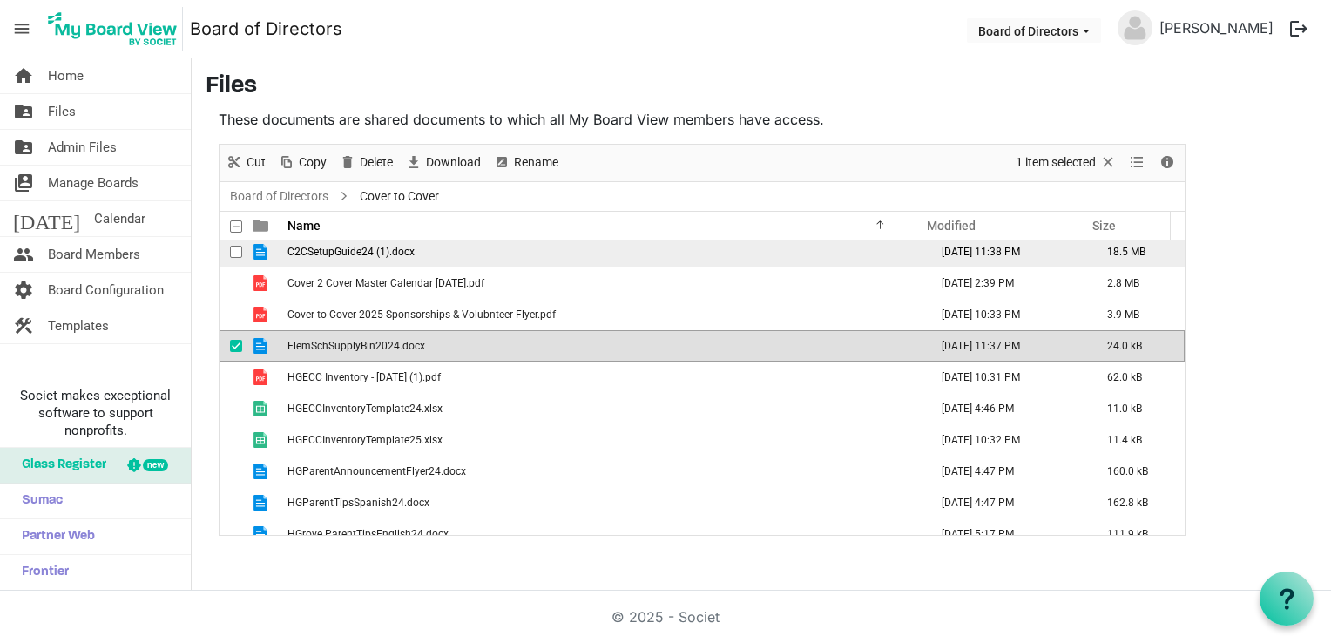
click at [543, 253] on td "C2CSetupGuide24 (1).docx" at bounding box center [602, 251] width 641 height 31
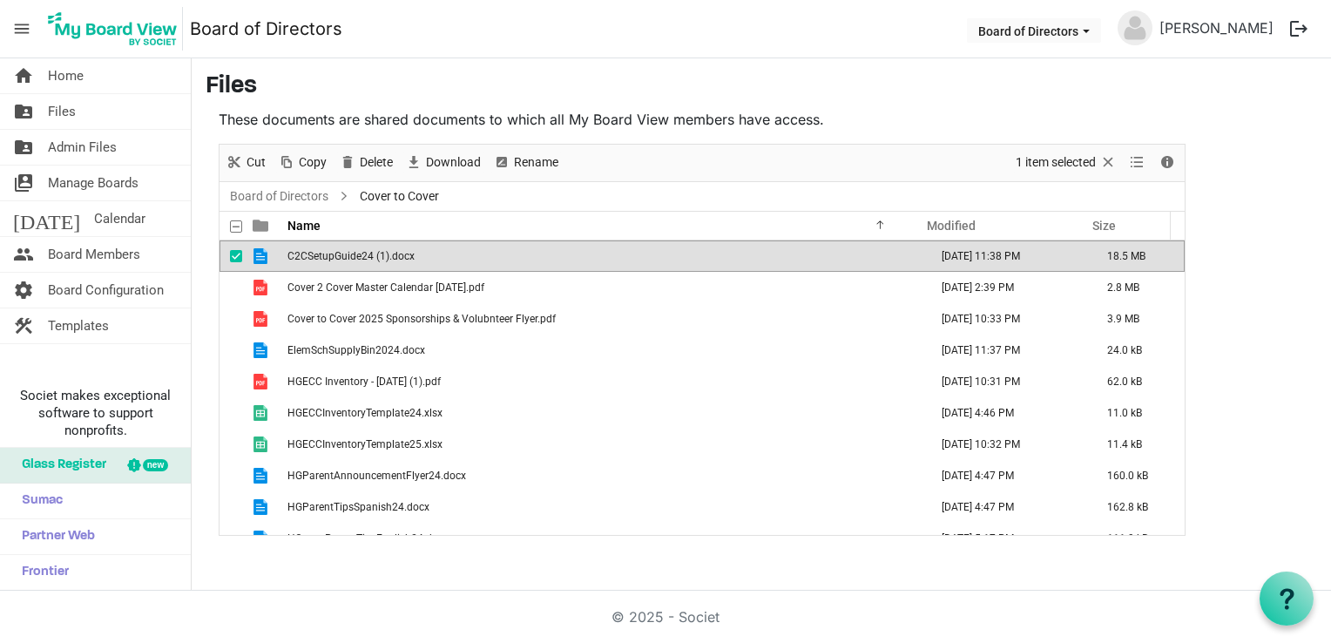
click at [543, 253] on td "C2CSetupGuide24 (1).docx" at bounding box center [602, 255] width 641 height 31
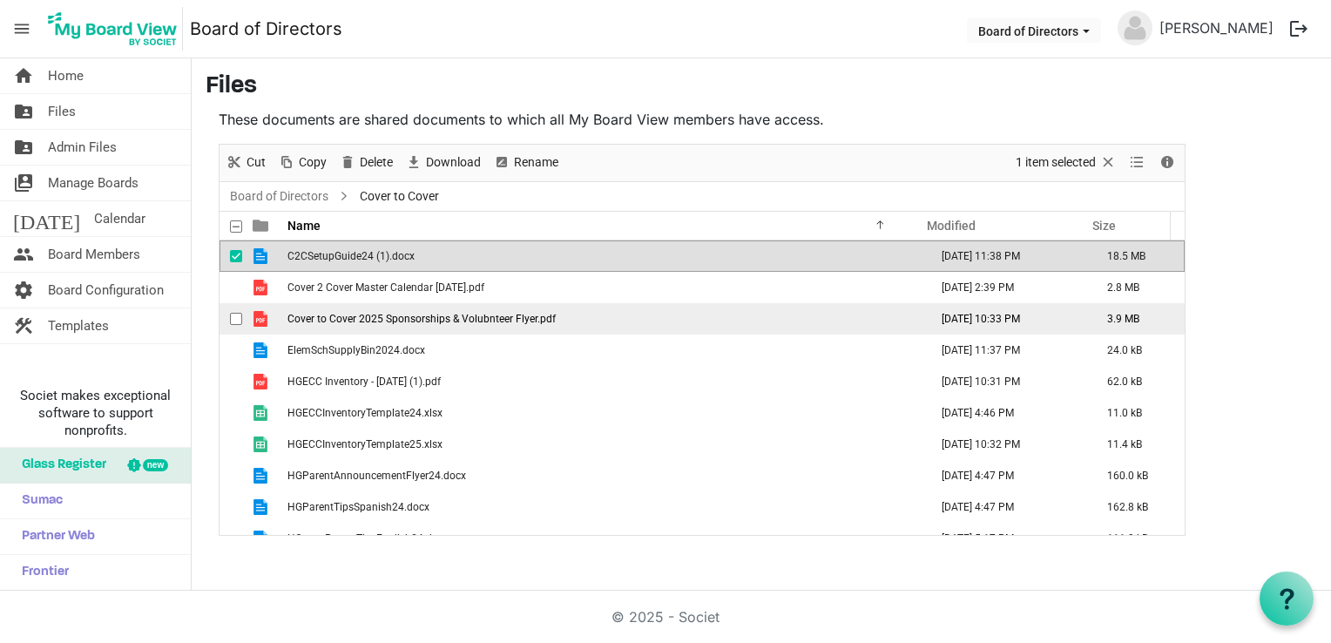
click at [425, 319] on span "Cover to Cover 2025 Sponsorships & Volubnteer Flyer.pdf" at bounding box center [421, 319] width 268 height 12
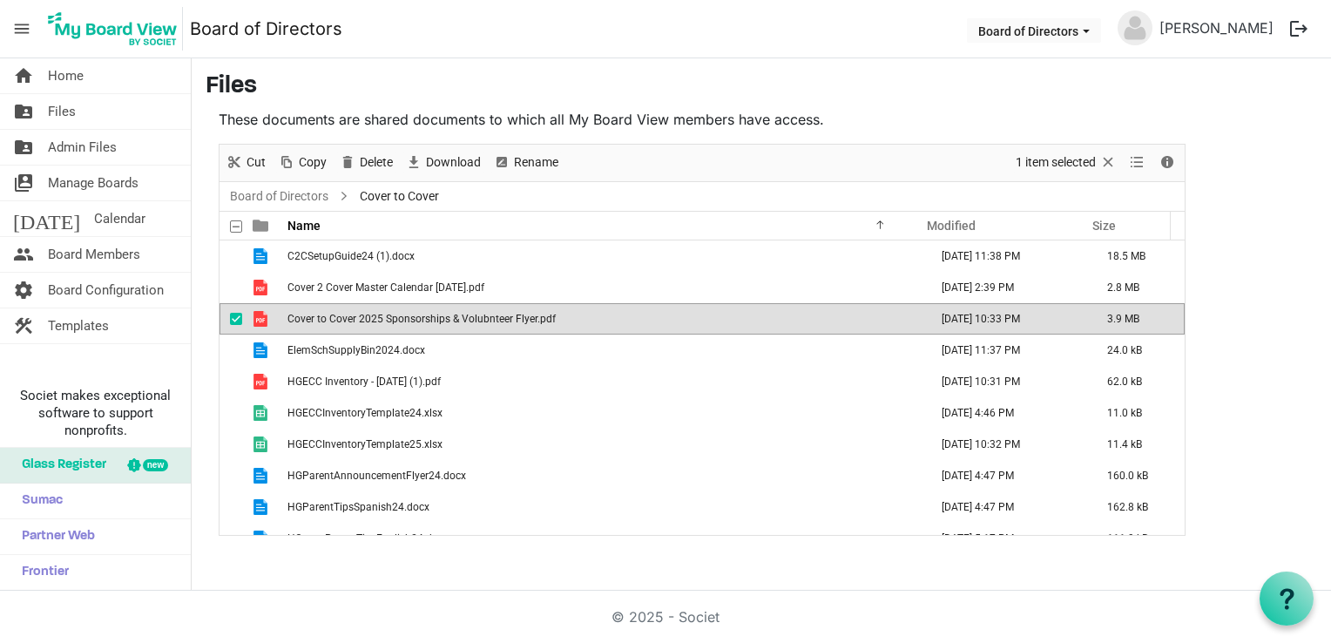
click at [425, 319] on span "Cover to Cover 2025 Sponsorships & Volubnteer Flyer.pdf" at bounding box center [421, 319] width 268 height 12
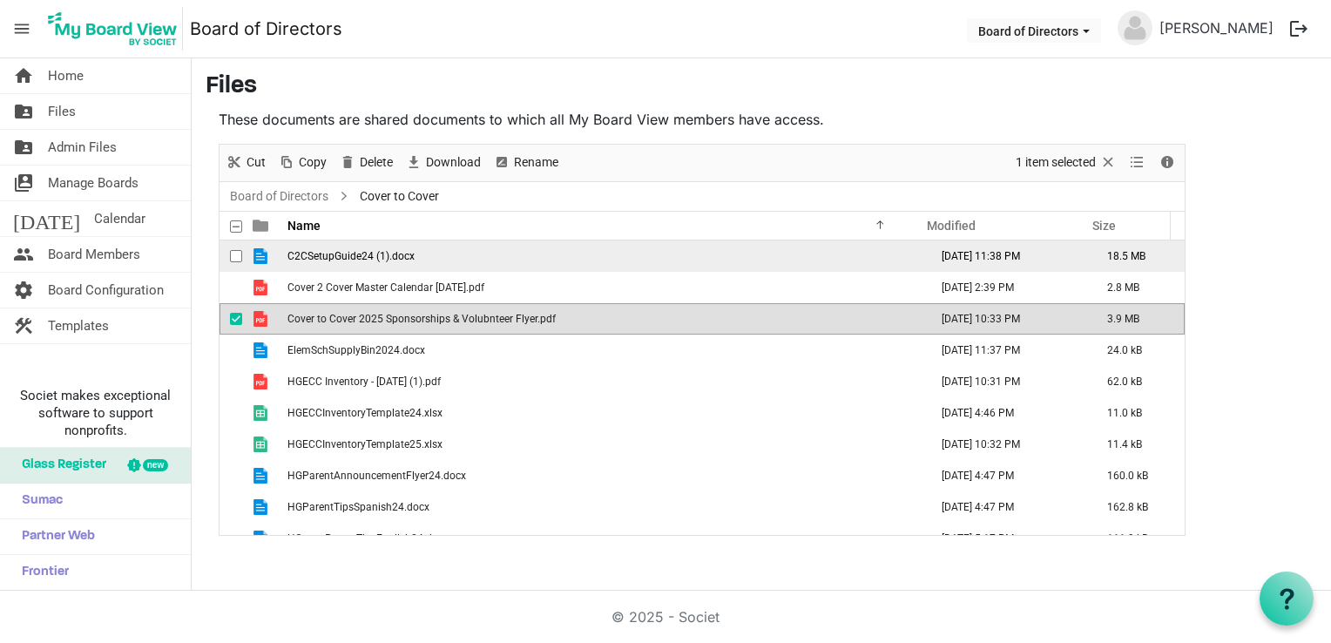
click at [439, 248] on td "C2CSetupGuide24 (1).docx" at bounding box center [602, 255] width 641 height 31
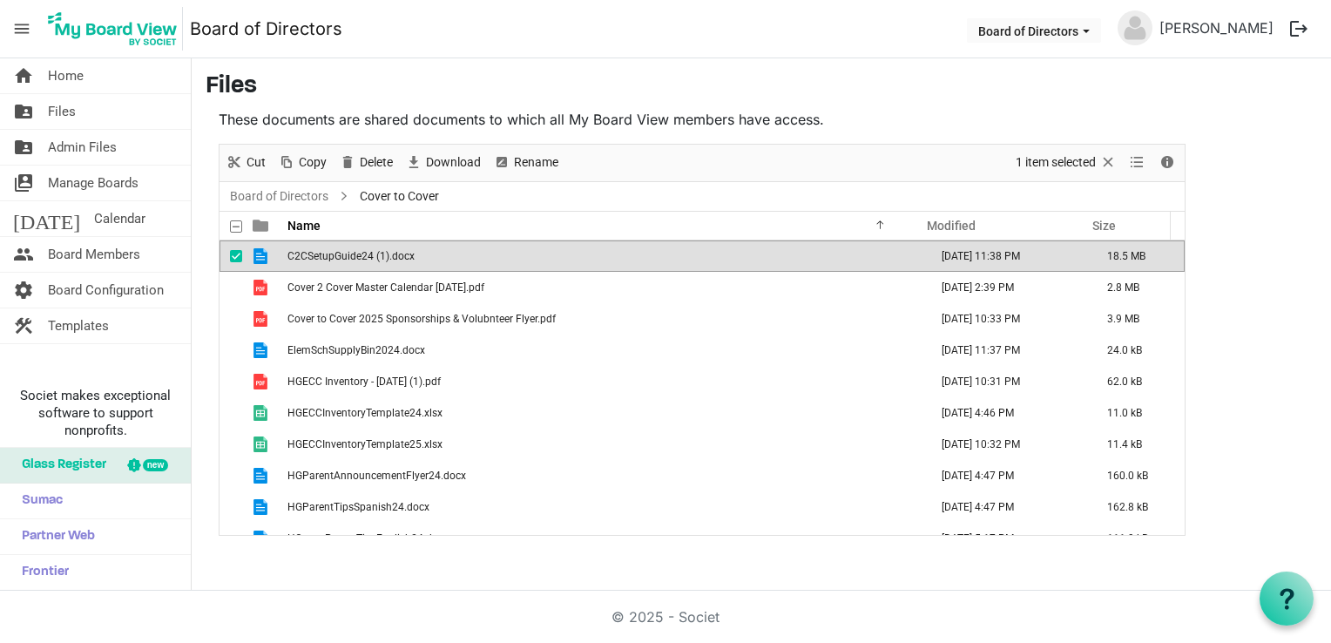
click at [439, 248] on td "C2CSetupGuide24 (1).docx" at bounding box center [602, 255] width 641 height 31
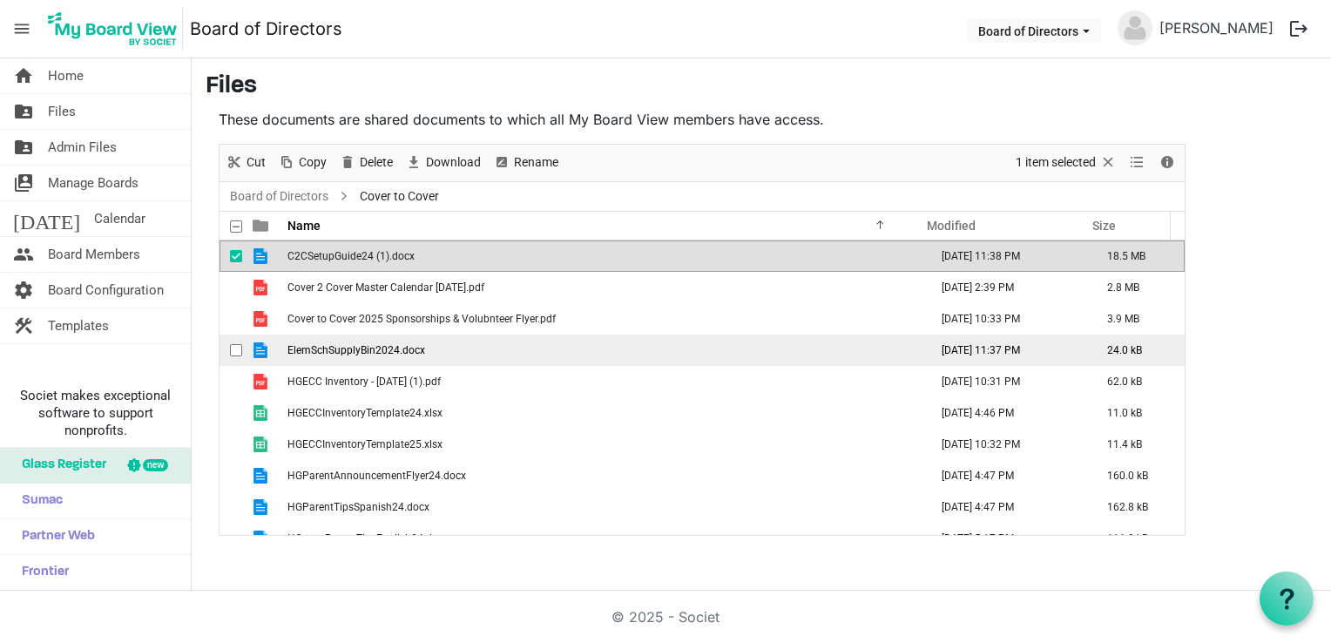
click at [853, 339] on td "ElemSchSupplyBin2024.docx" at bounding box center [602, 349] width 641 height 31
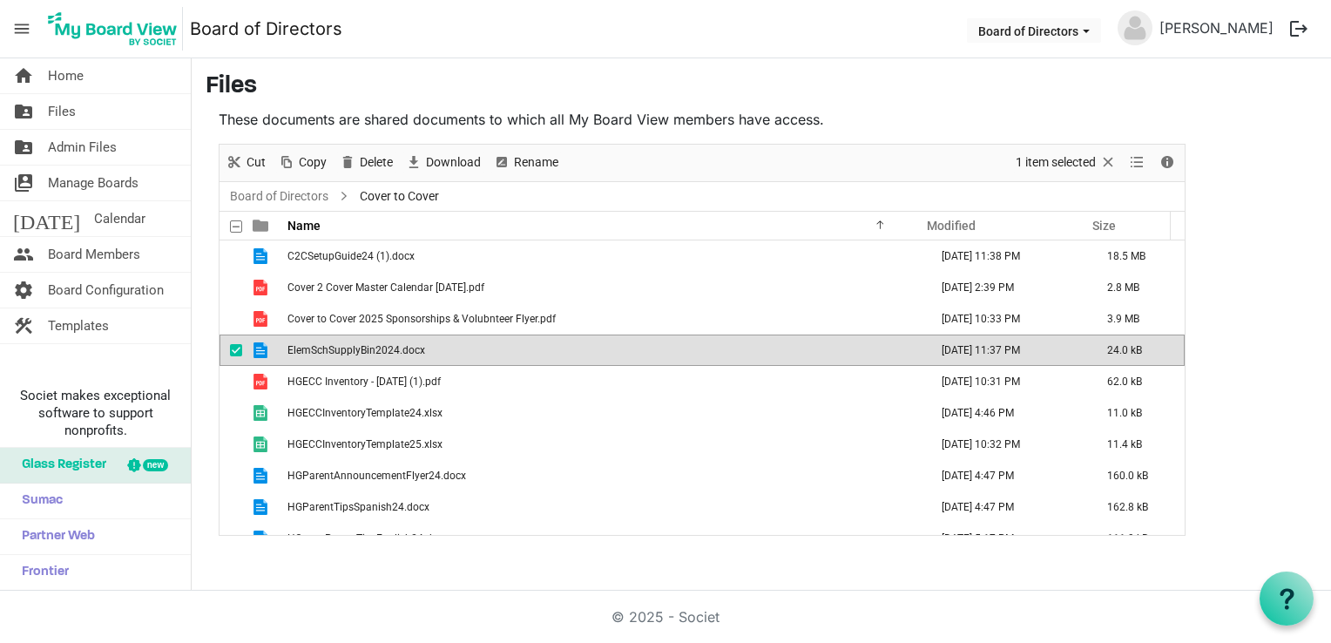
click at [940, 107] on main "Files These documents are shared documents to which all My Board View members h…" at bounding box center [761, 303] width 1139 height 491
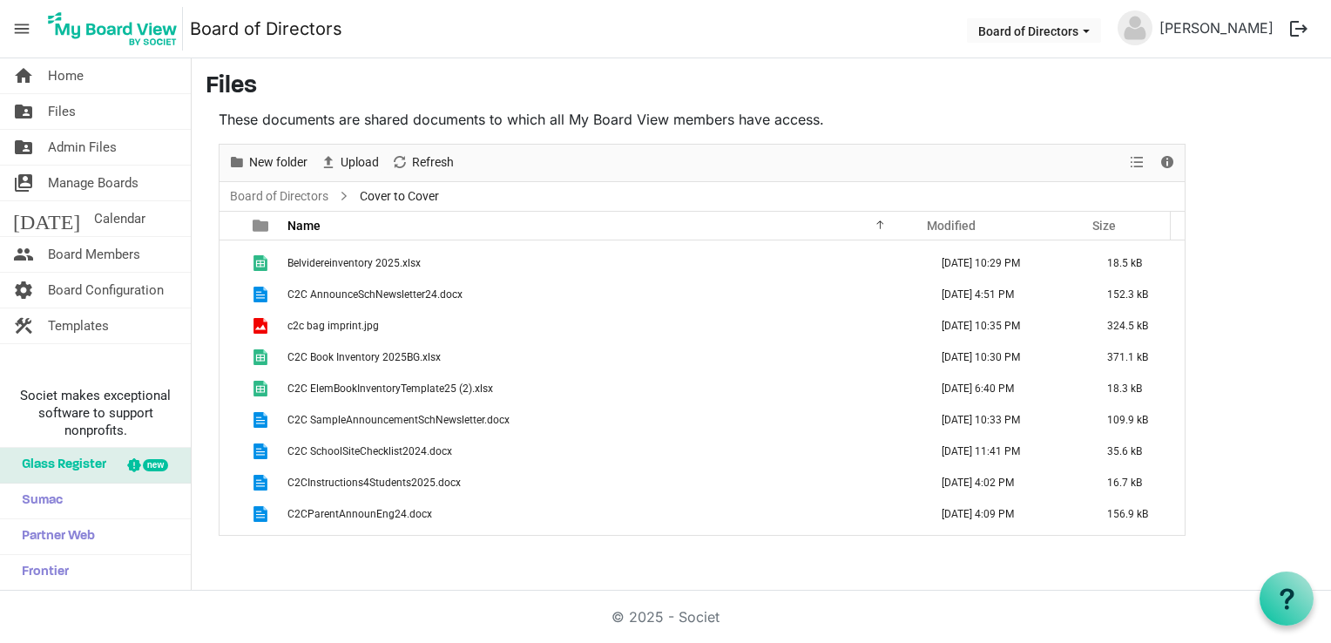
scroll to position [0, 0]
